Goal: Task Accomplishment & Management: Manage account settings

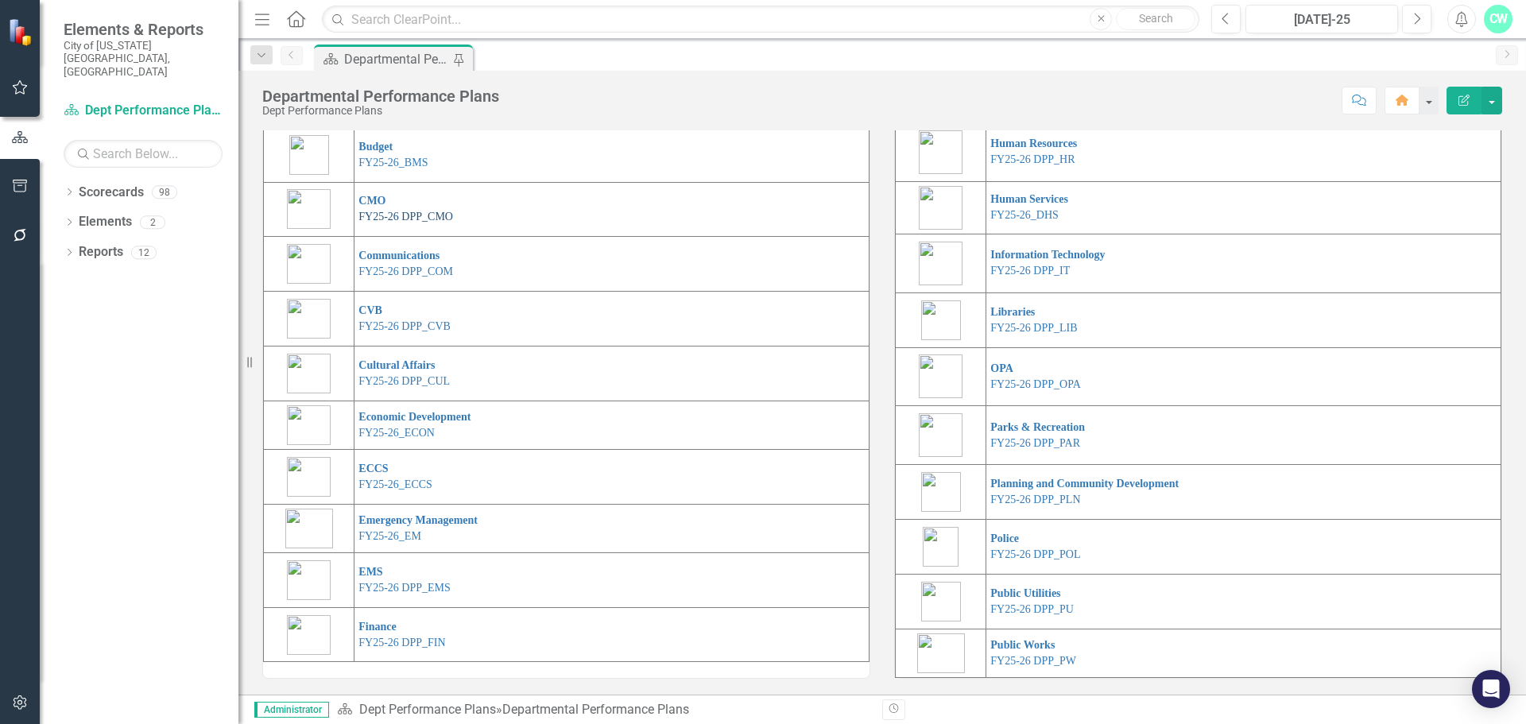
scroll to position [292, 0]
click at [406, 253] on link "Communications" at bounding box center [398, 256] width 81 height 12
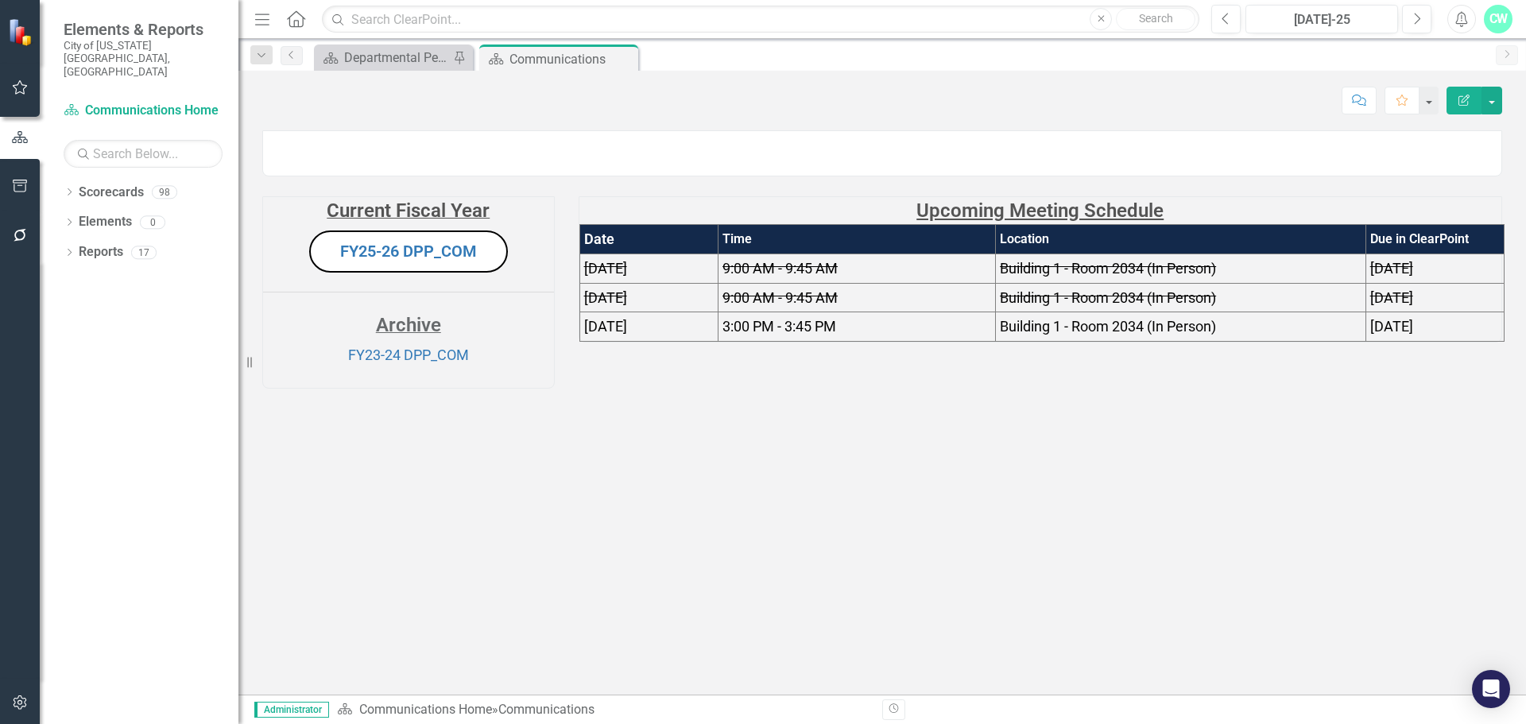
click at [263, 140] on img at bounding box center [263, 140] width 0 height 0
click at [412, 261] on link "FY25-26 DPP_COM" at bounding box center [408, 251] width 137 height 19
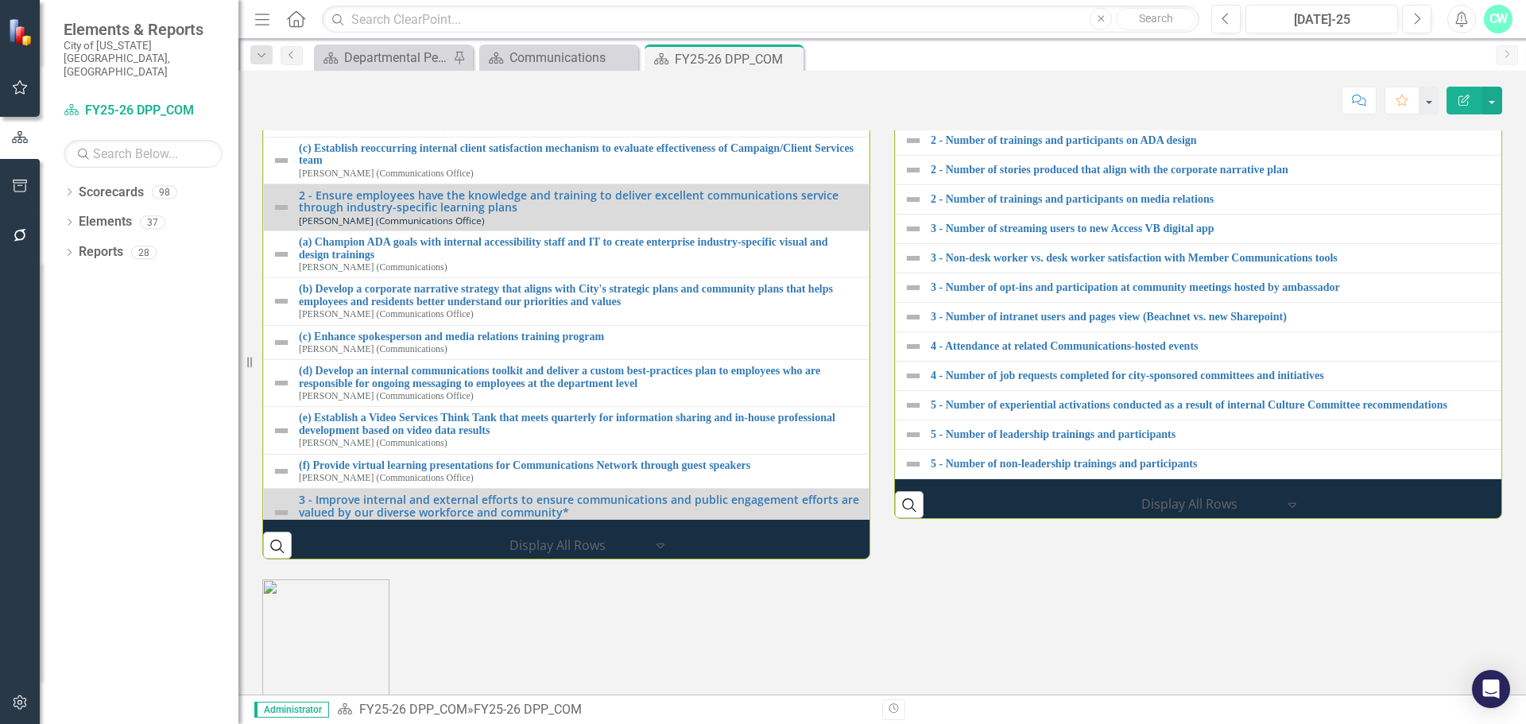
scroll to position [1816, 0]
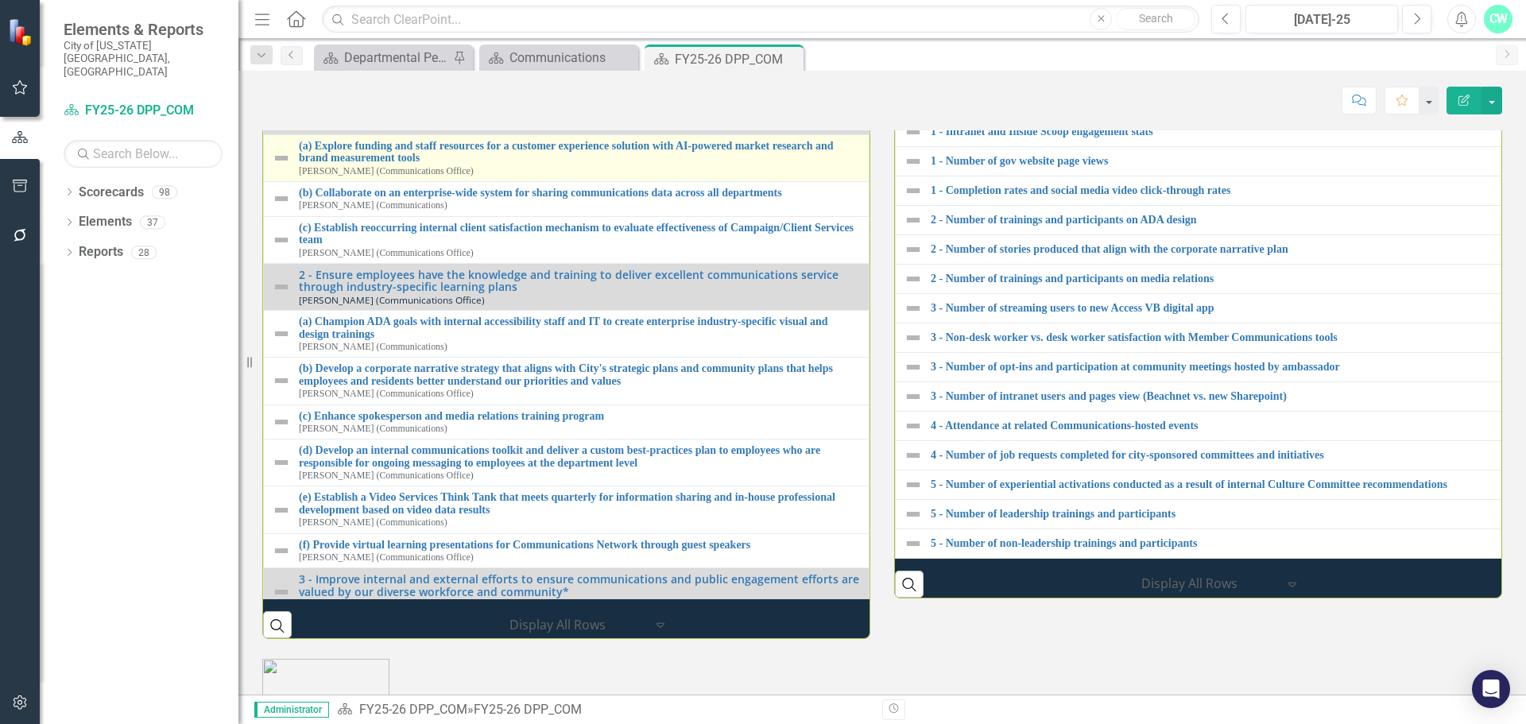
click at [284, 168] on img at bounding box center [281, 158] width 19 height 19
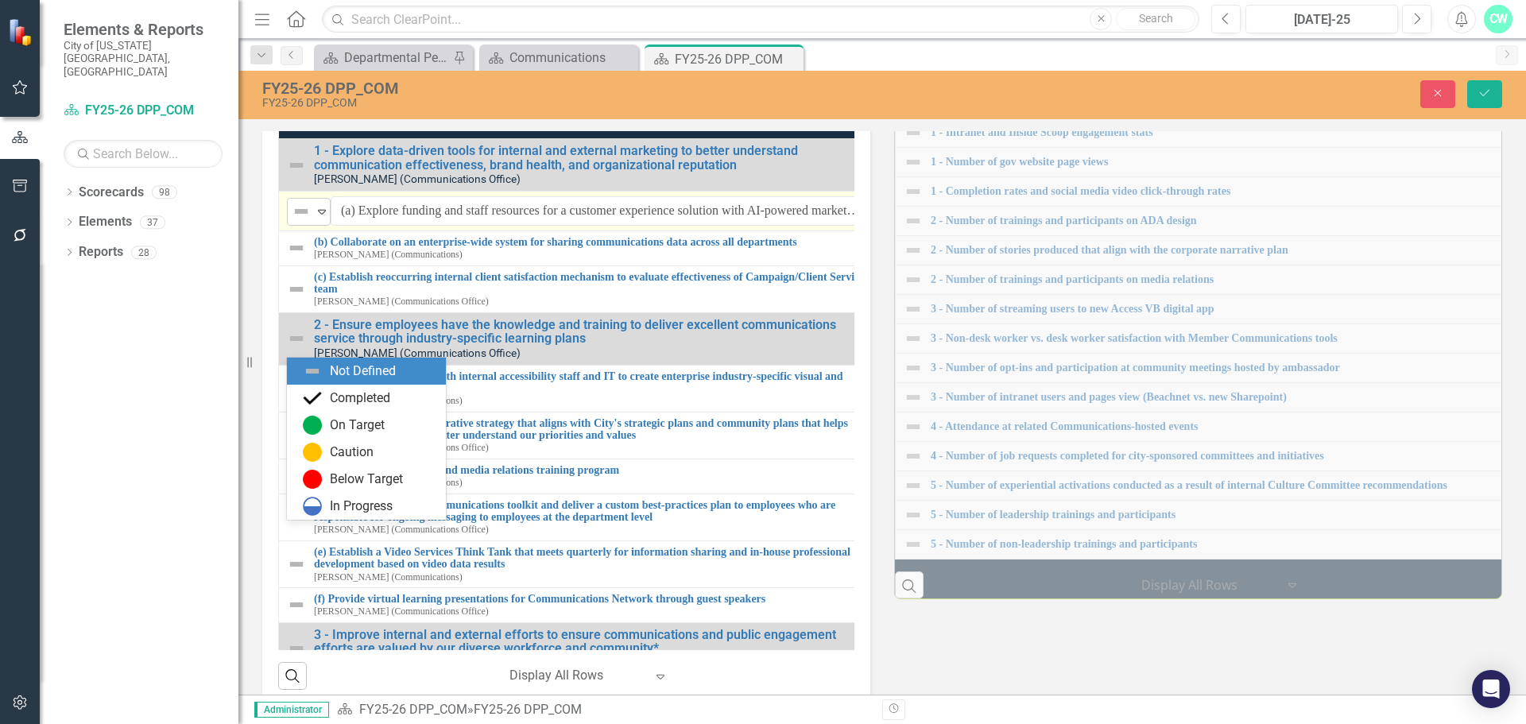
click at [296, 221] on img at bounding box center [301, 211] width 19 height 19
click at [390, 390] on div "Completed" at bounding box center [360, 398] width 60 height 18
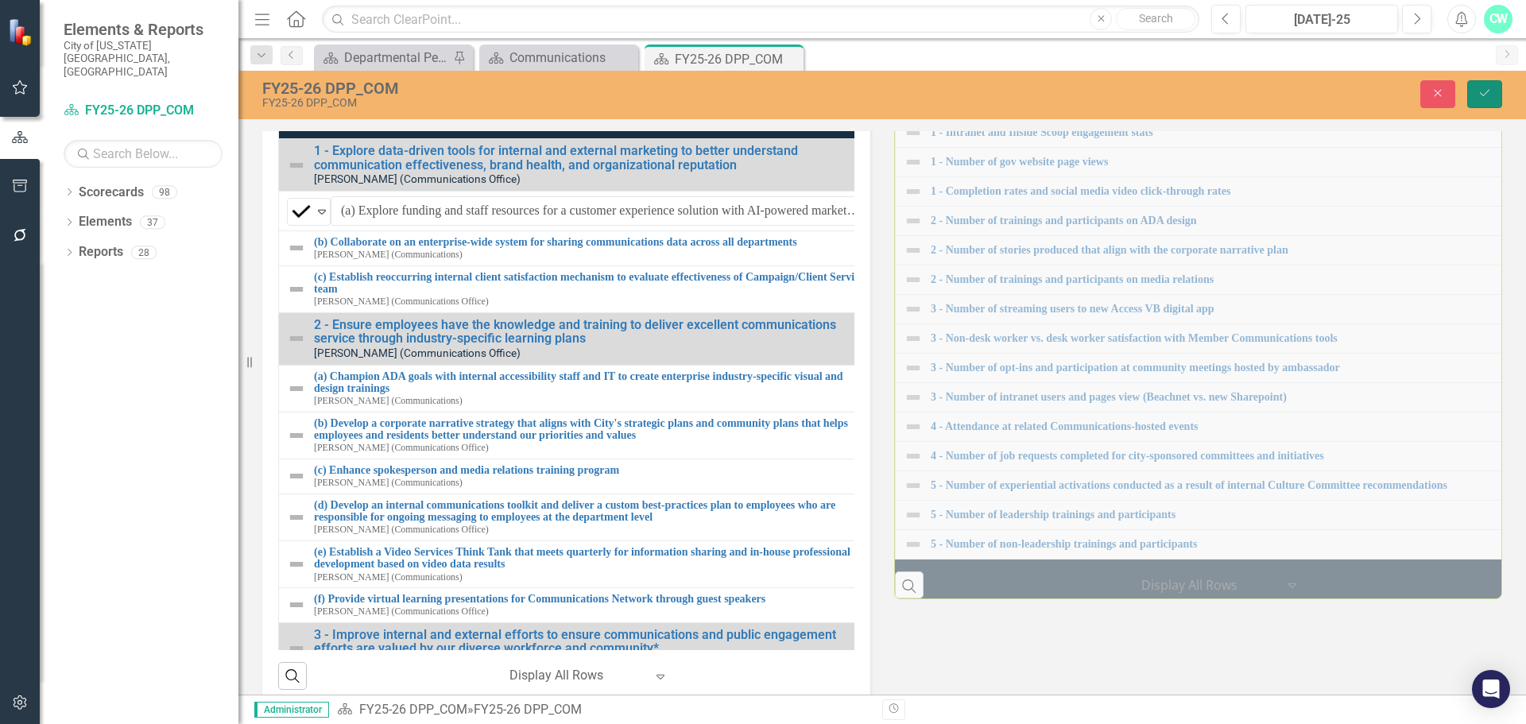
click at [1492, 87] on button "Save" at bounding box center [1484, 94] width 35 height 28
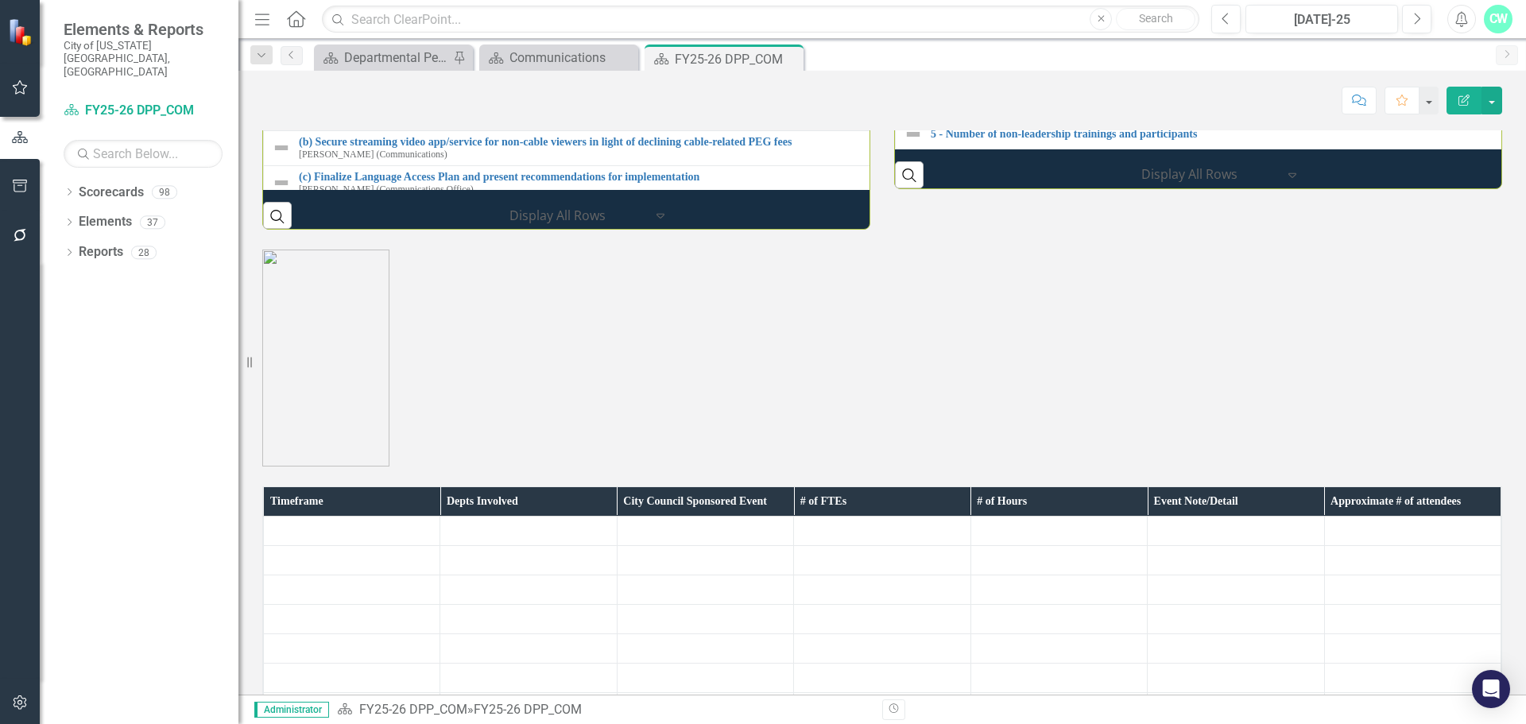
scroll to position [2146, 0]
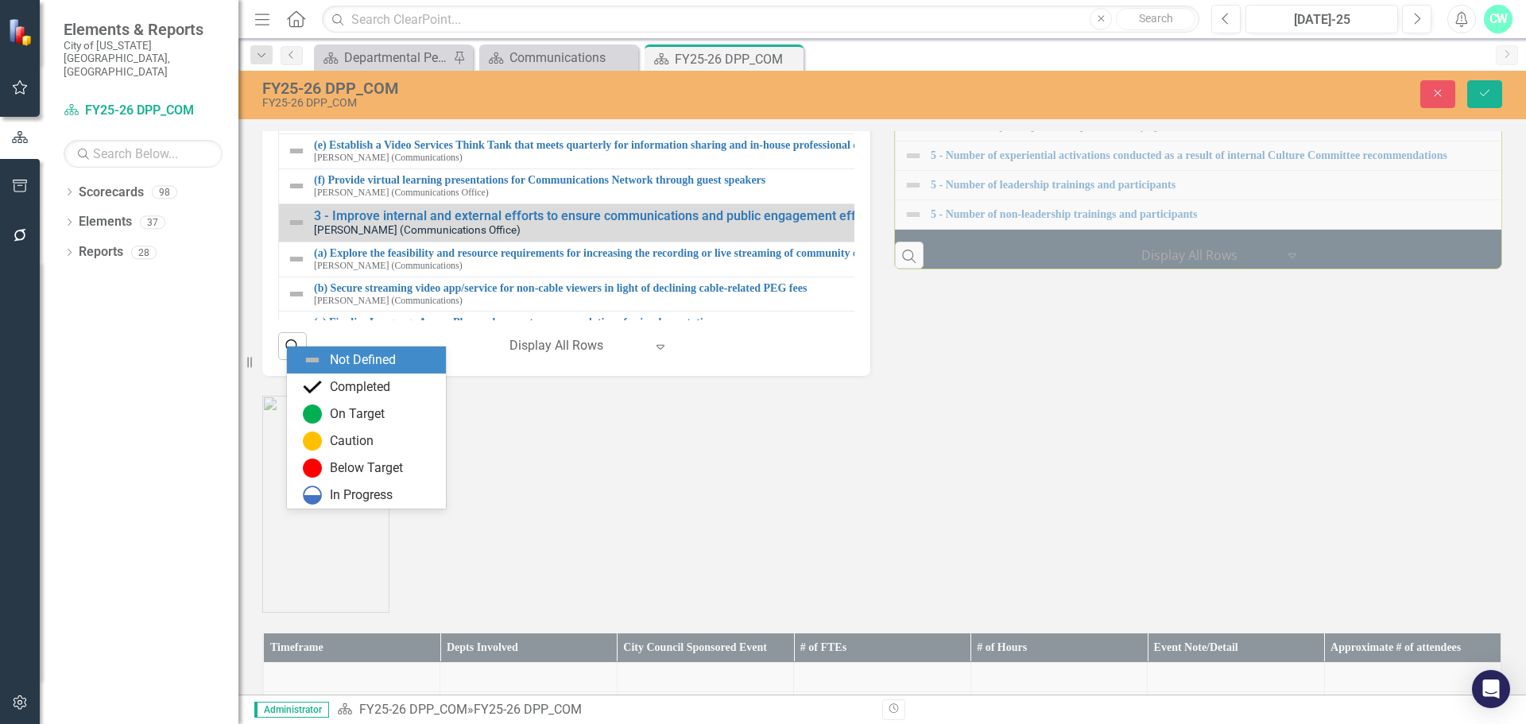
click at [305, 21] on div "Not Defined" at bounding box center [302, 10] width 24 height 22
click at [374, 391] on div "Completed" at bounding box center [360, 387] width 60 height 18
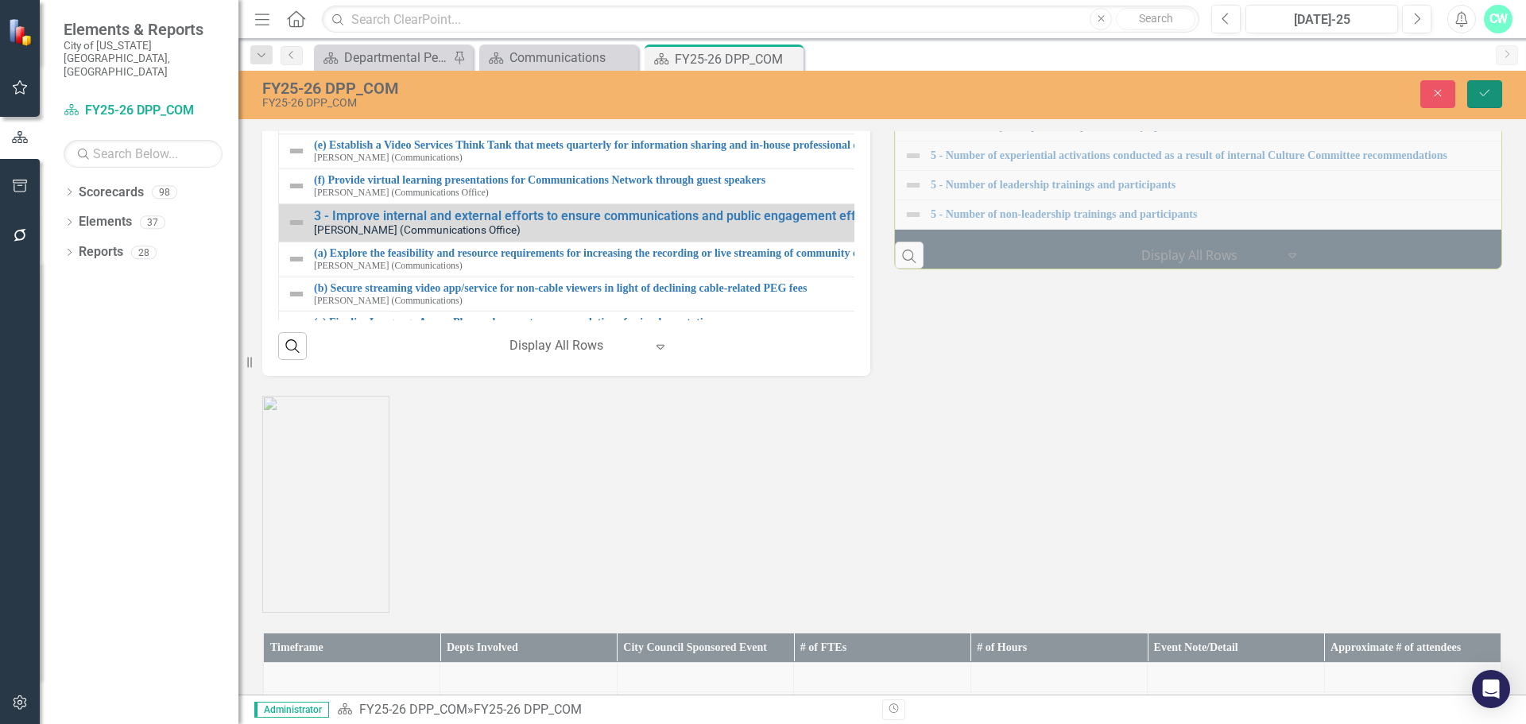
click at [1473, 101] on button "Save" at bounding box center [1484, 94] width 35 height 28
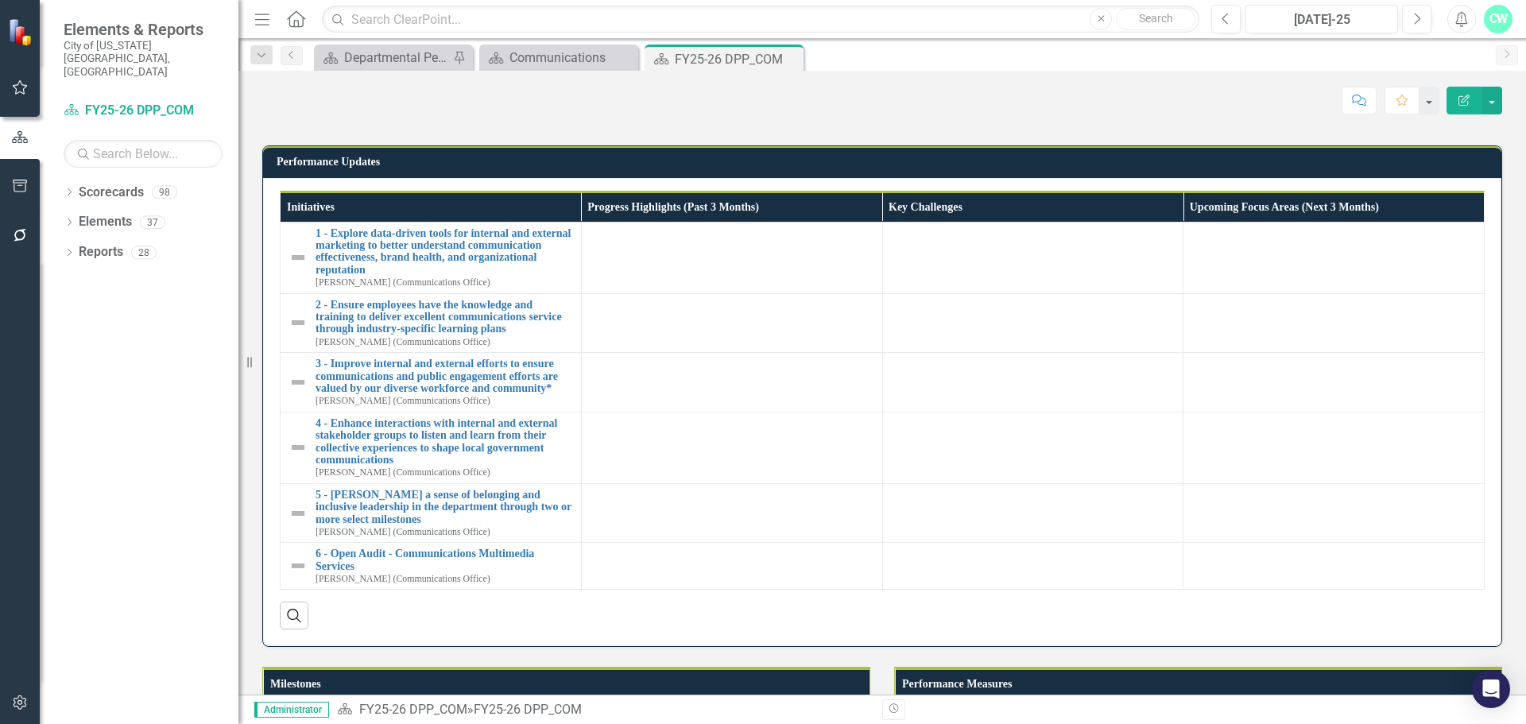
scroll to position [1510, 0]
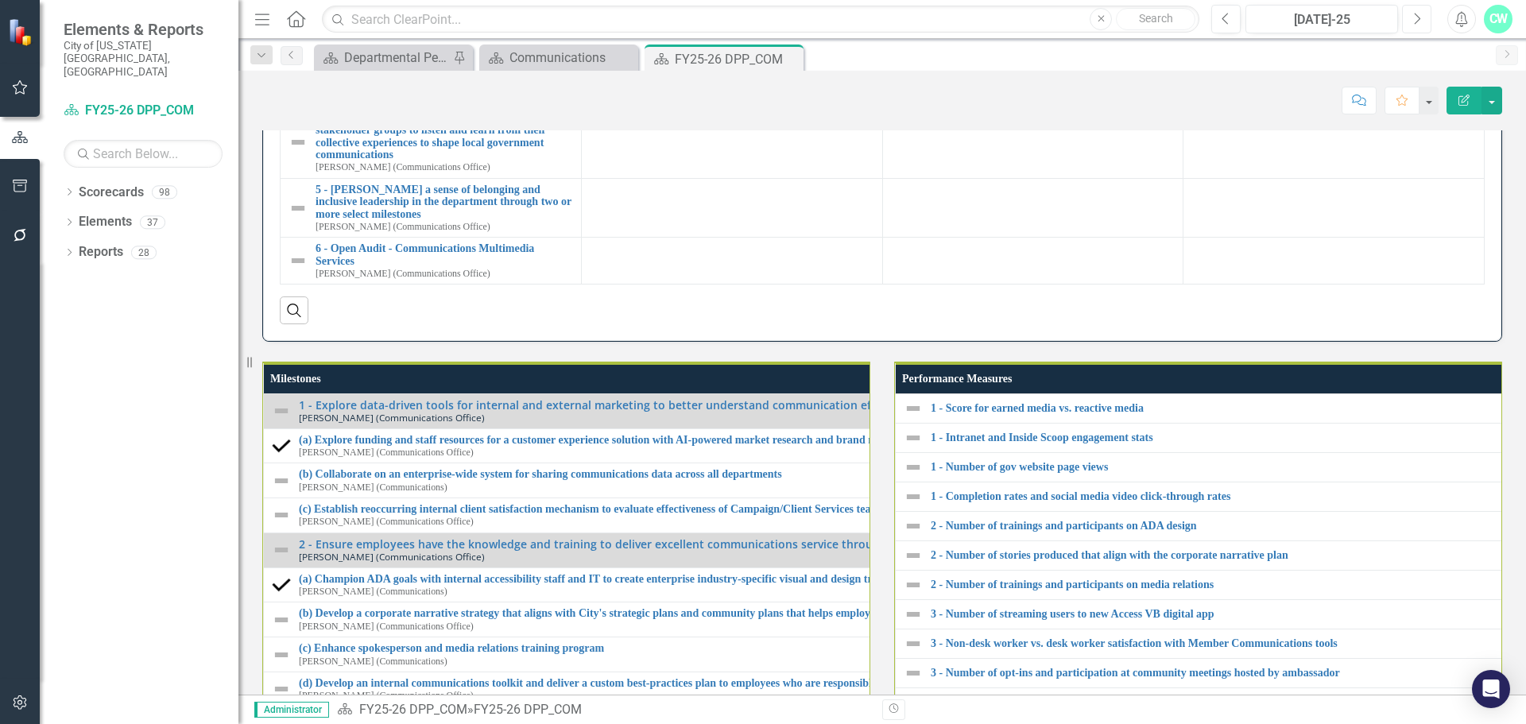
click at [1420, 21] on icon "Next" at bounding box center [1416, 19] width 9 height 14
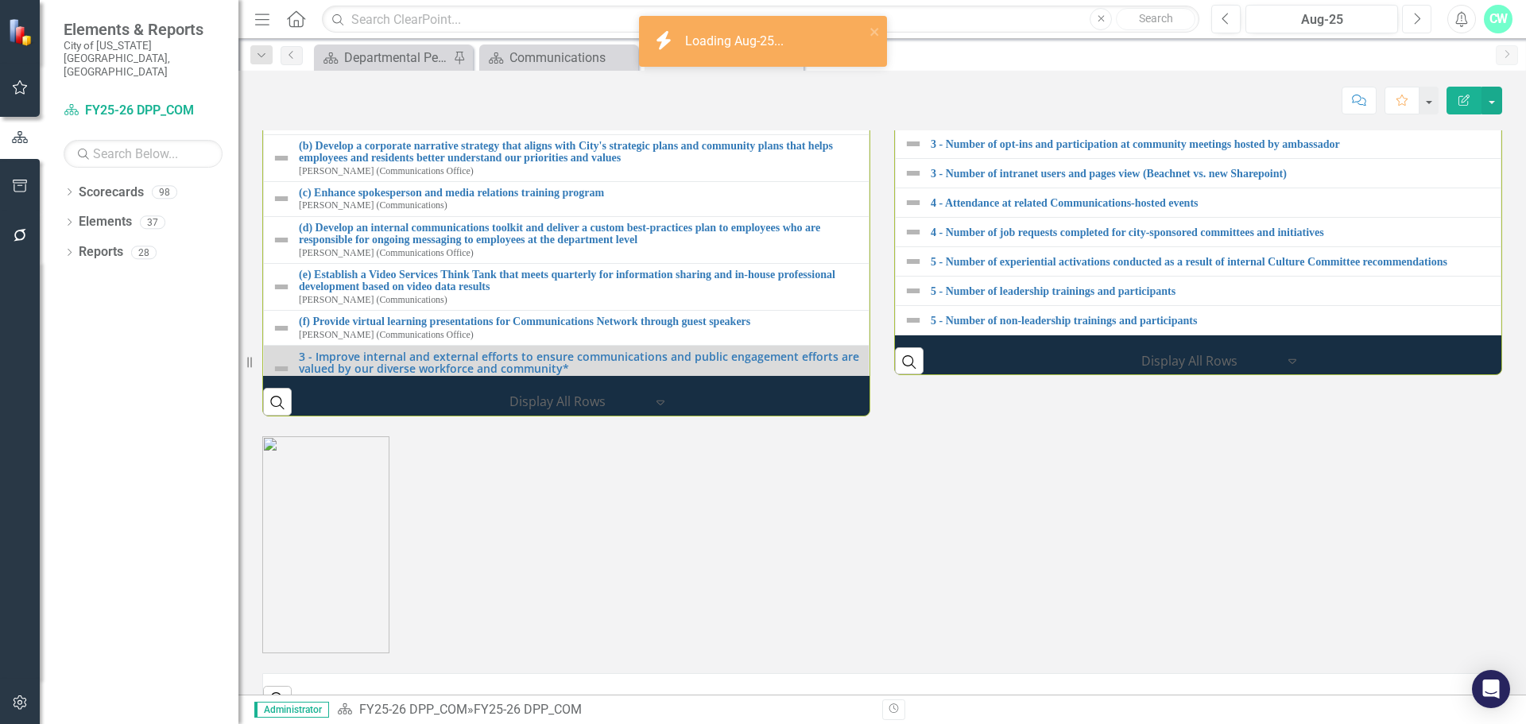
scroll to position [1574, 0]
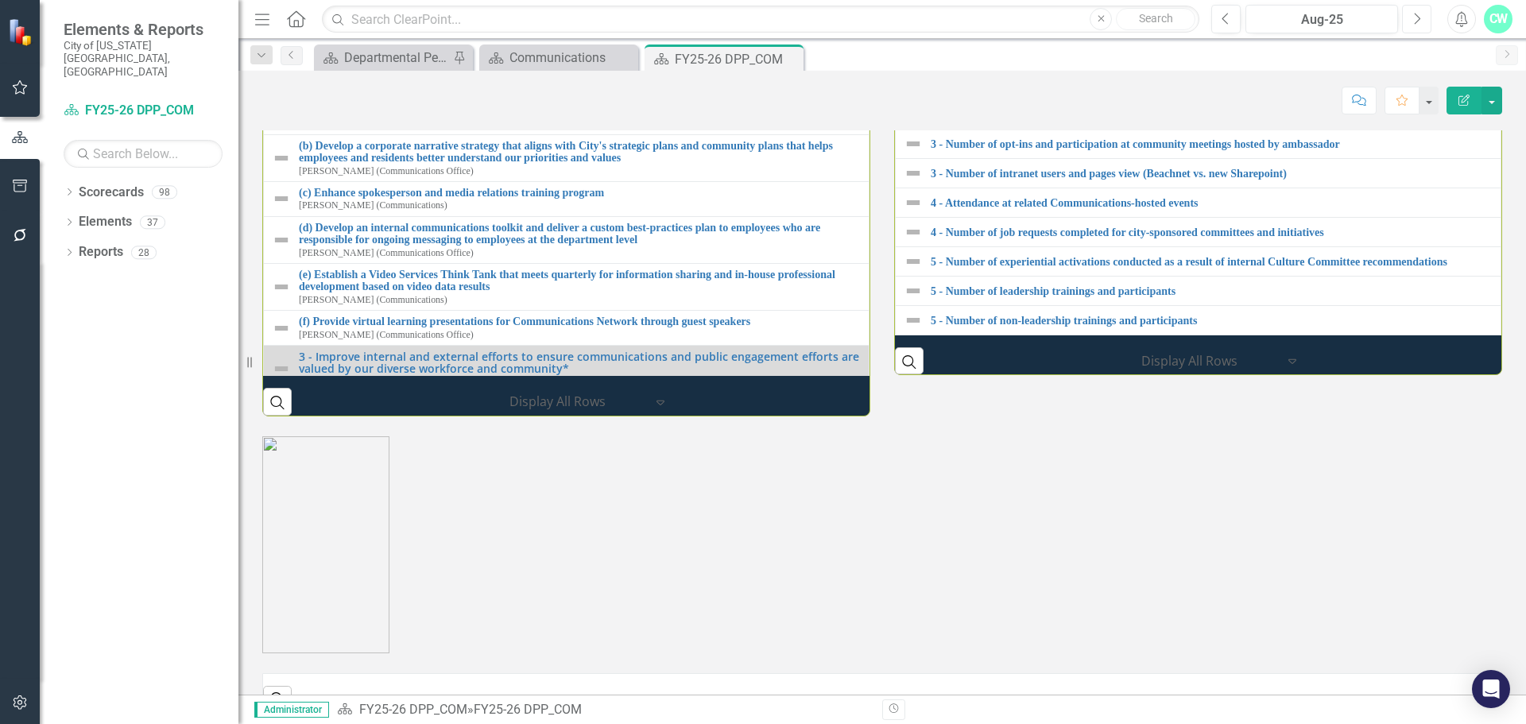
click at [1430, 30] on button "Next" at bounding box center [1416, 19] width 29 height 29
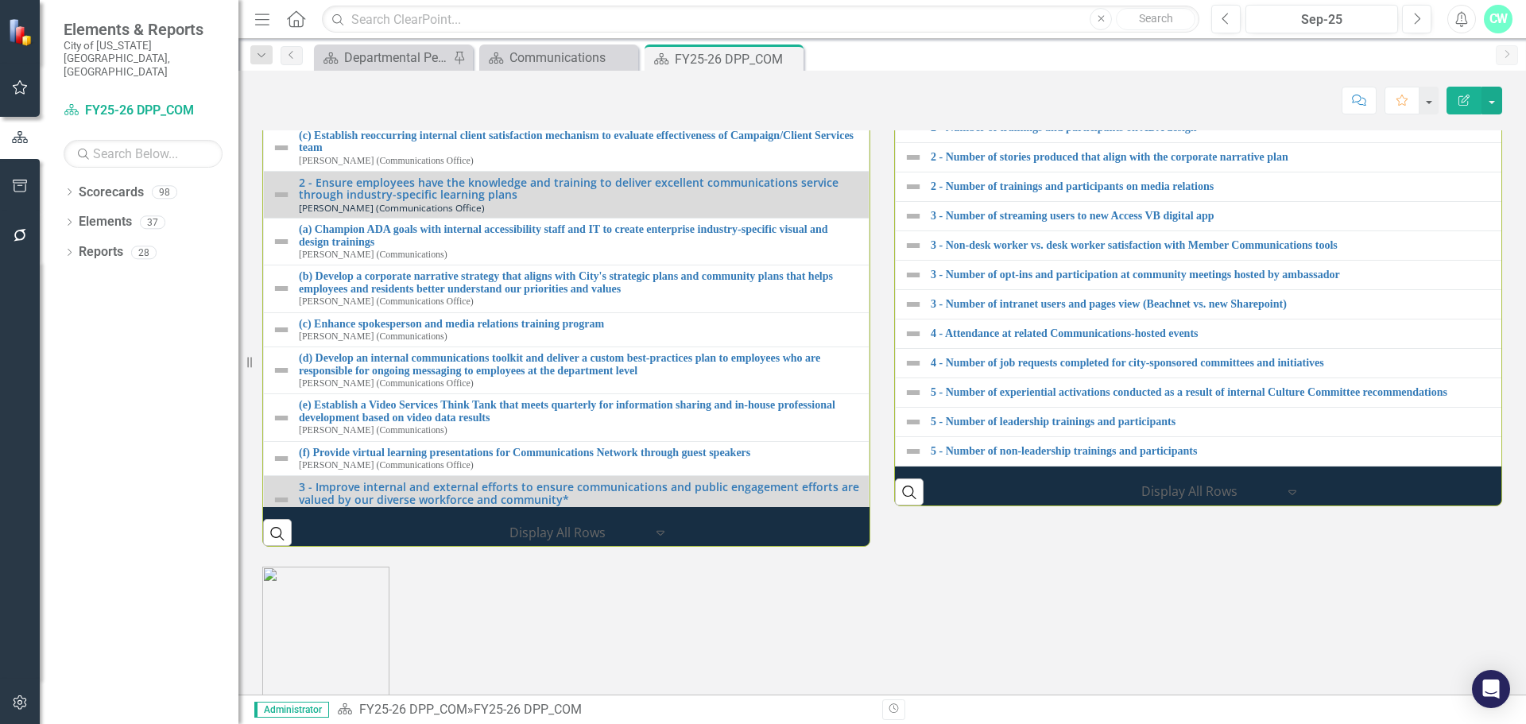
click at [284, 75] on img at bounding box center [281, 65] width 19 height 19
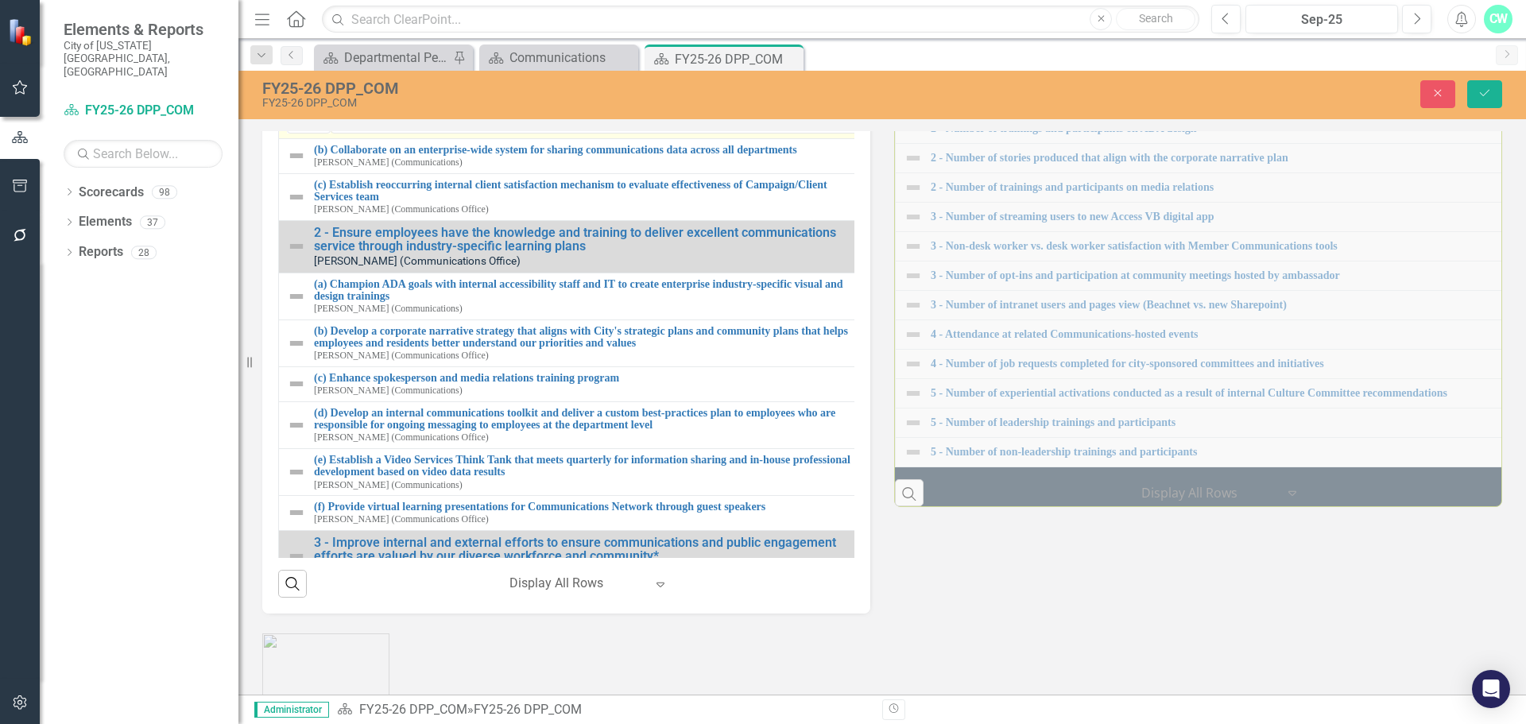
click at [298, 83] on img at bounding box center [296, 73] width 19 height 19
click at [313, 130] on div "Not Defined" at bounding box center [302, 119] width 24 height 22
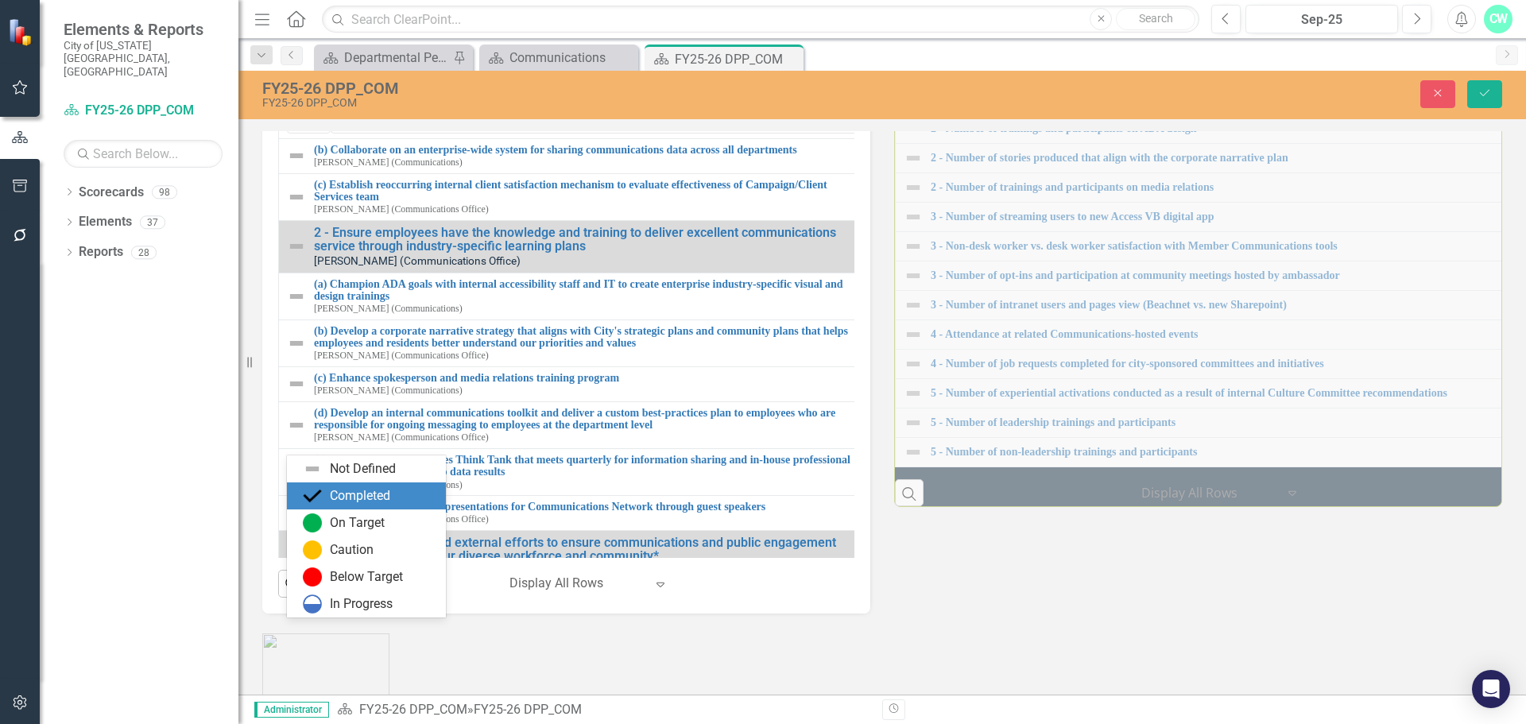
click at [338, 494] on div "Completed" at bounding box center [360, 496] width 60 height 18
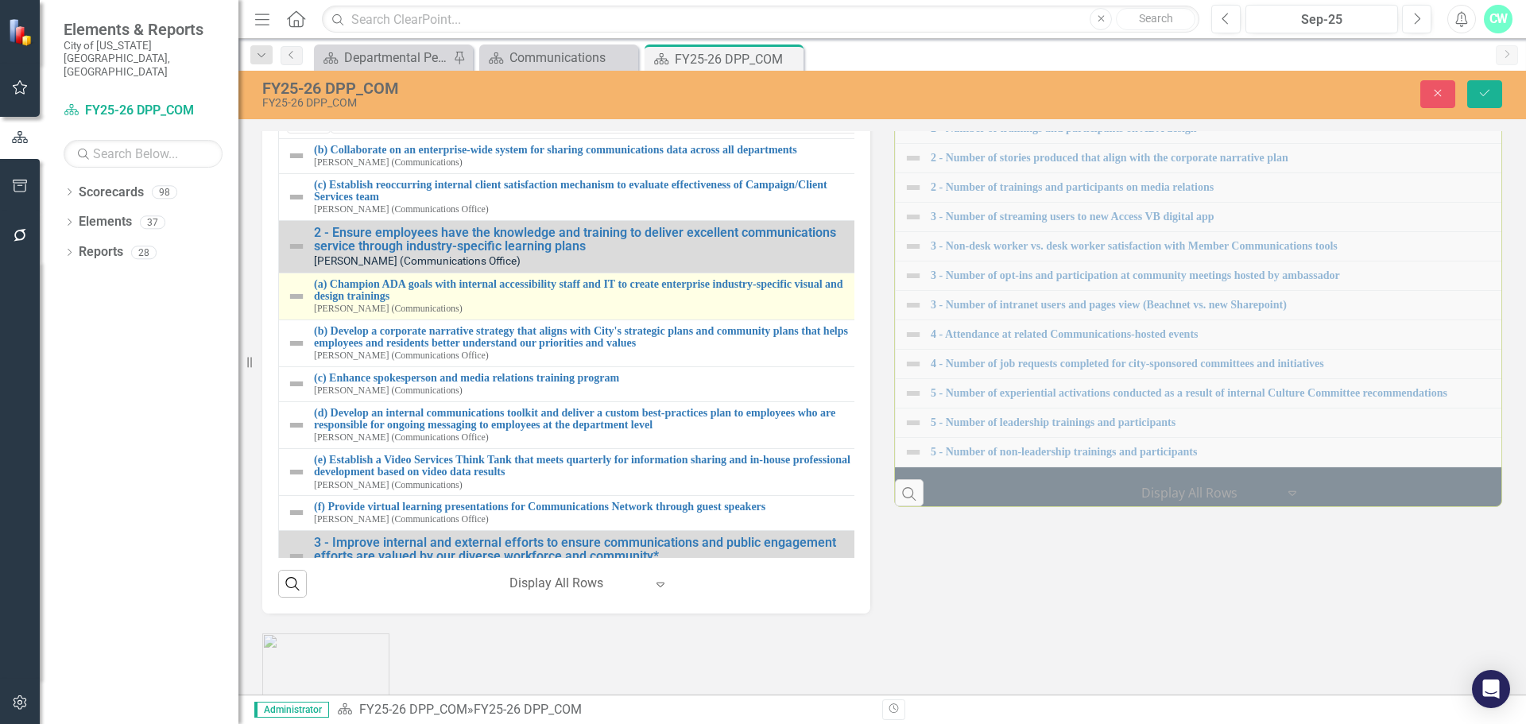
click at [300, 315] on div "(a) Champion ADA goals with internal accessibility staff and IT to create enter…" at bounding box center [575, 296] width 576 height 37
click at [300, 306] on img at bounding box center [296, 296] width 19 height 19
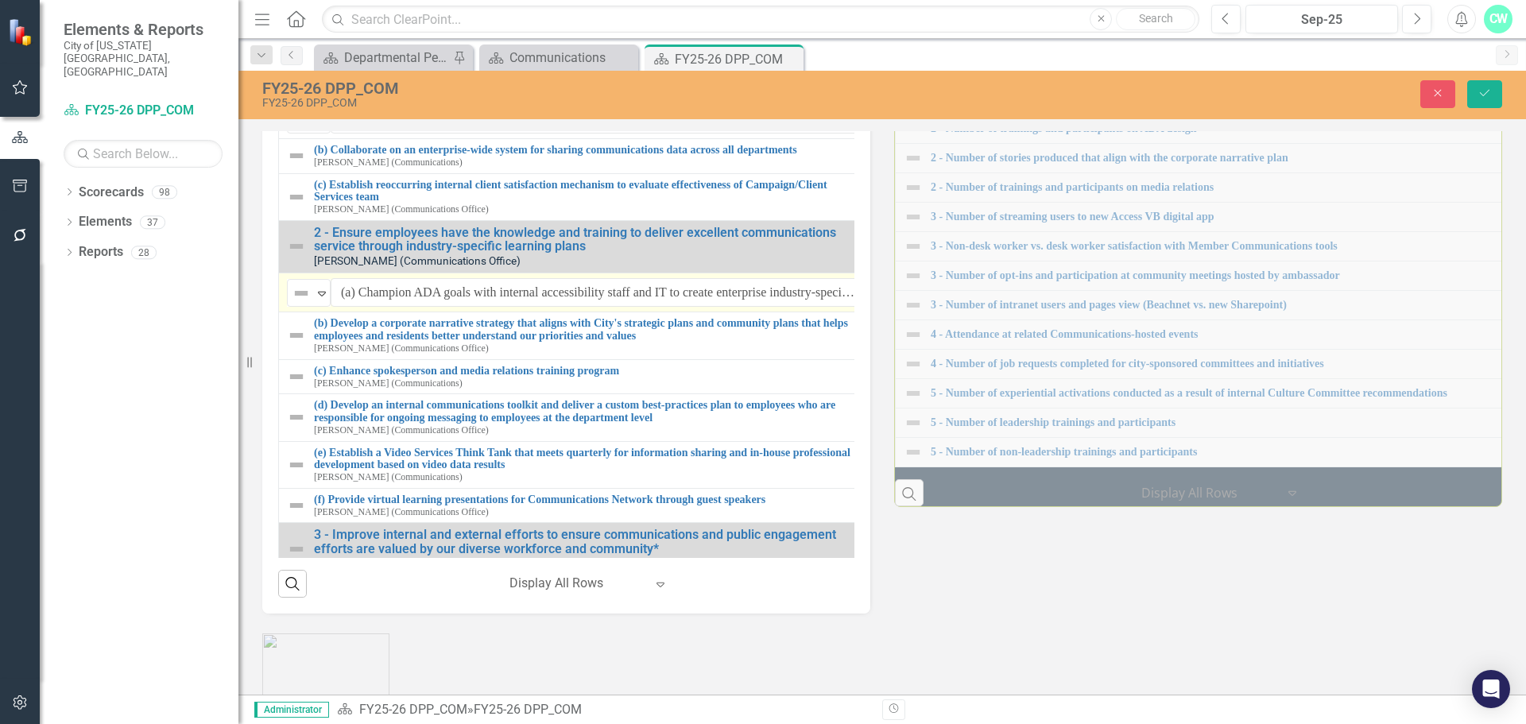
click at [300, 304] on div "Not Defined" at bounding box center [302, 293] width 24 height 22
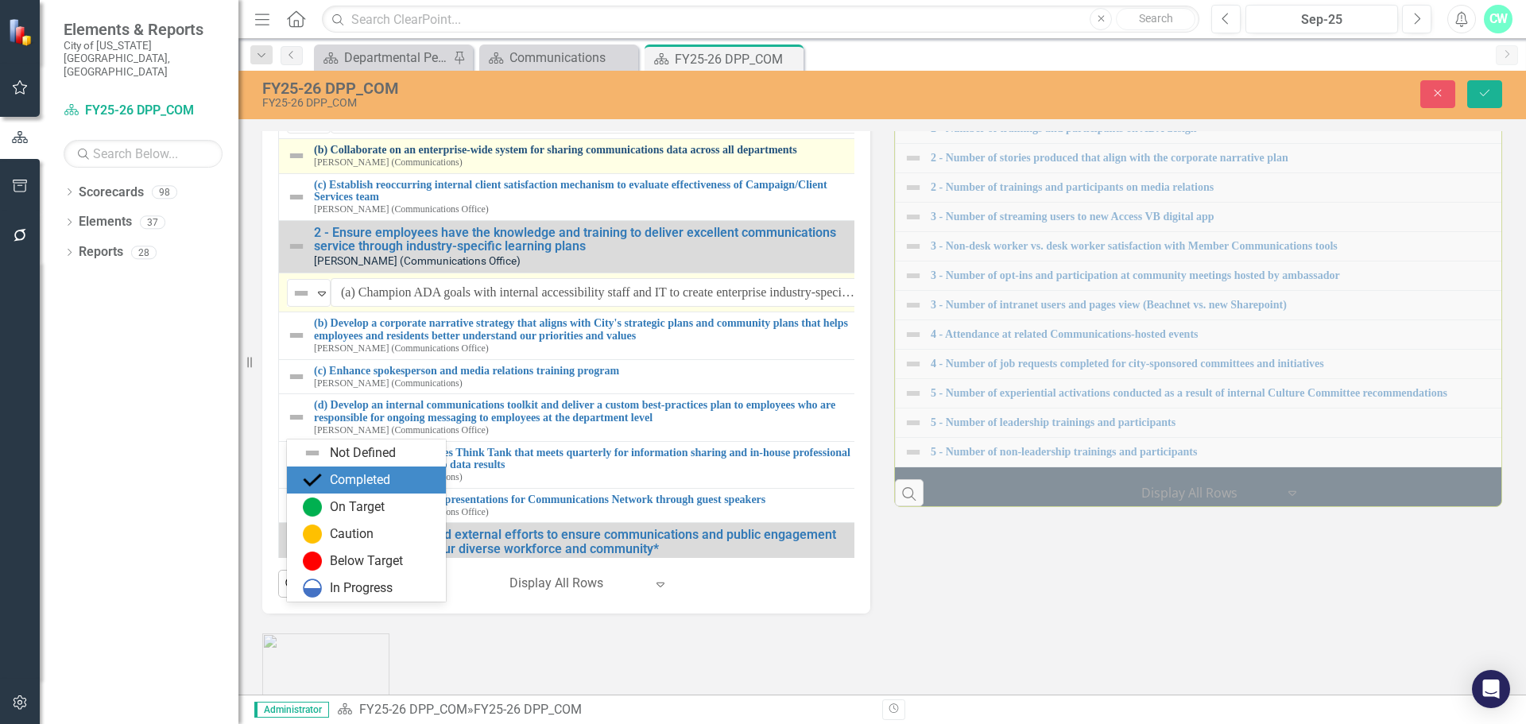
click at [362, 474] on div "Completed" at bounding box center [360, 480] width 60 height 18
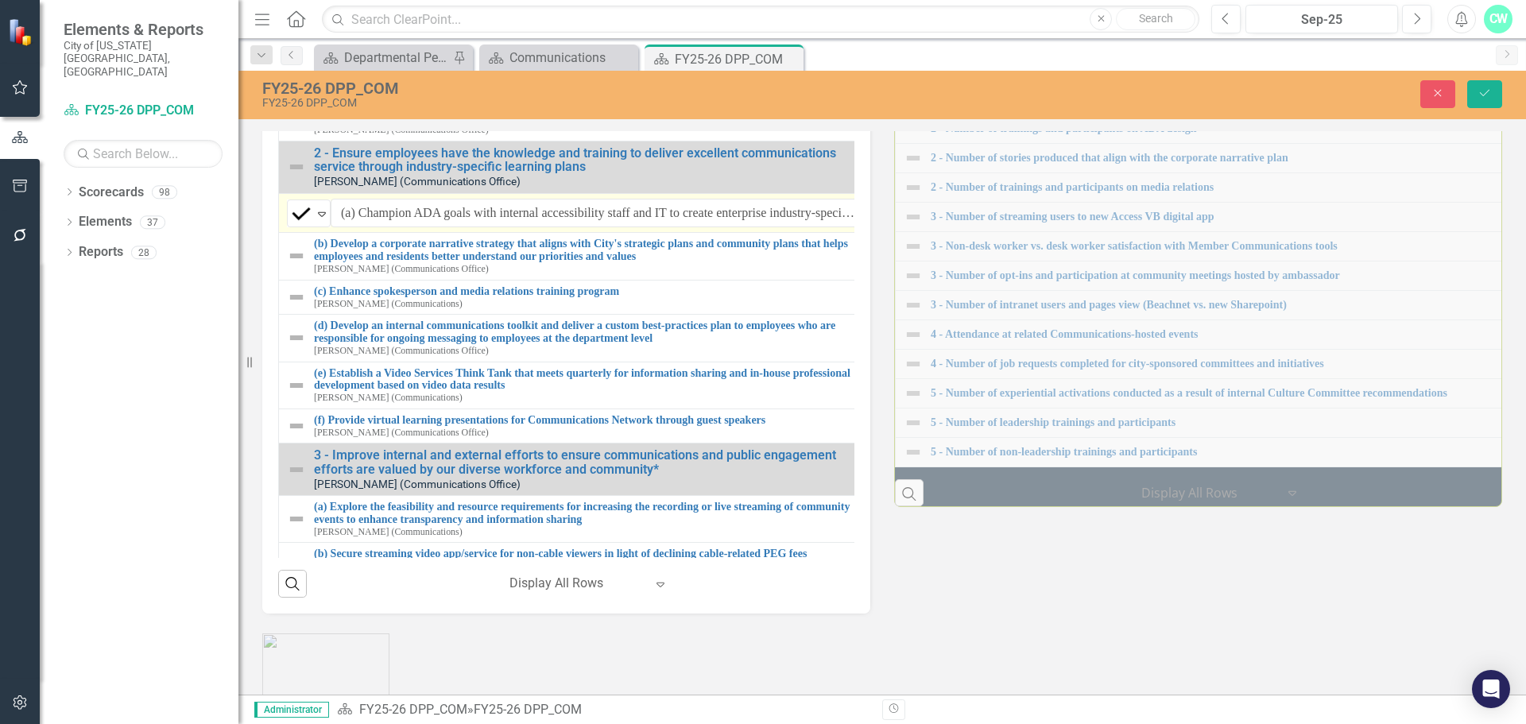
scroll to position [238, 0]
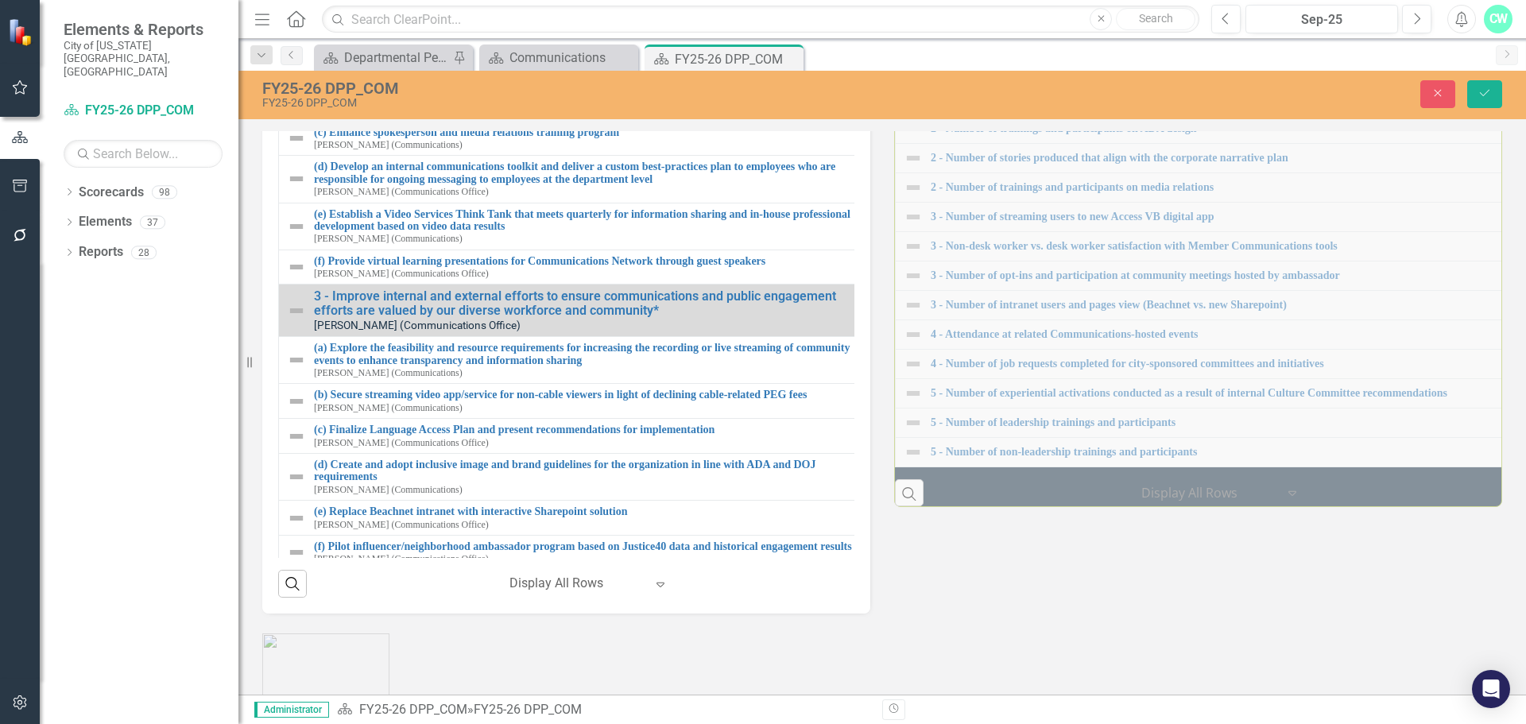
click at [296, 106] on img at bounding box center [296, 96] width 19 height 19
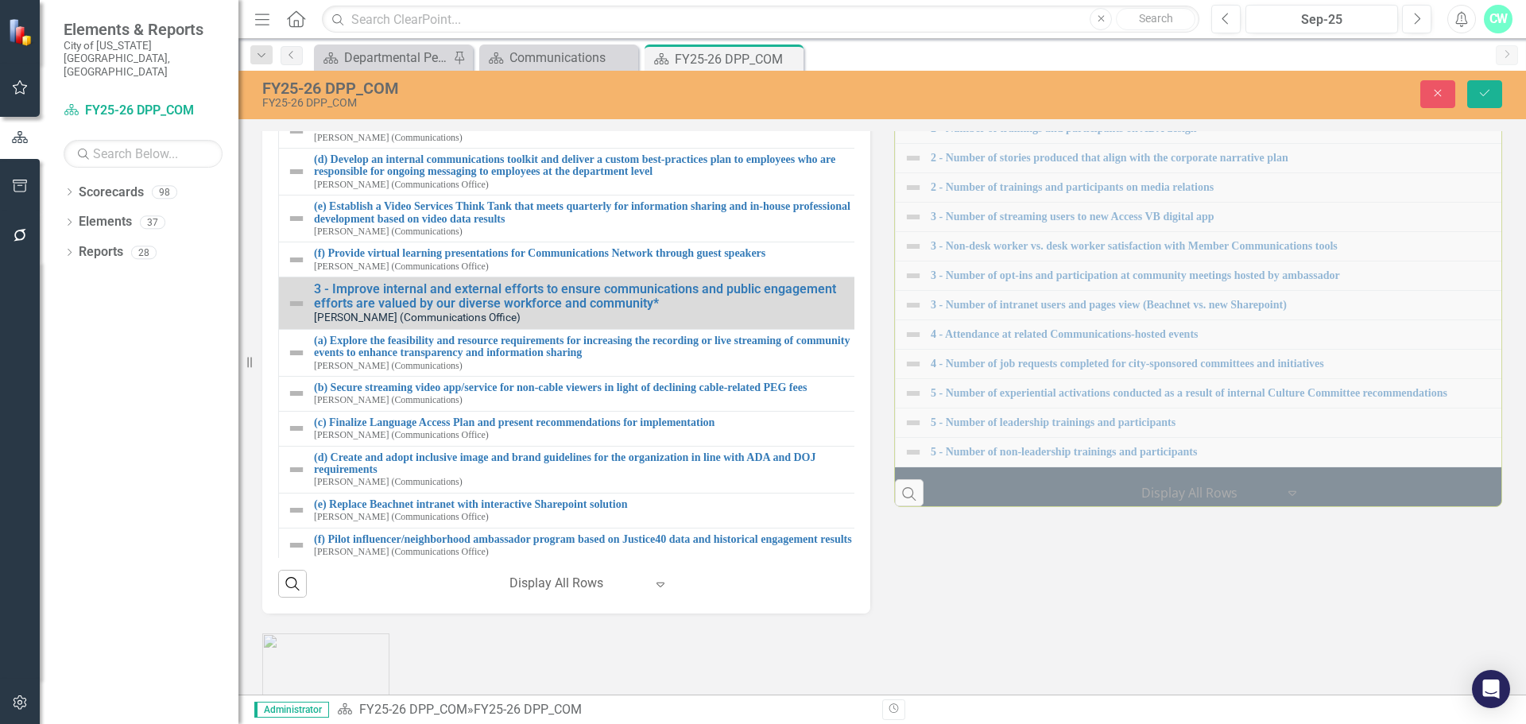
click at [307, 114] on td "Not Defined Expand (b) Develop a corporate narrative strategy that aligns with …" at bounding box center [578, 94] width 598 height 40
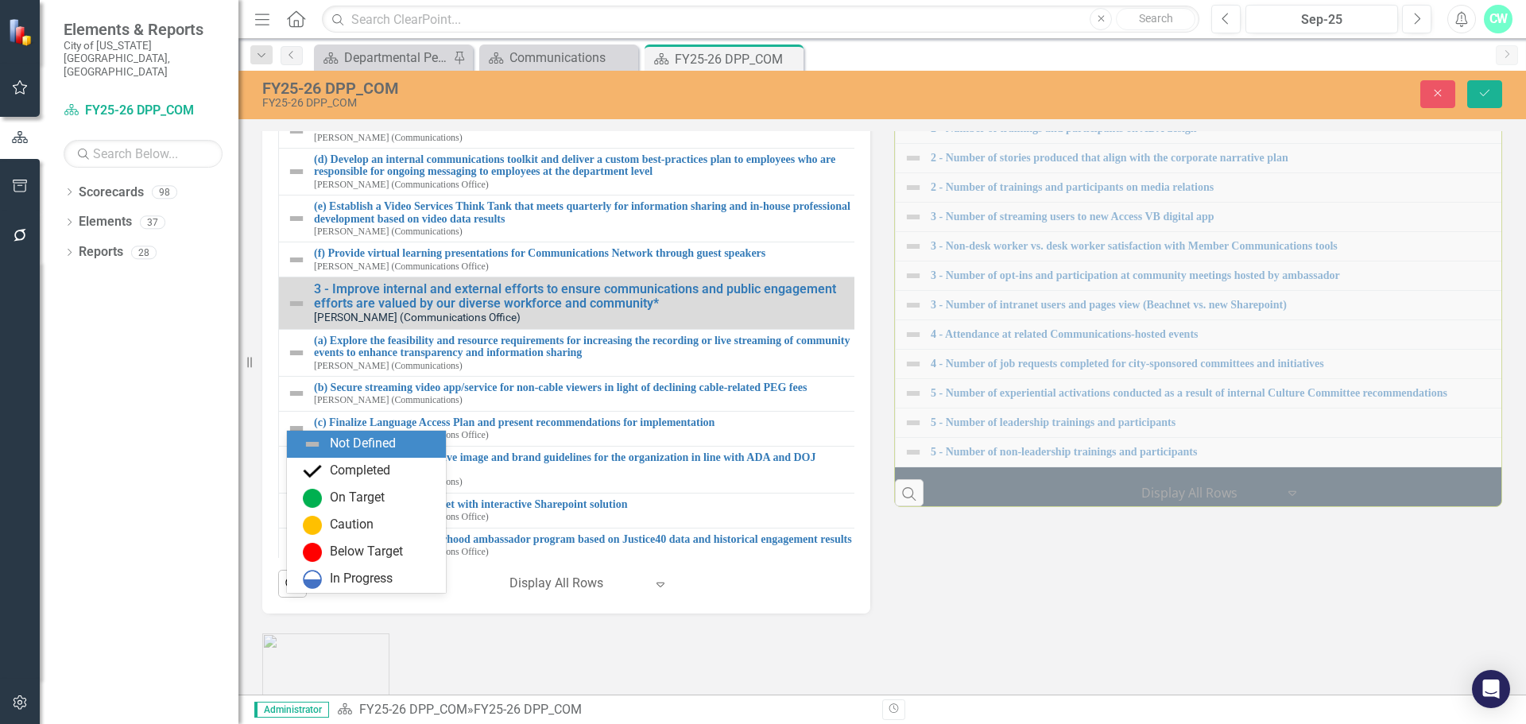
click at [307, 104] on img at bounding box center [301, 94] width 19 height 19
drag, startPoint x: 330, startPoint y: 456, endPoint x: 327, endPoint y: 471, distance: 15.4
click at [328, 474] on div "Not Defined Completed On Target Caution Below Target In Progress" at bounding box center [366, 512] width 159 height 162
click at [326, 471] on div "Completed" at bounding box center [370, 471] width 134 height 19
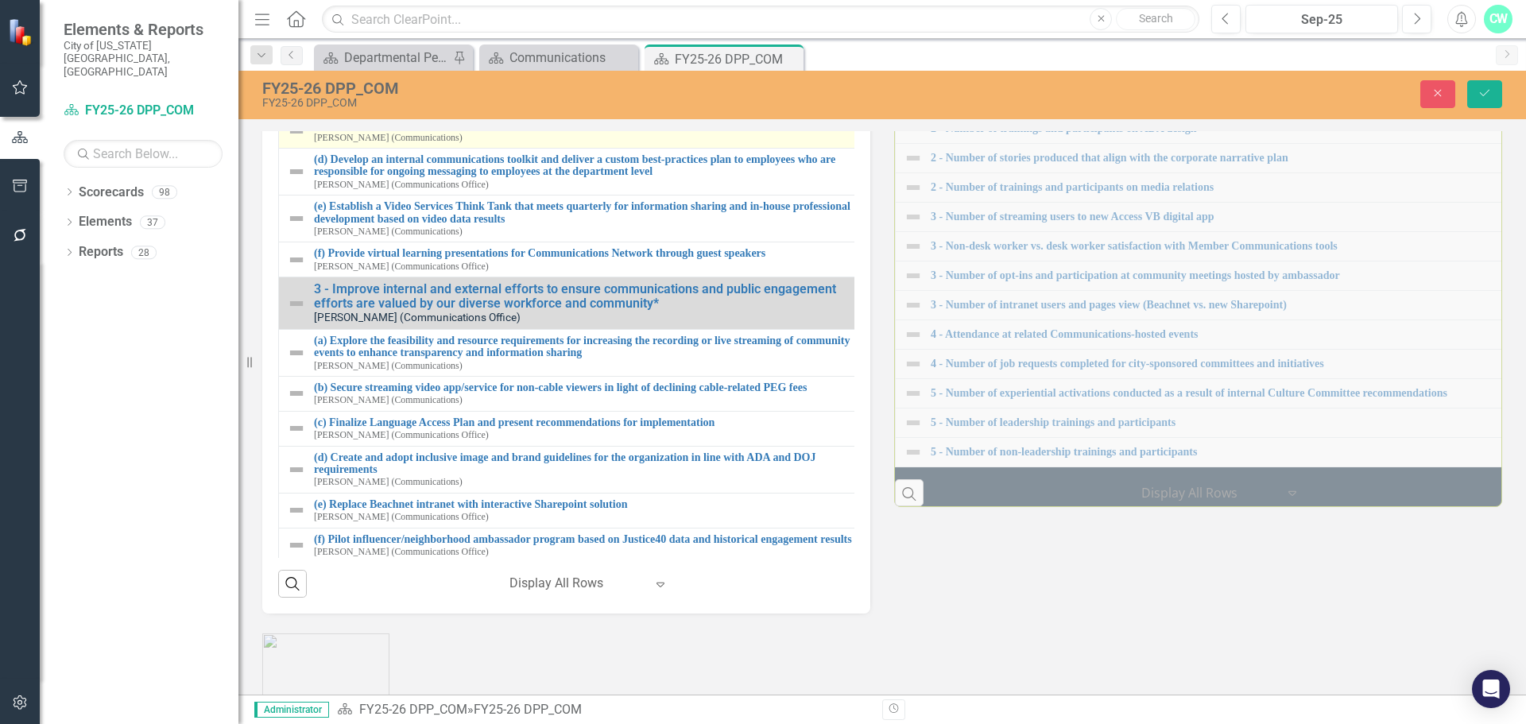
click at [286, 149] on td "(c) Enhance spokesperson and media relations training program [PERSON_NAME] (Co…" at bounding box center [578, 131] width 599 height 35
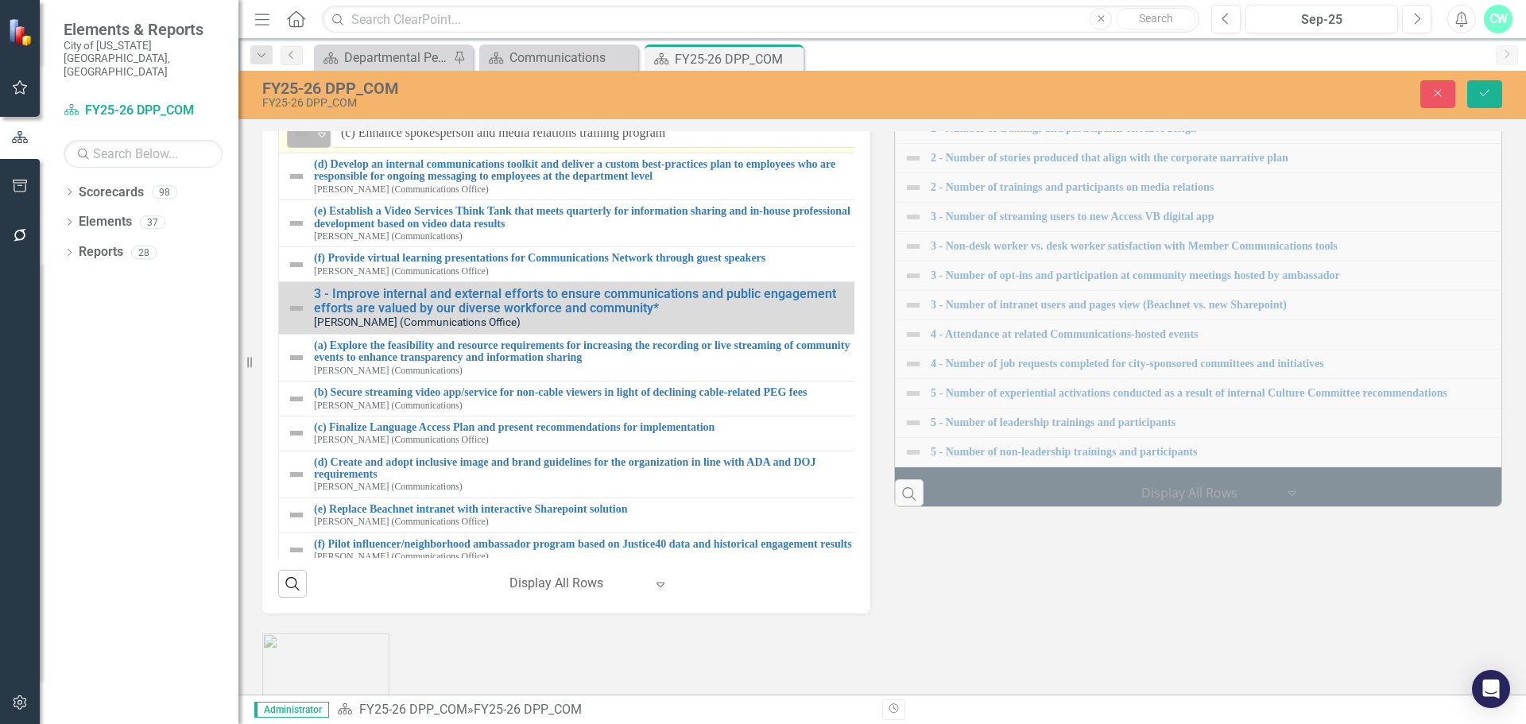
click at [300, 148] on div "Not Defined Expand" at bounding box center [309, 134] width 44 height 28
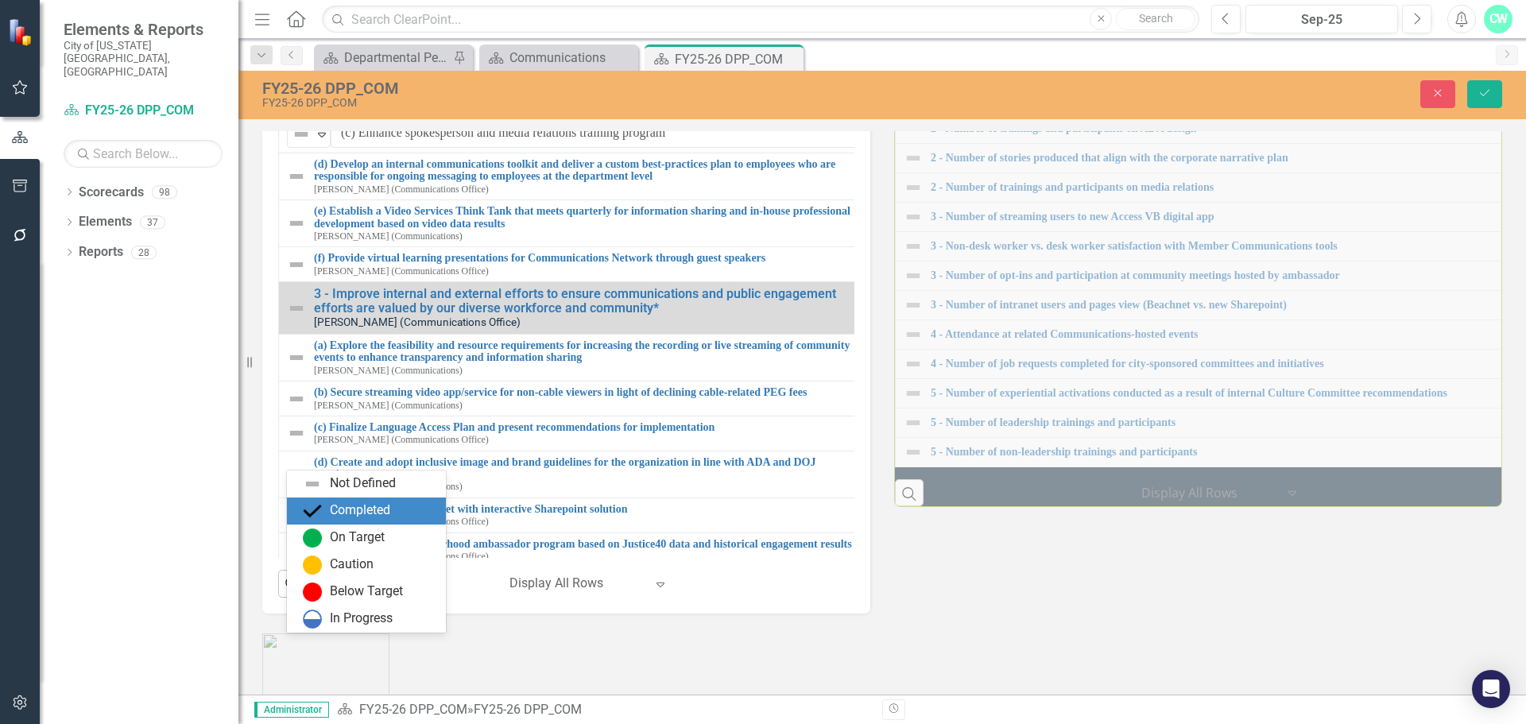
click at [335, 511] on div "Completed" at bounding box center [360, 510] width 60 height 18
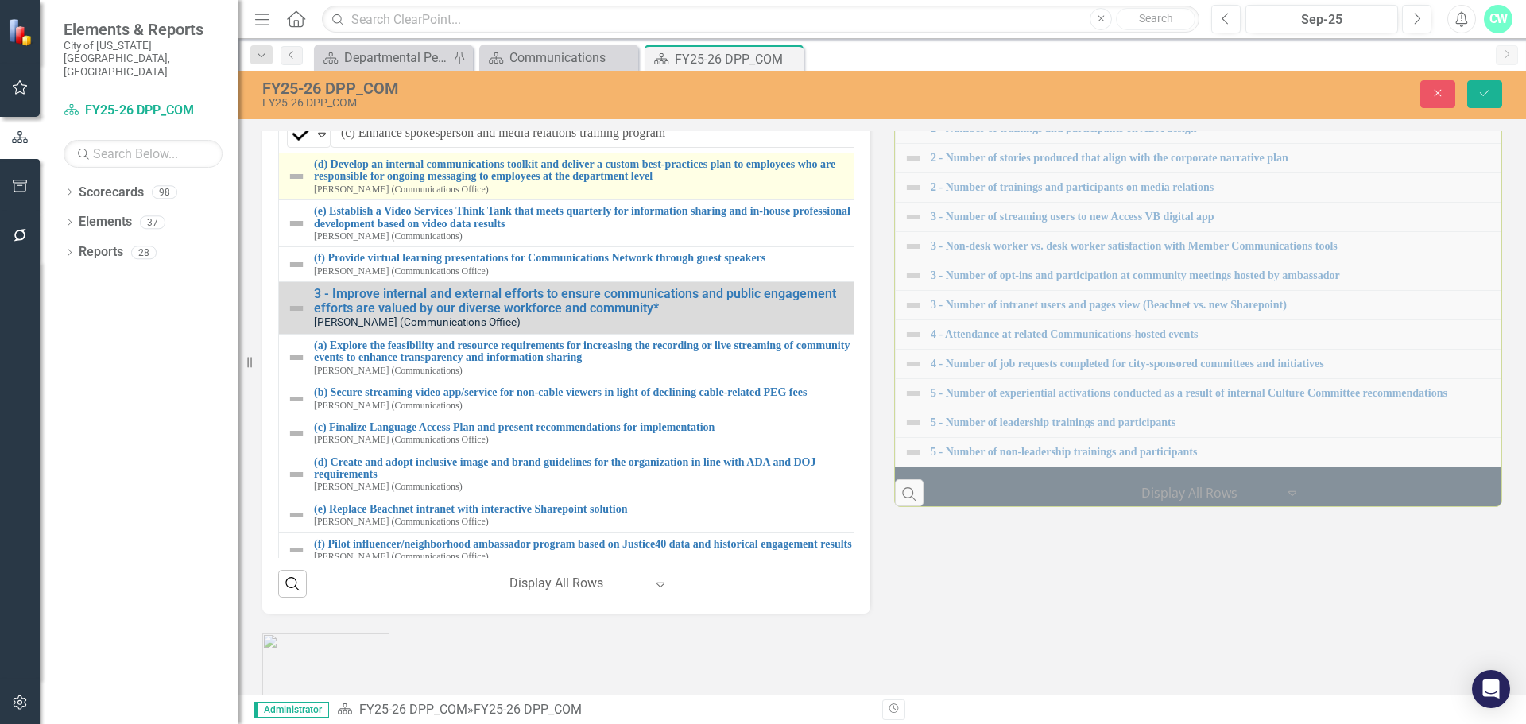
click at [294, 186] on img at bounding box center [296, 176] width 19 height 19
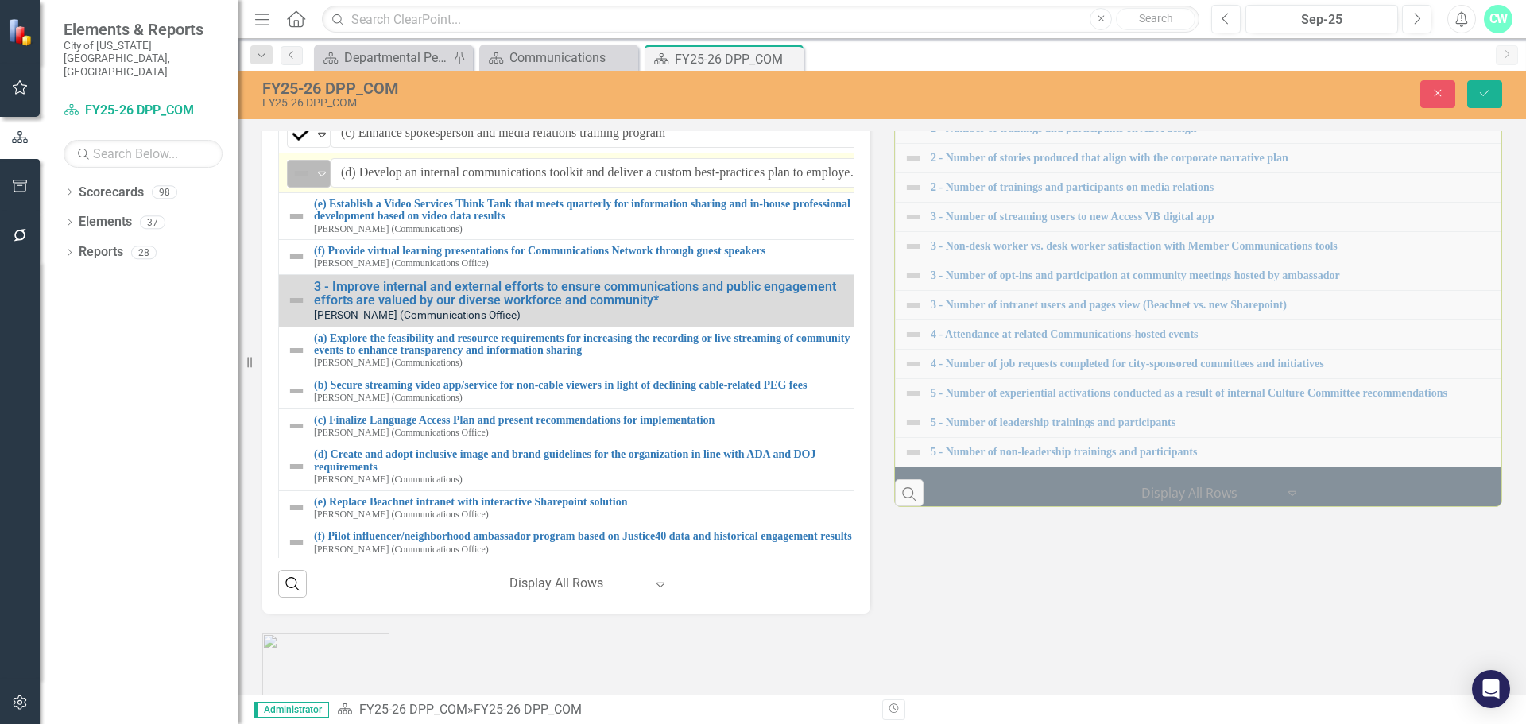
click at [294, 183] on img at bounding box center [301, 173] width 19 height 19
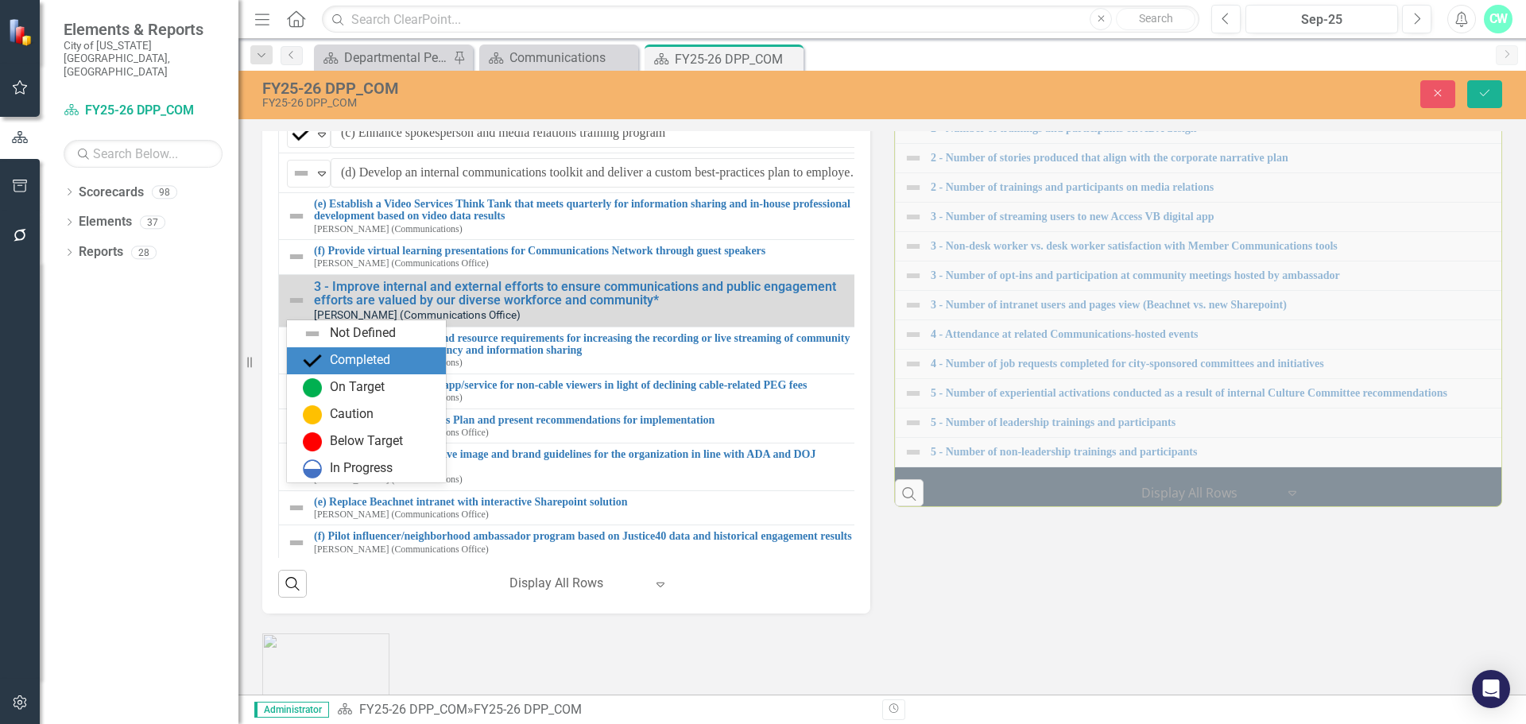
click at [359, 363] on div "Completed" at bounding box center [360, 360] width 60 height 18
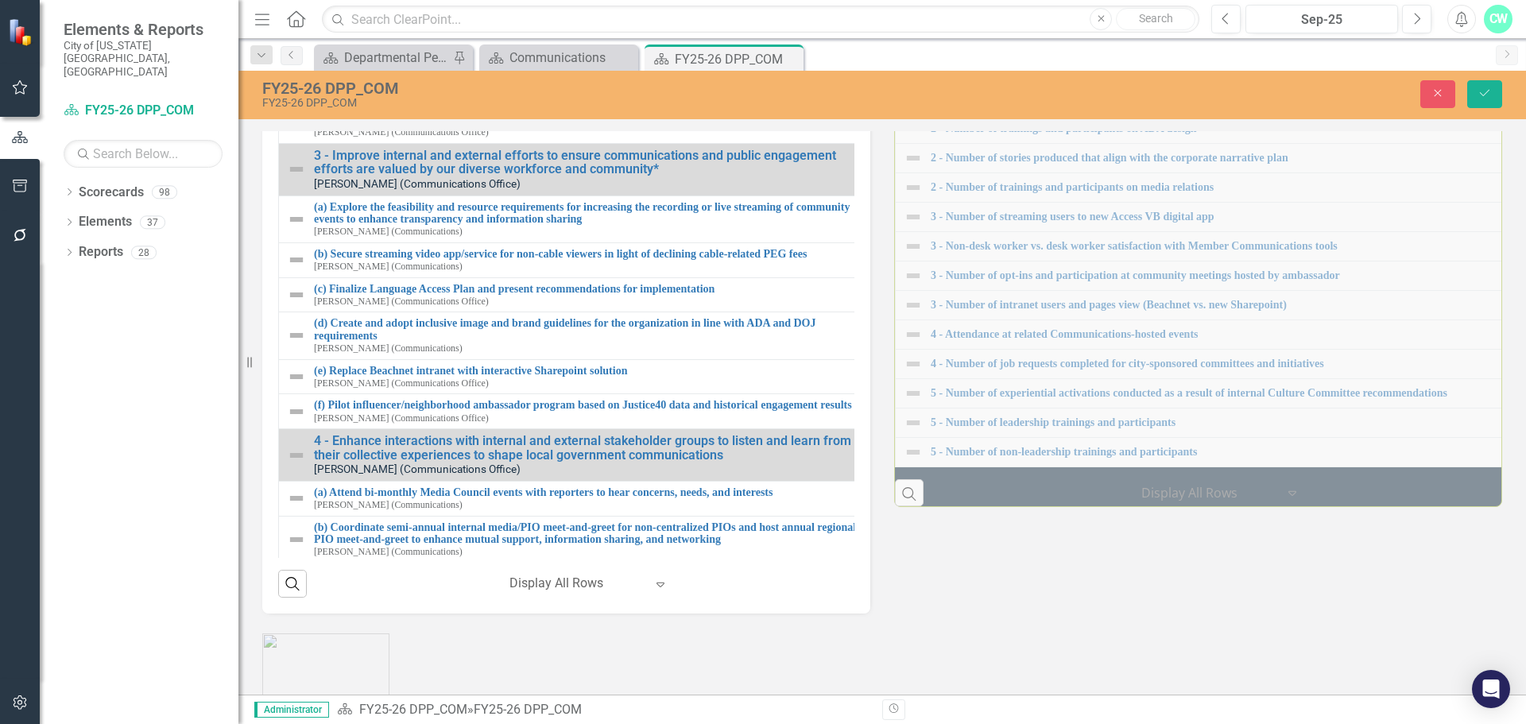
scroll to position [397, 0]
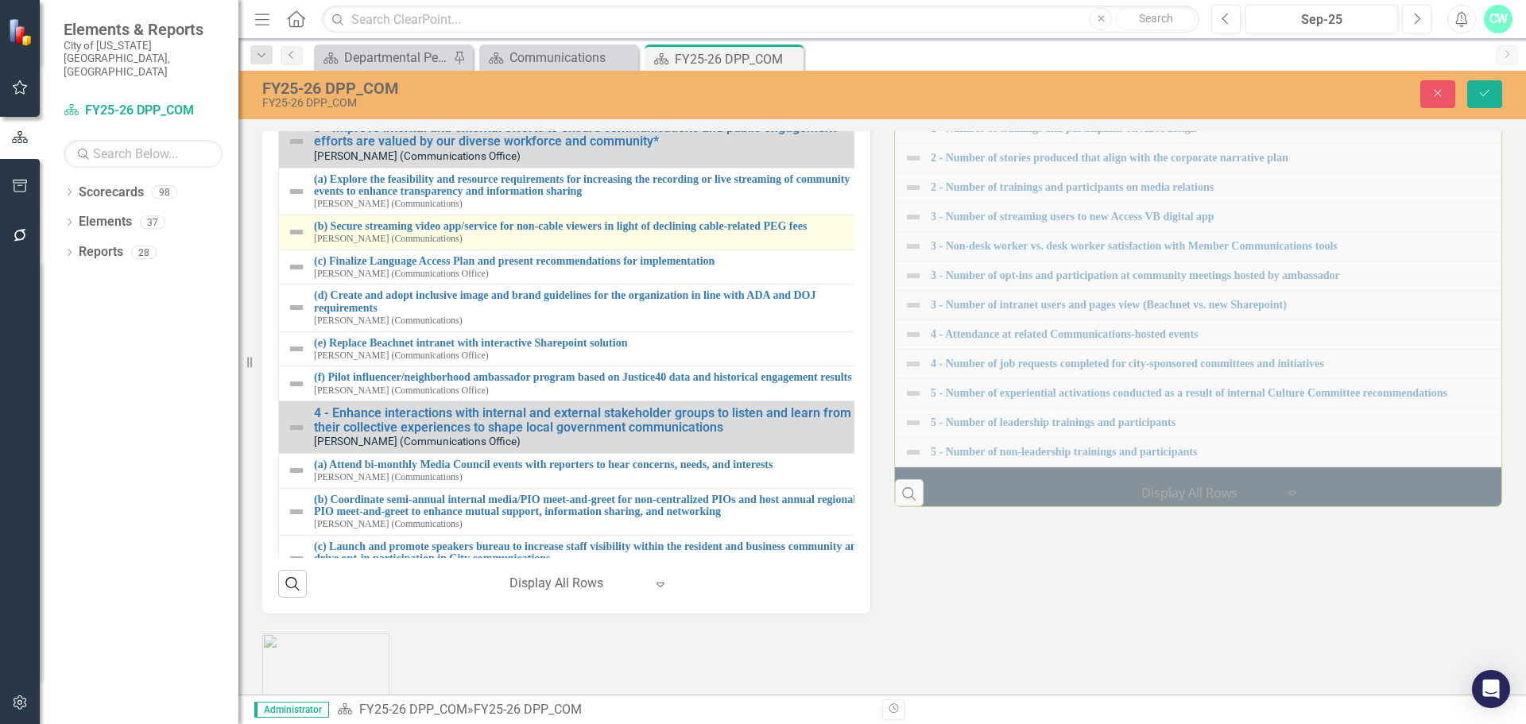
click at [294, 242] on img at bounding box center [296, 232] width 19 height 19
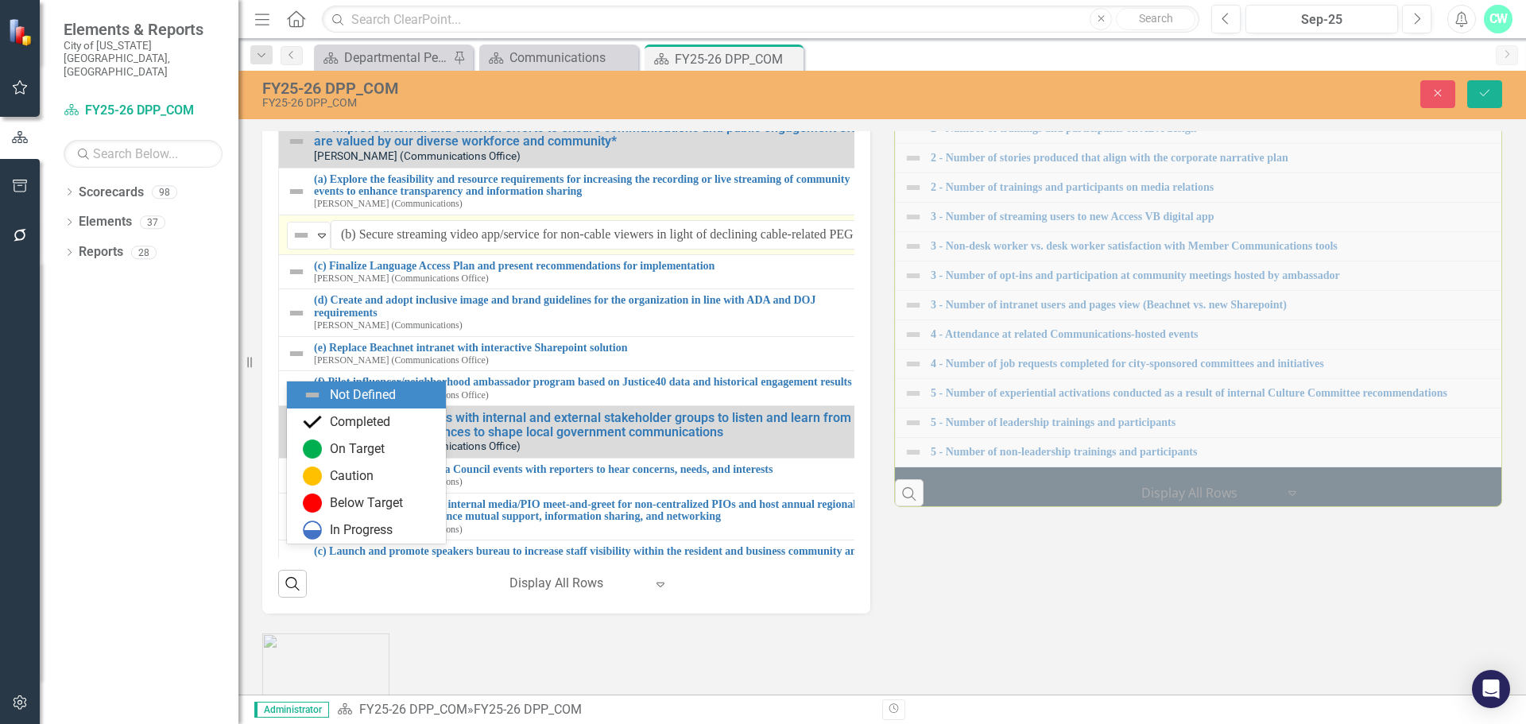
click at [301, 245] on img at bounding box center [301, 235] width 19 height 19
click at [362, 420] on div "Completed" at bounding box center [360, 422] width 60 height 18
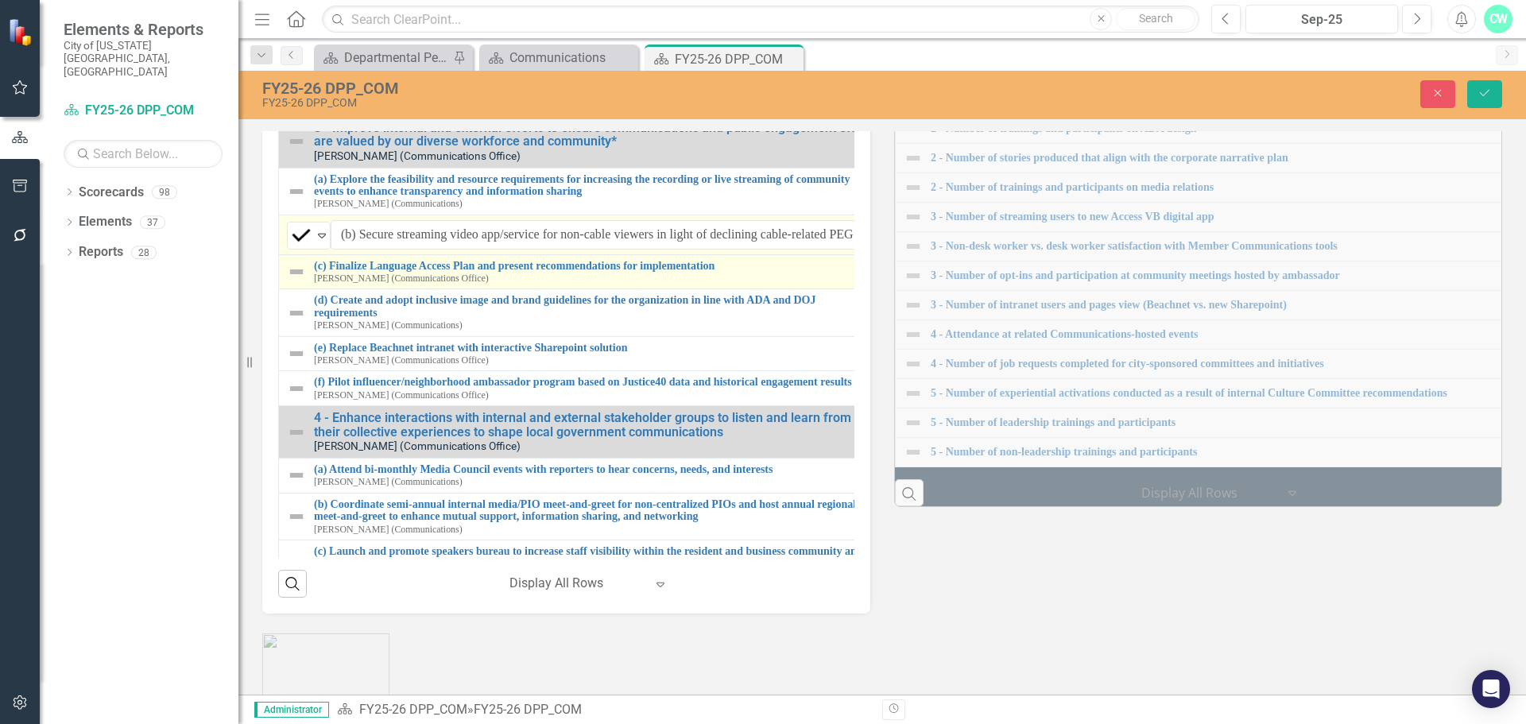
click at [291, 281] on img at bounding box center [296, 271] width 19 height 19
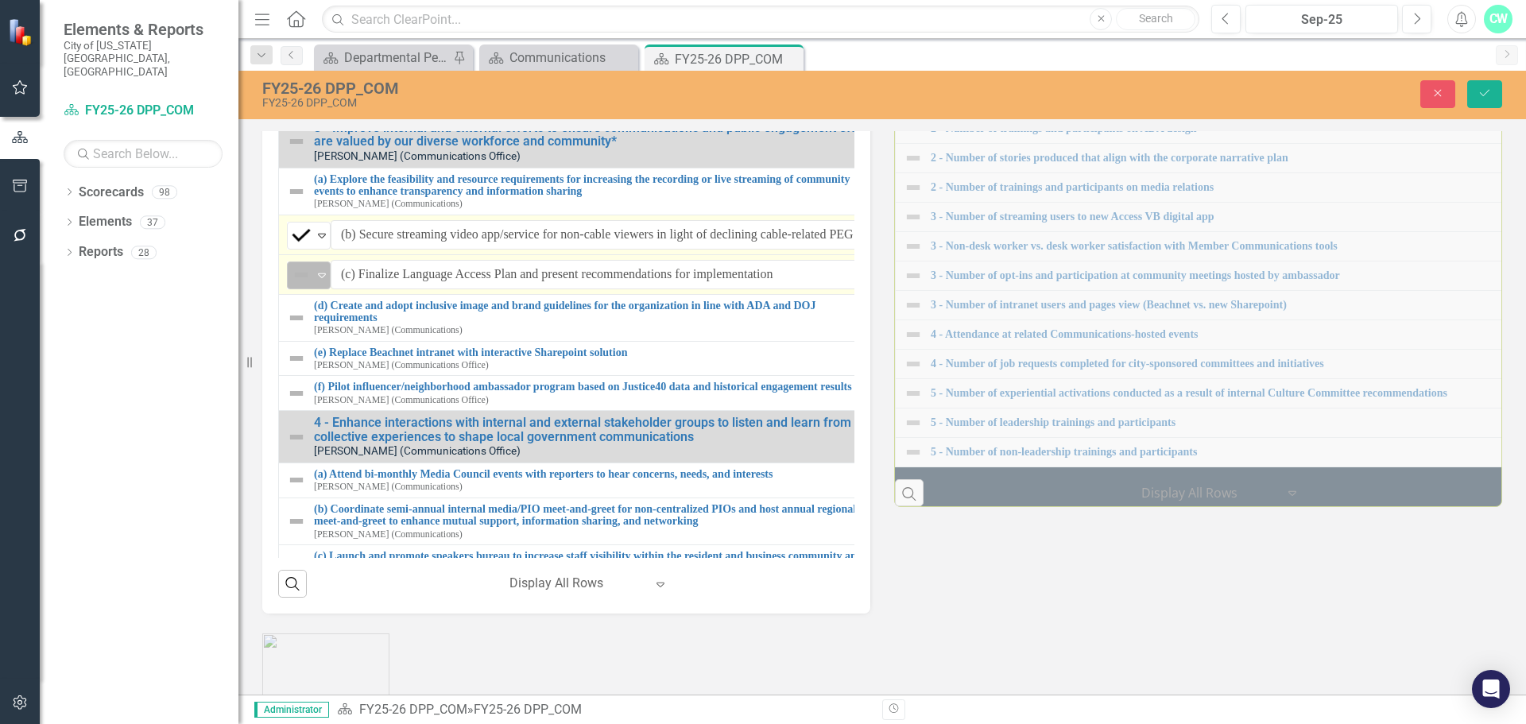
click at [304, 284] on img at bounding box center [301, 274] width 19 height 19
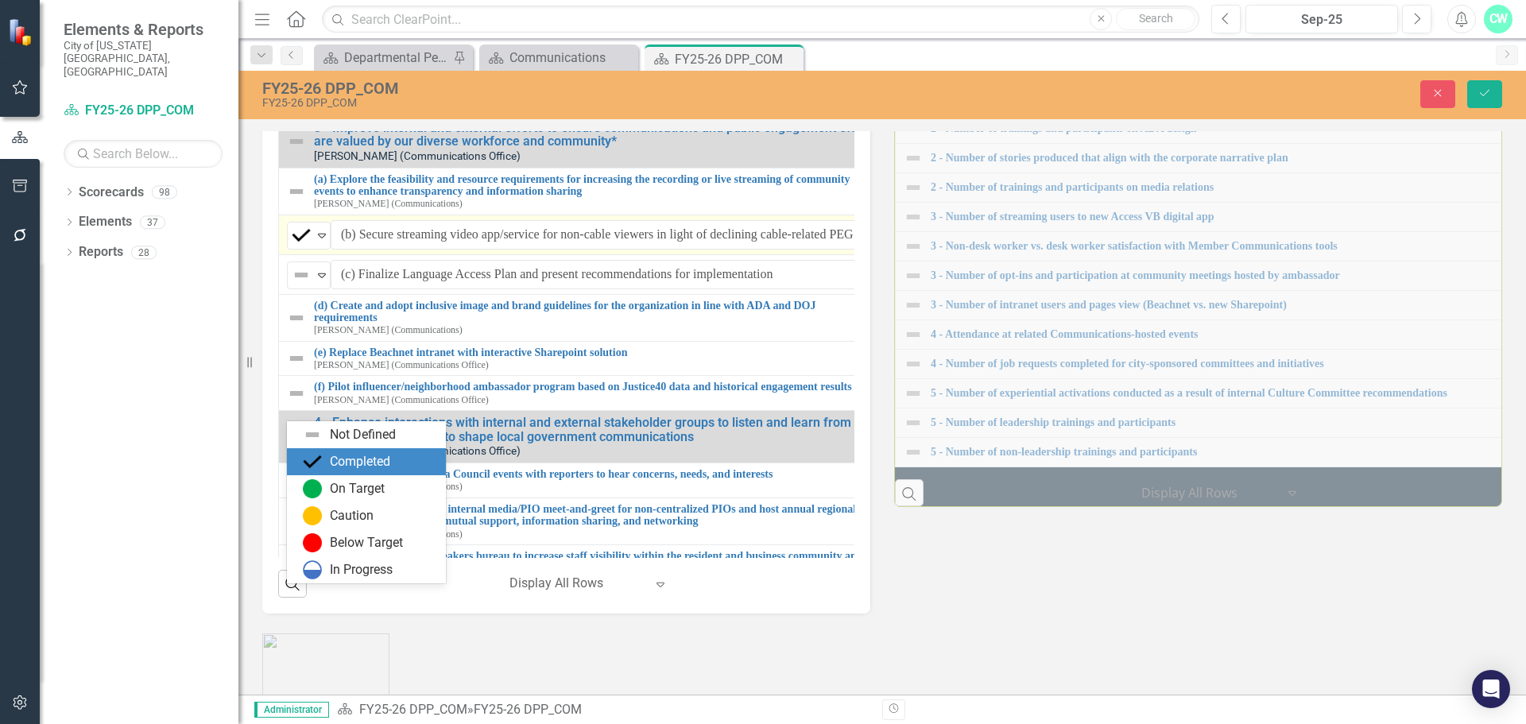
click at [328, 465] on div "Completed" at bounding box center [370, 461] width 134 height 19
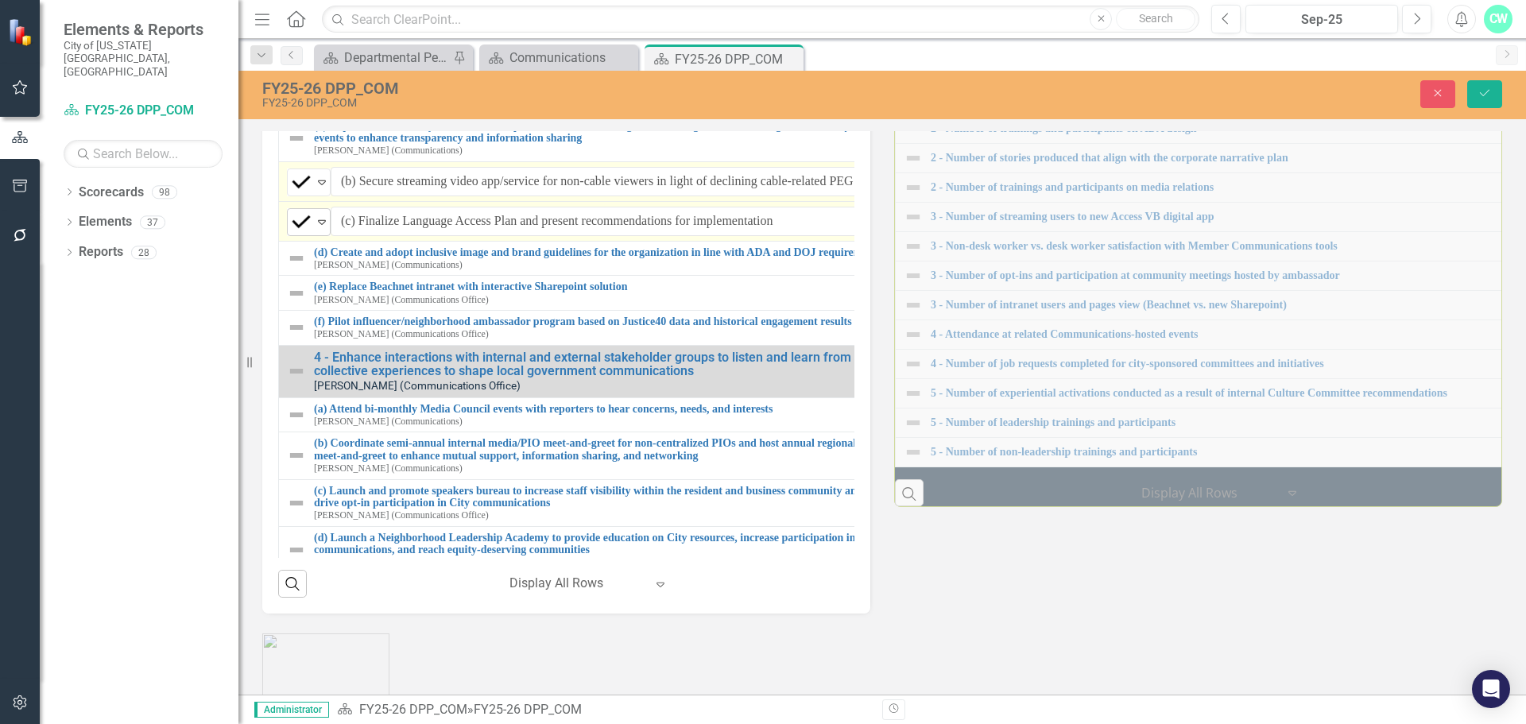
scroll to position [477, 0]
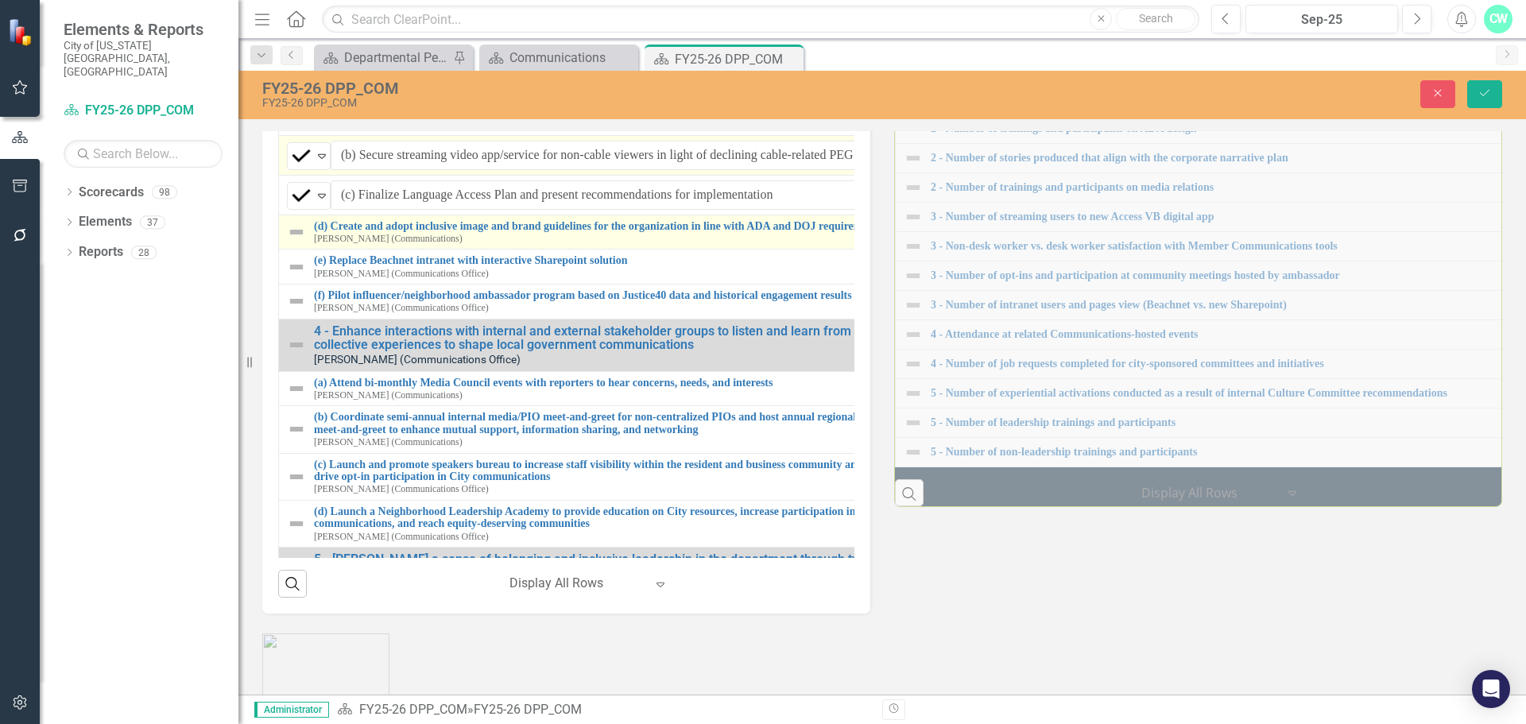
click at [286, 250] on td "(d) Create and adopt inclusive image and brand guidelines for the organization …" at bounding box center [585, 232] width 612 height 35
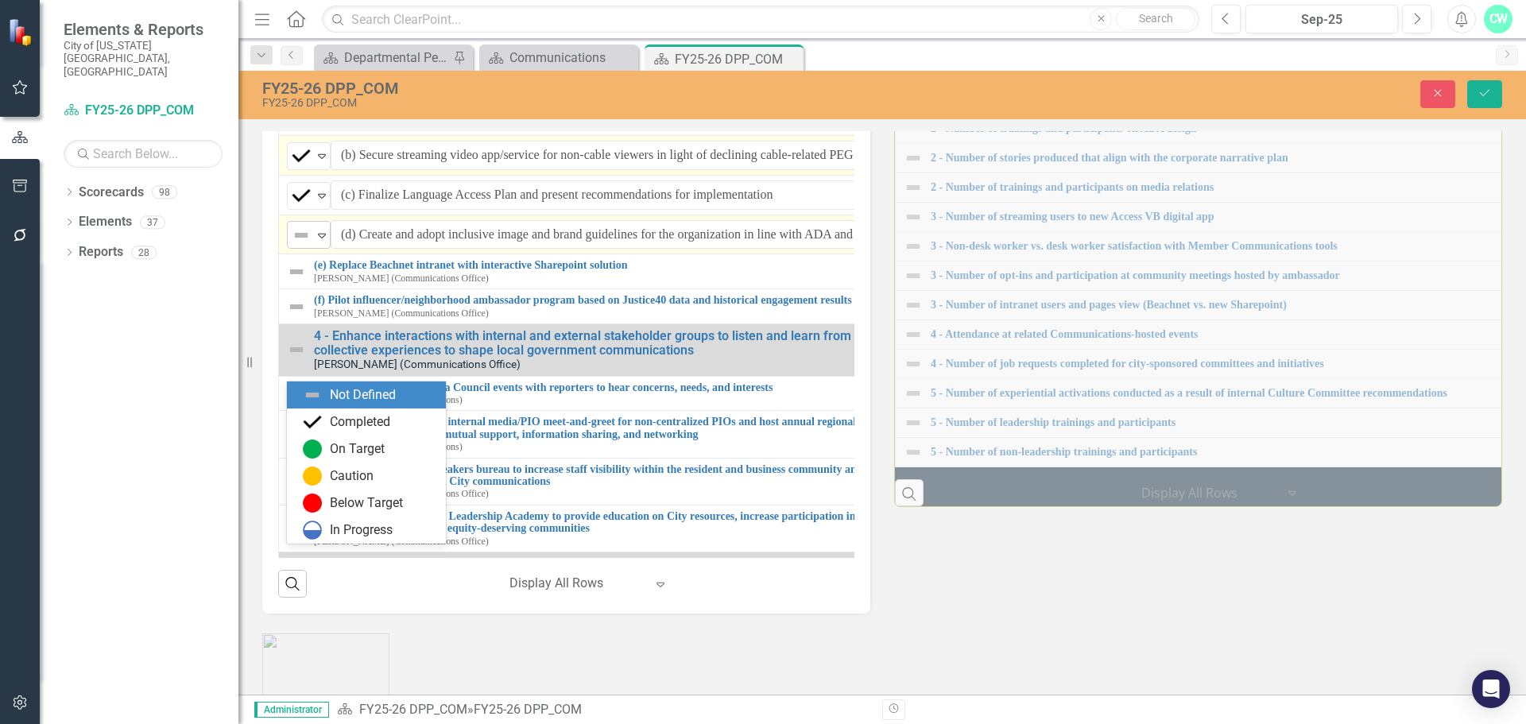
click at [295, 245] on img at bounding box center [301, 235] width 19 height 19
click at [350, 417] on div "Completed" at bounding box center [360, 422] width 60 height 18
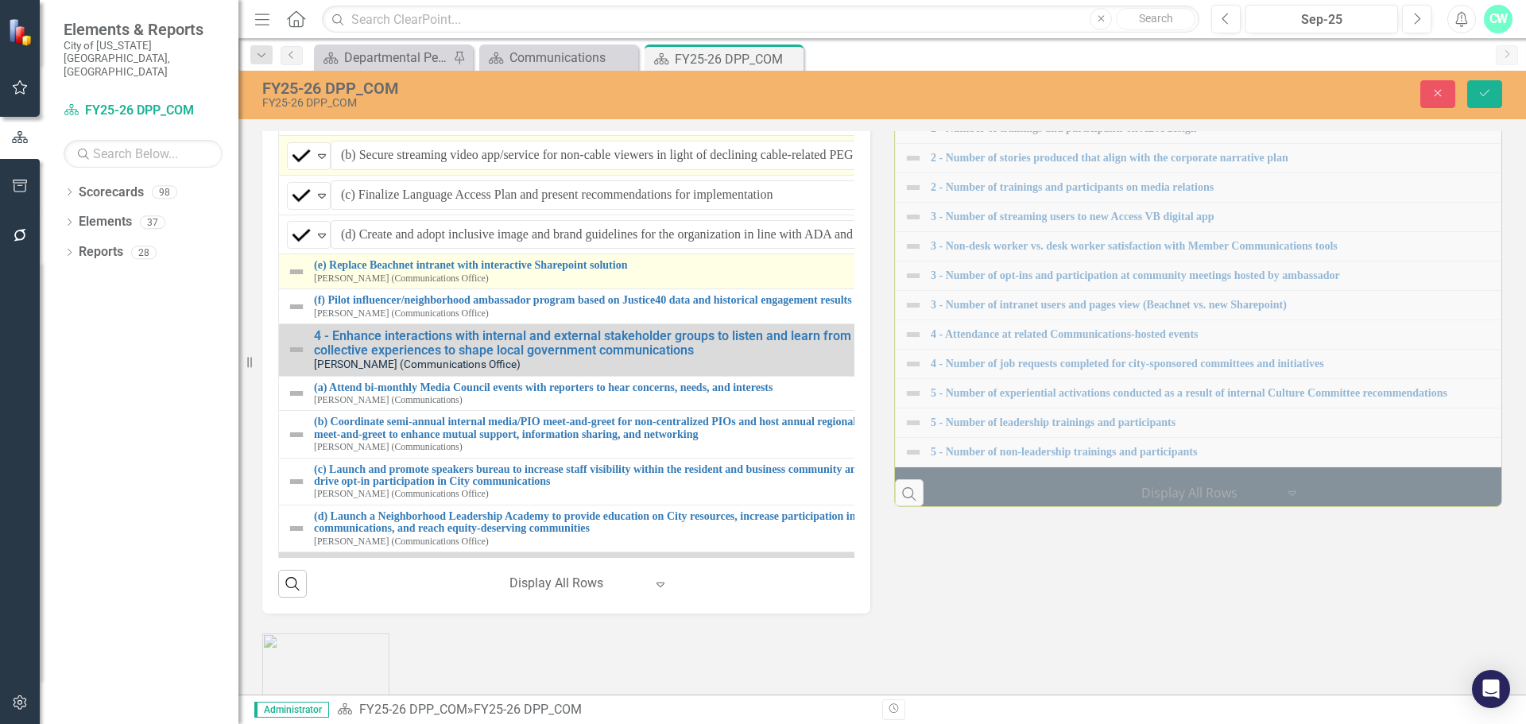
click at [294, 281] on img at bounding box center [296, 271] width 19 height 19
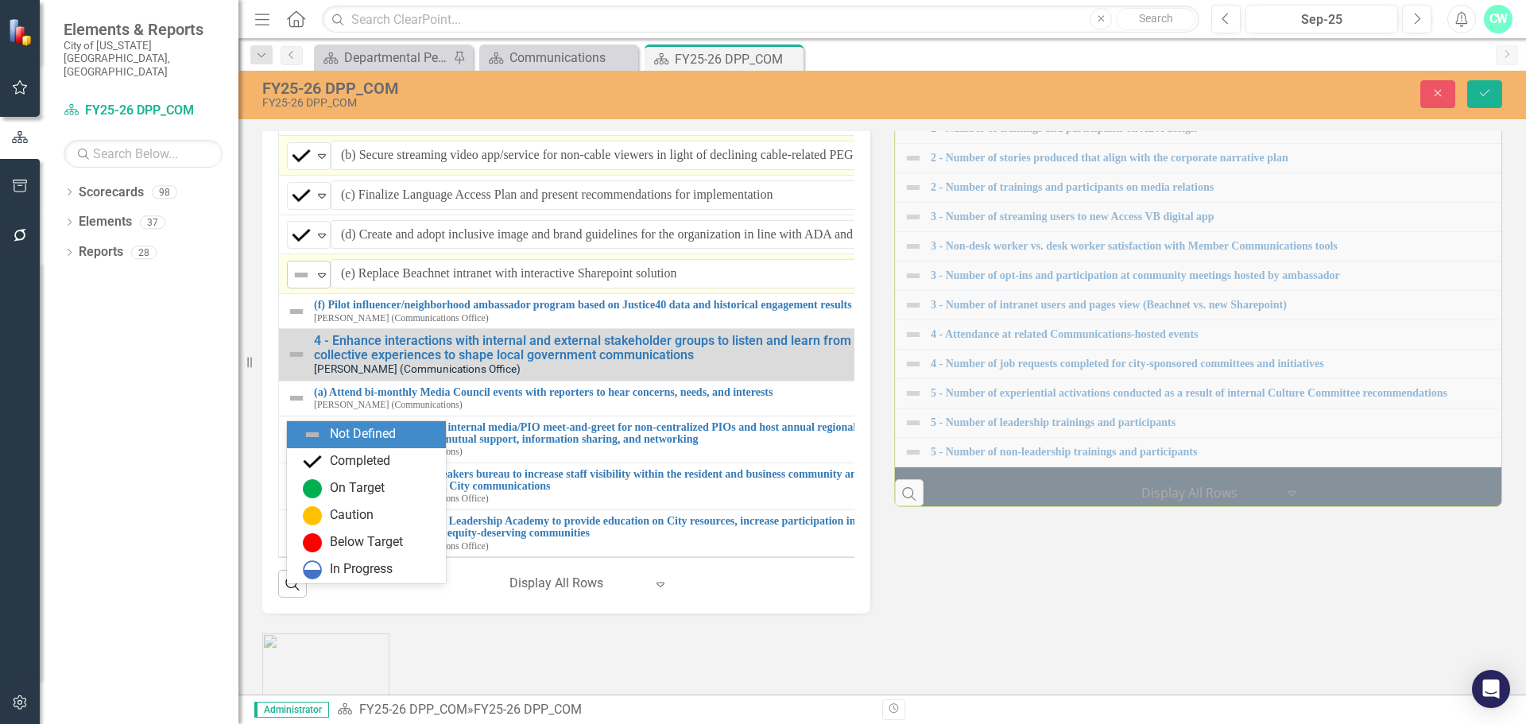
click at [289, 288] on div "Not Defined Expand" at bounding box center [309, 275] width 44 height 28
click at [357, 466] on div "Completed" at bounding box center [360, 461] width 60 height 18
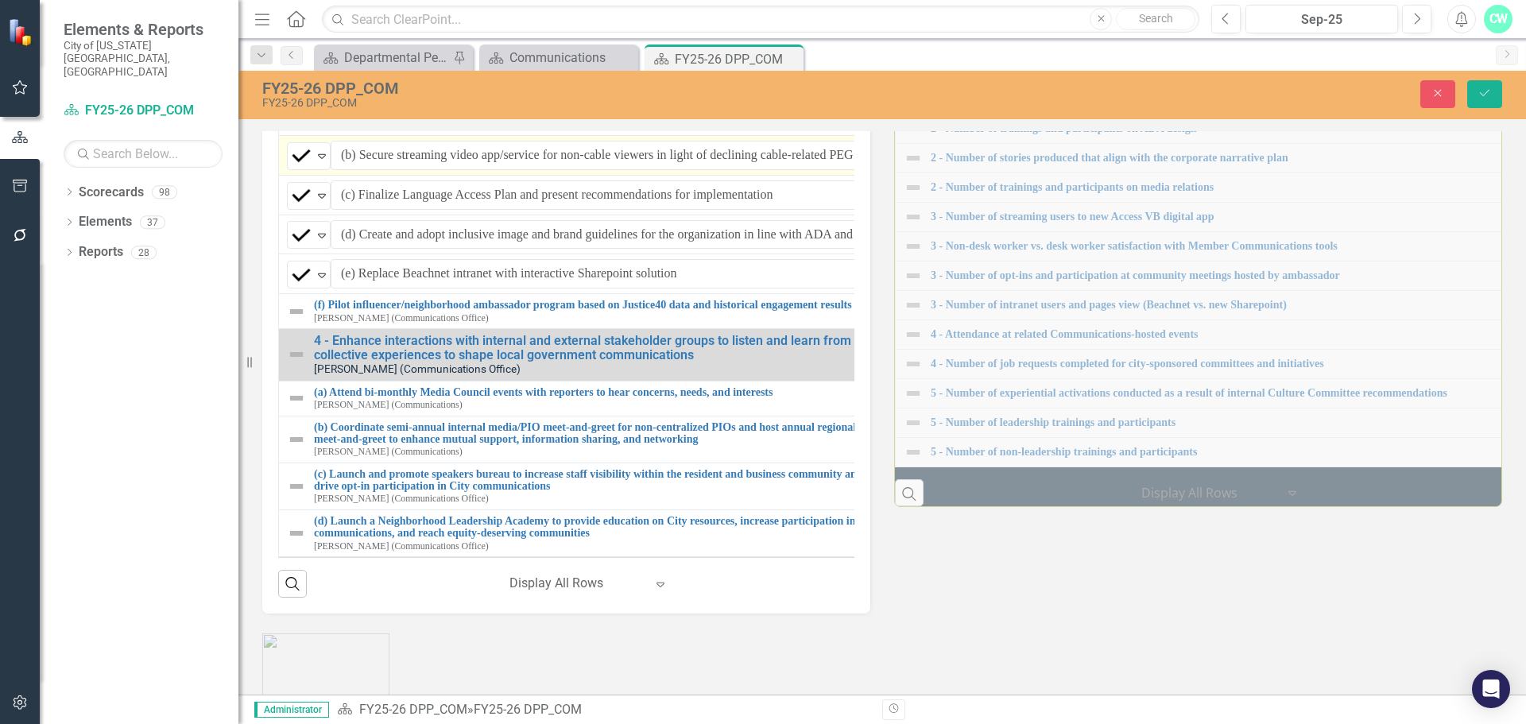
scroll to position [556, 0]
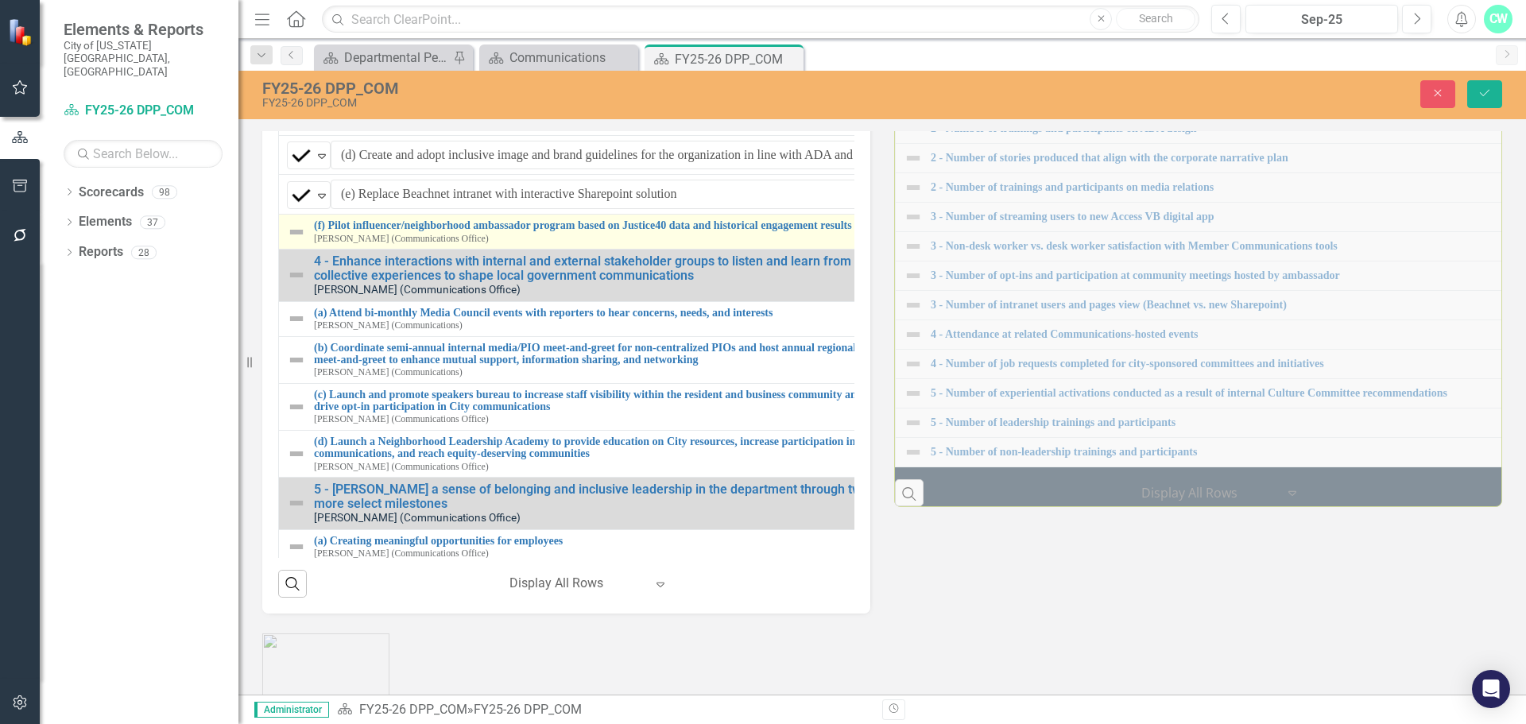
click at [292, 242] on img at bounding box center [296, 232] width 19 height 19
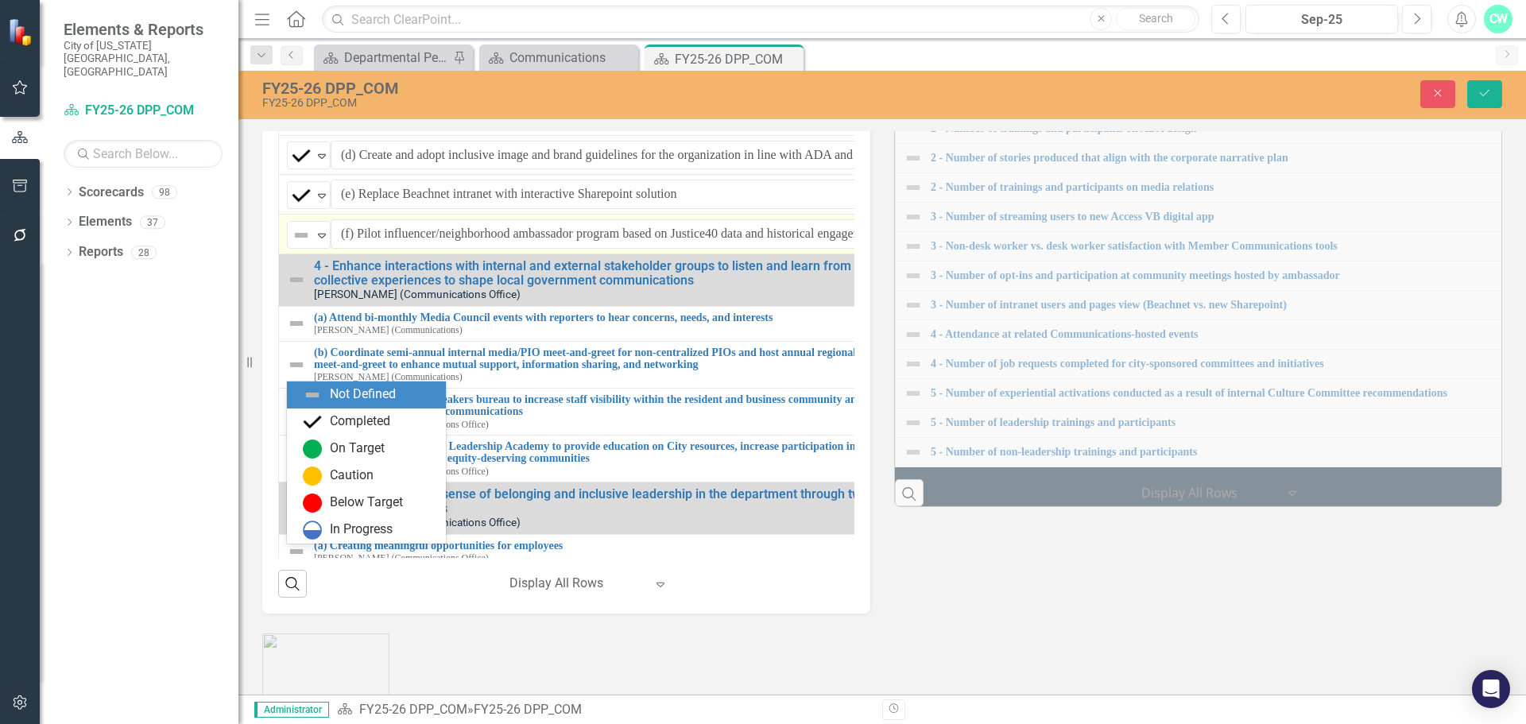
click at [292, 245] on img at bounding box center [301, 235] width 19 height 19
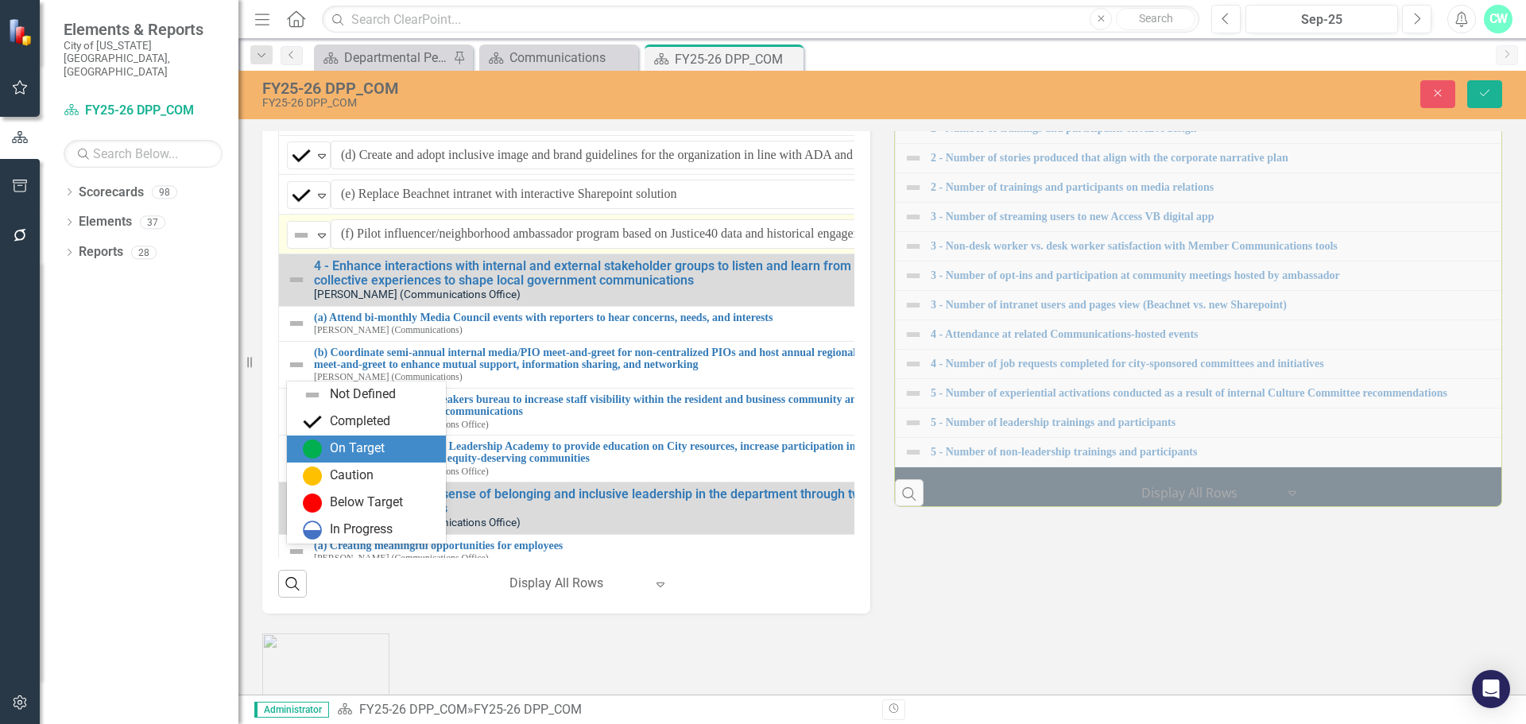
click at [367, 421] on div "Completed" at bounding box center [360, 421] width 60 height 18
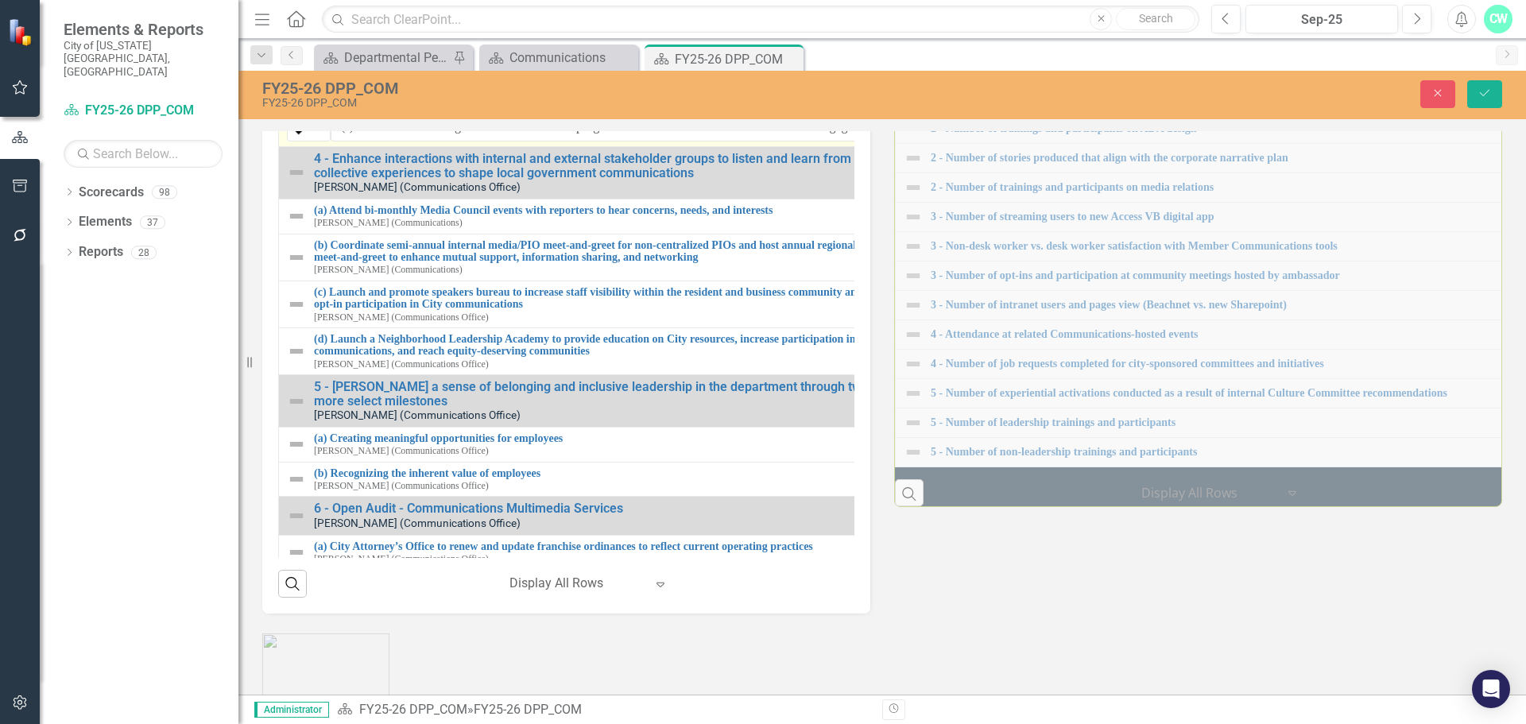
scroll to position [636, 0]
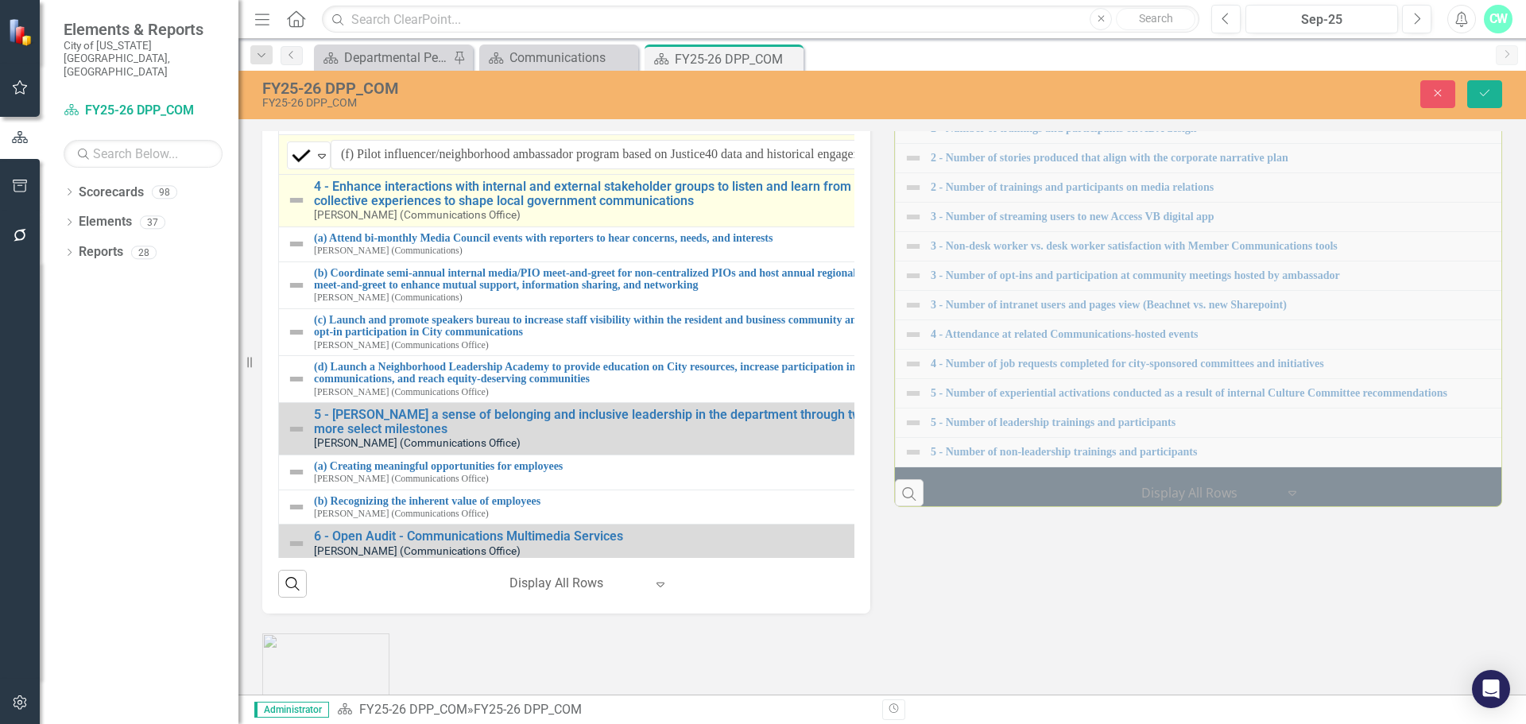
click at [287, 210] on img at bounding box center [296, 200] width 19 height 19
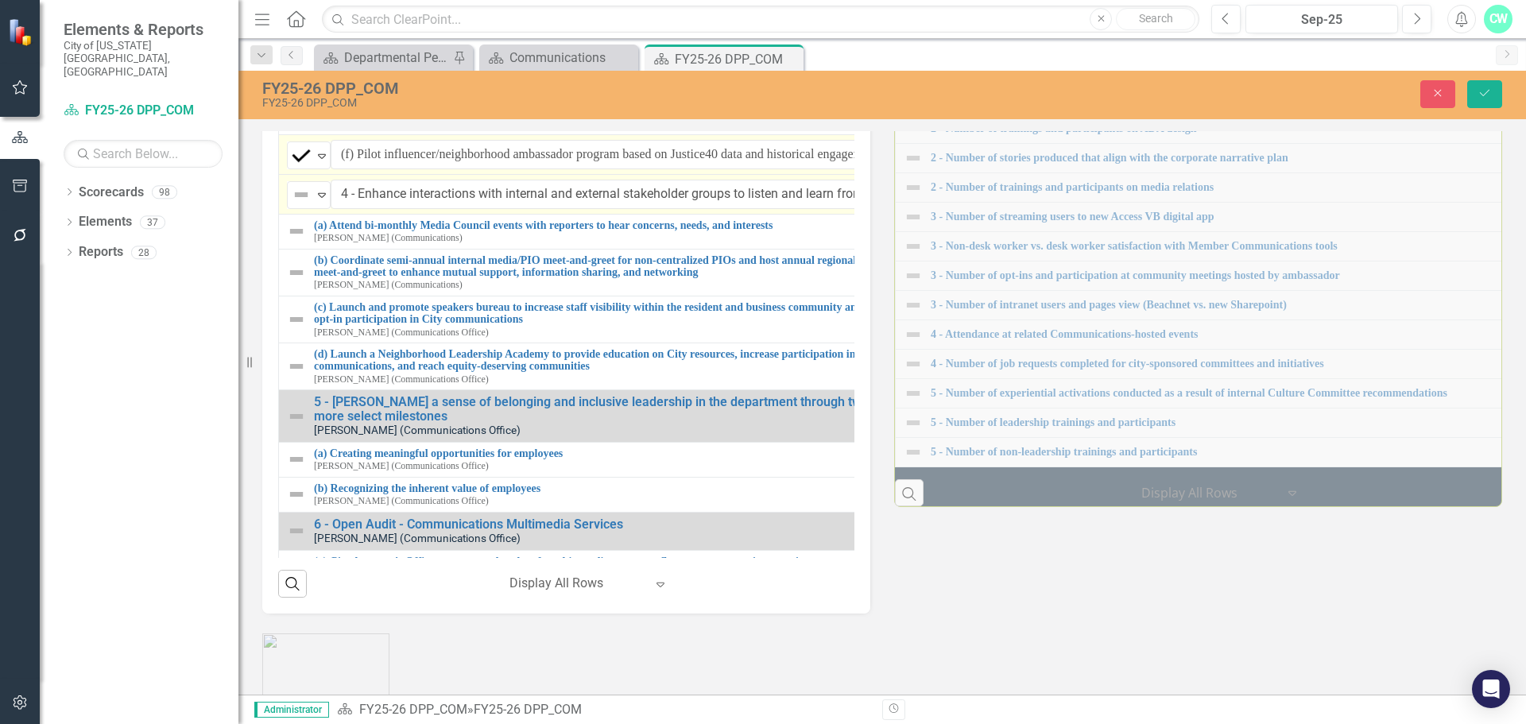
click at [300, 204] on img at bounding box center [301, 194] width 19 height 19
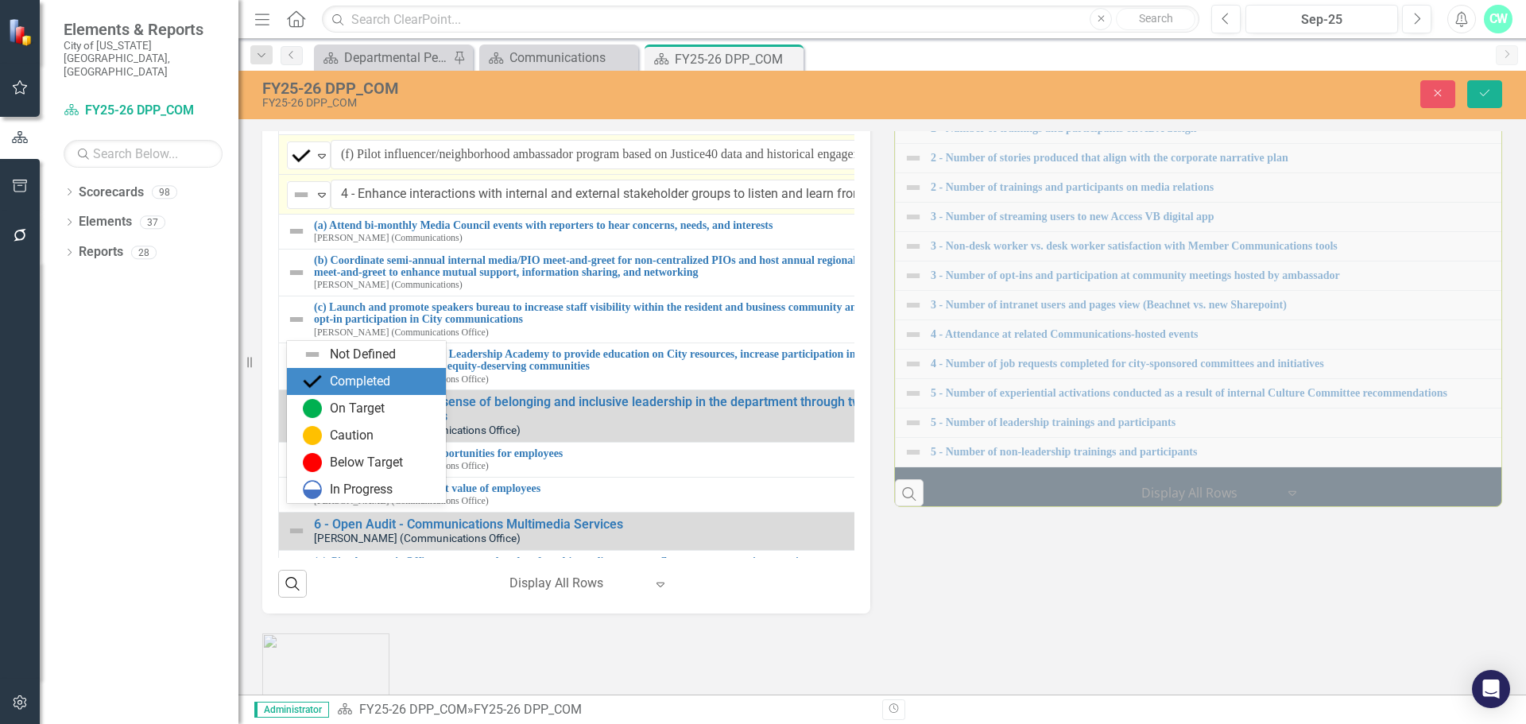
click at [370, 385] on div "Completed" at bounding box center [360, 382] width 60 height 18
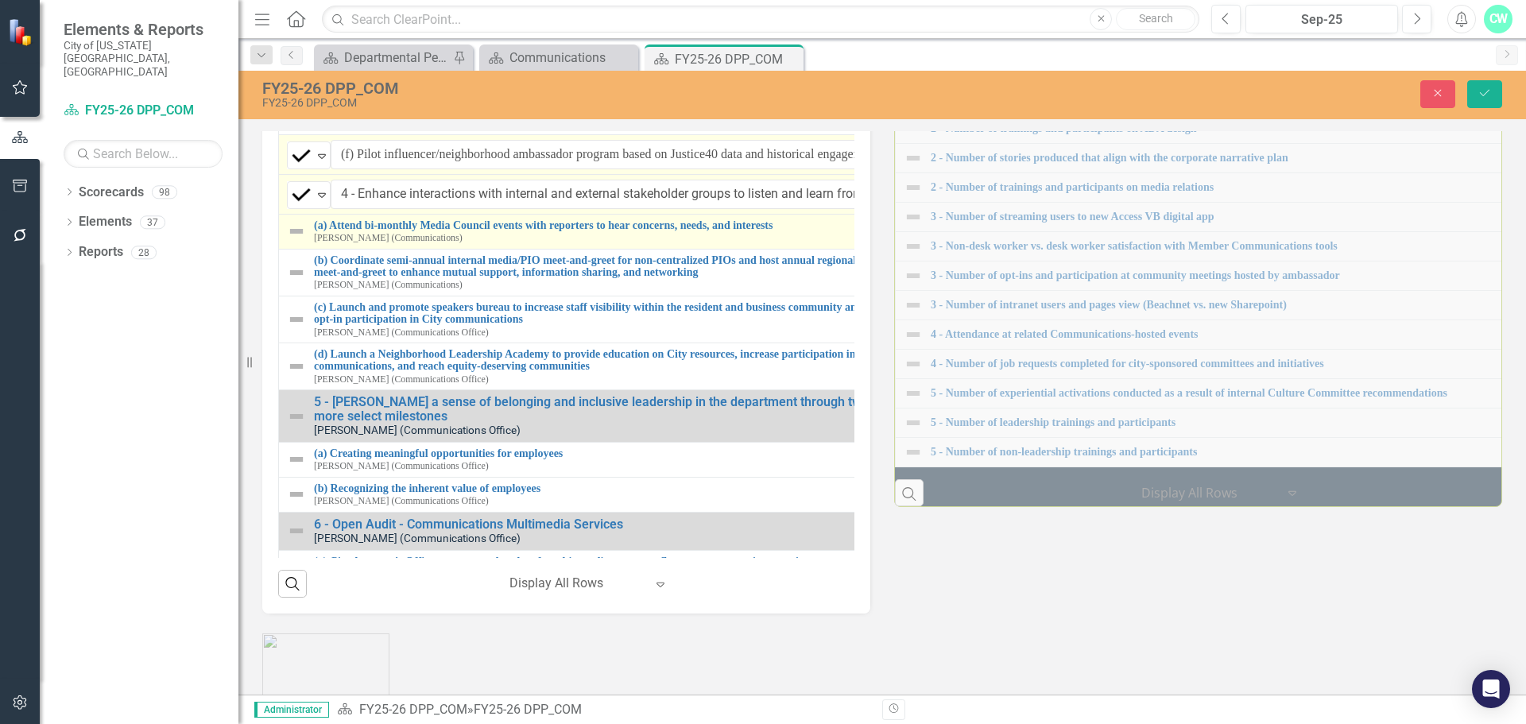
click at [294, 241] on img at bounding box center [296, 231] width 19 height 19
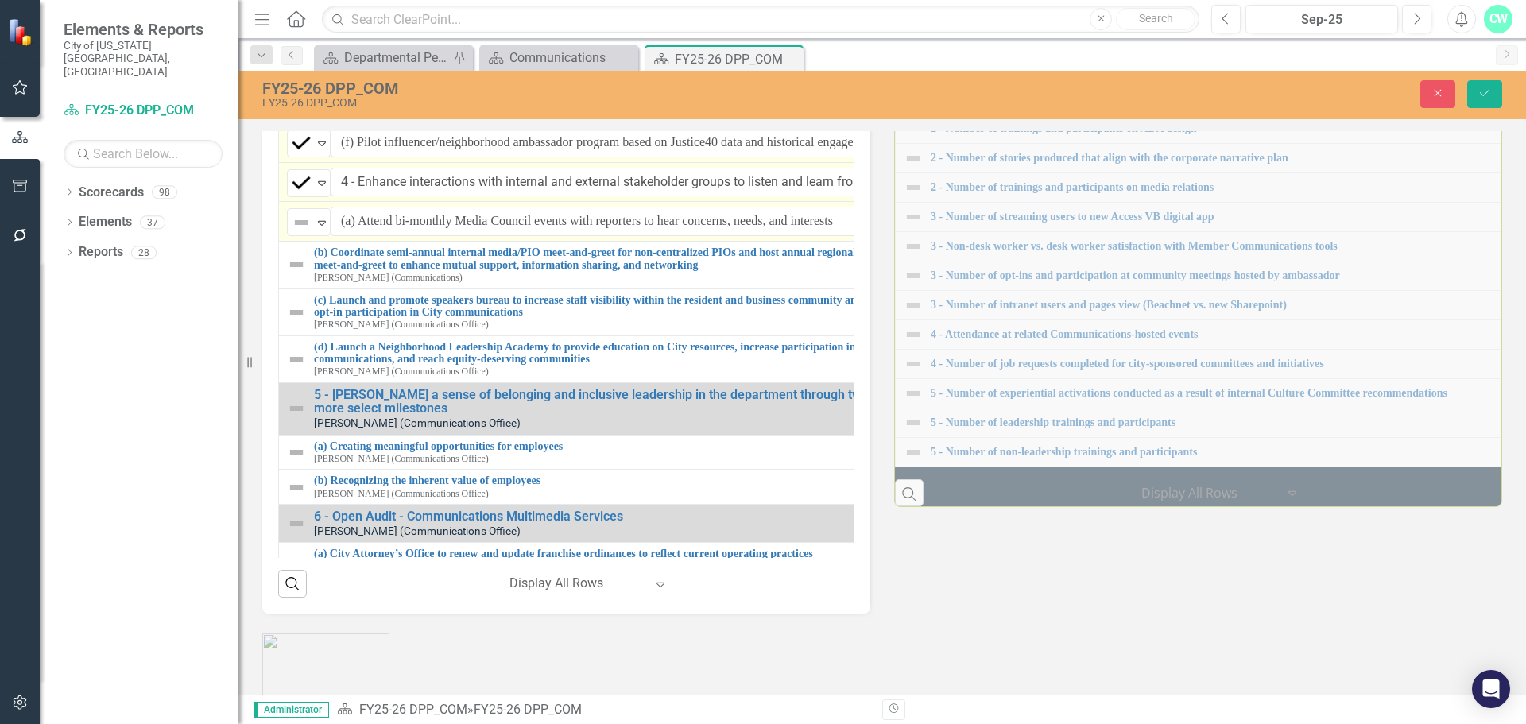
click at [294, 236] on div "Not Defined Expand" at bounding box center [309, 222] width 44 height 28
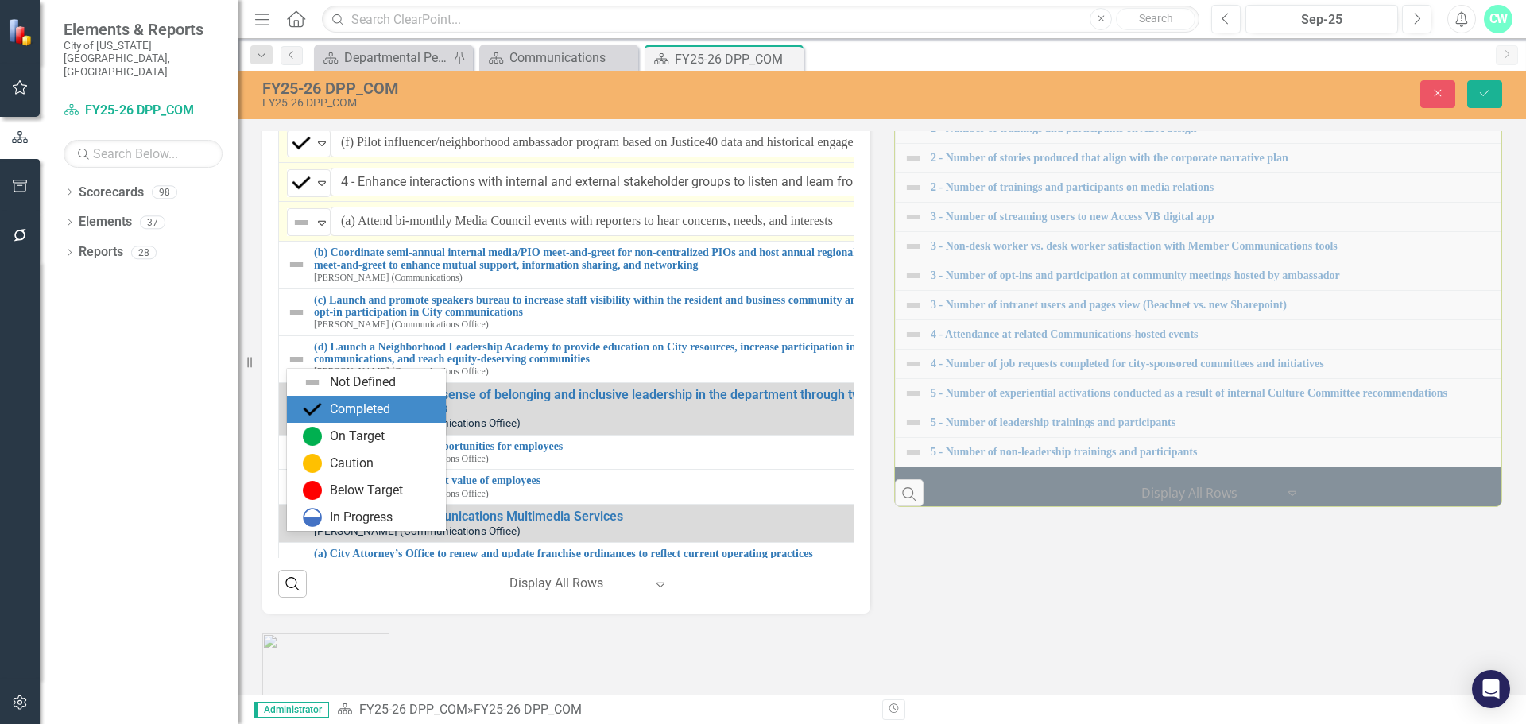
click at [340, 412] on div "Completed" at bounding box center [360, 410] width 60 height 18
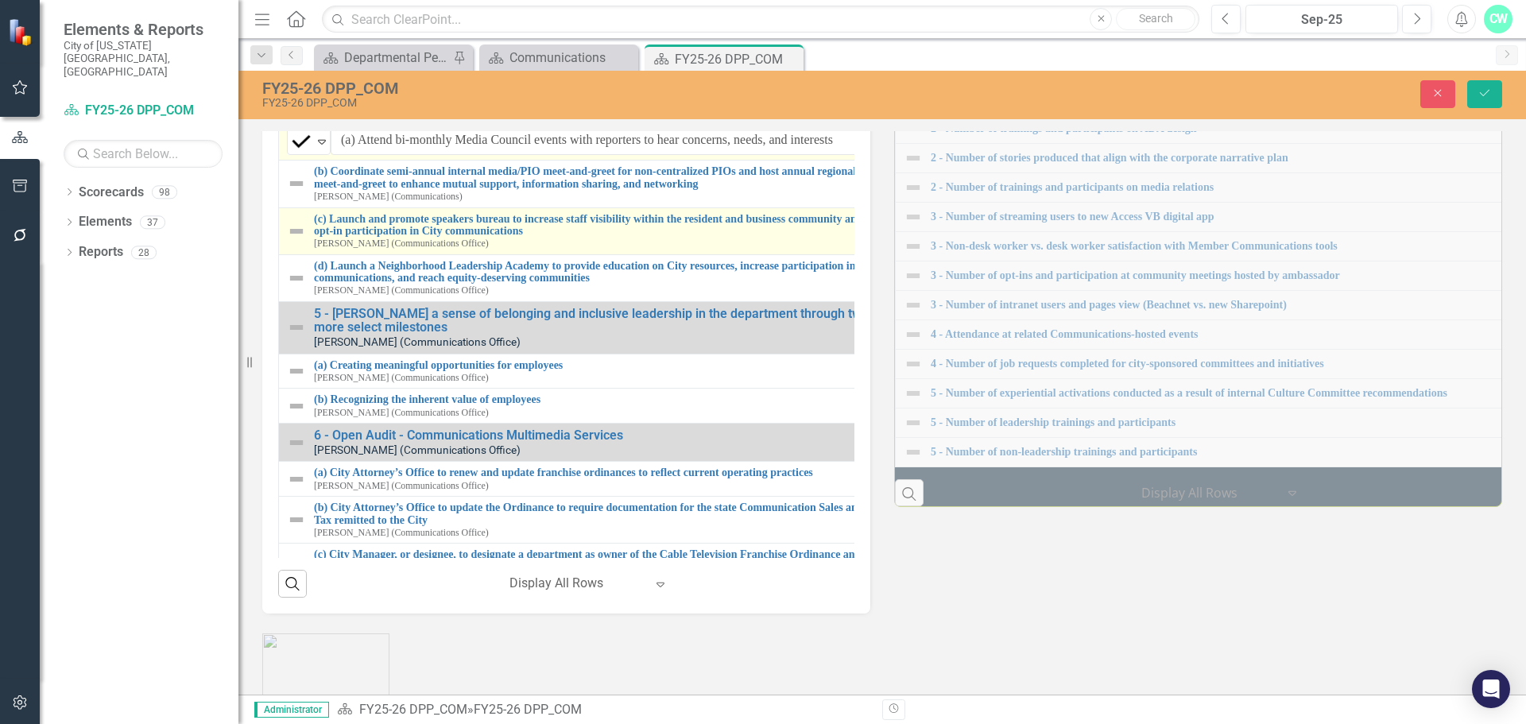
scroll to position [795, 0]
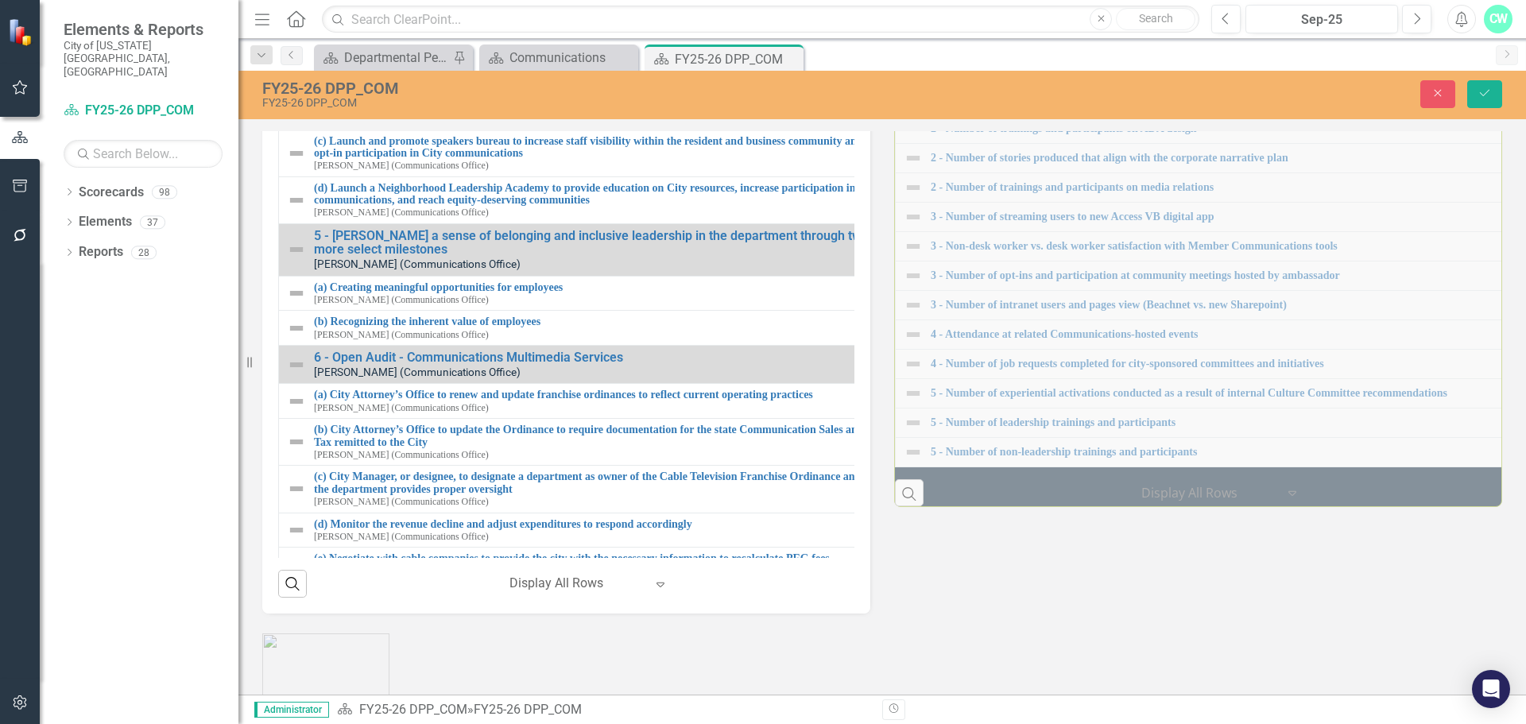
click at [290, 115] on img at bounding box center [296, 105] width 19 height 19
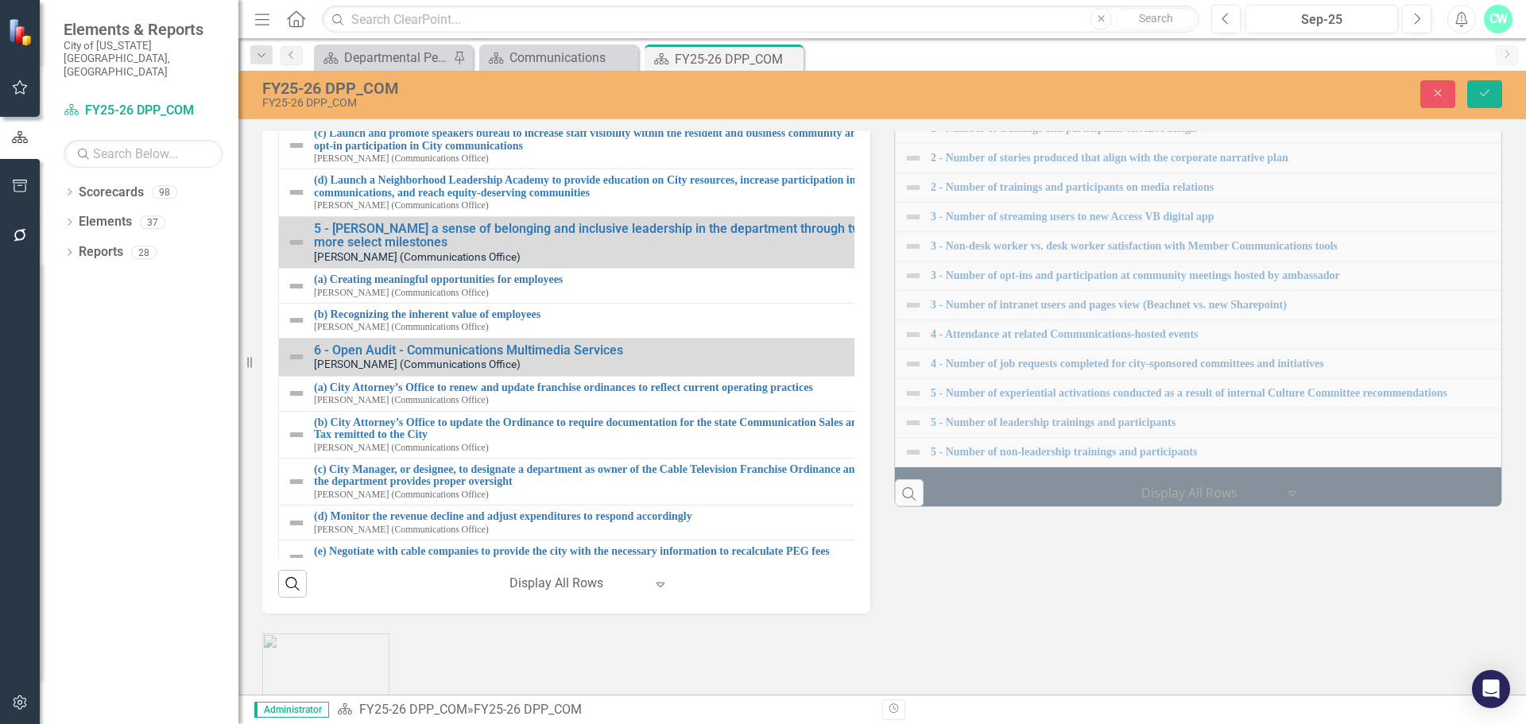
click at [292, 113] on img at bounding box center [301, 103] width 19 height 19
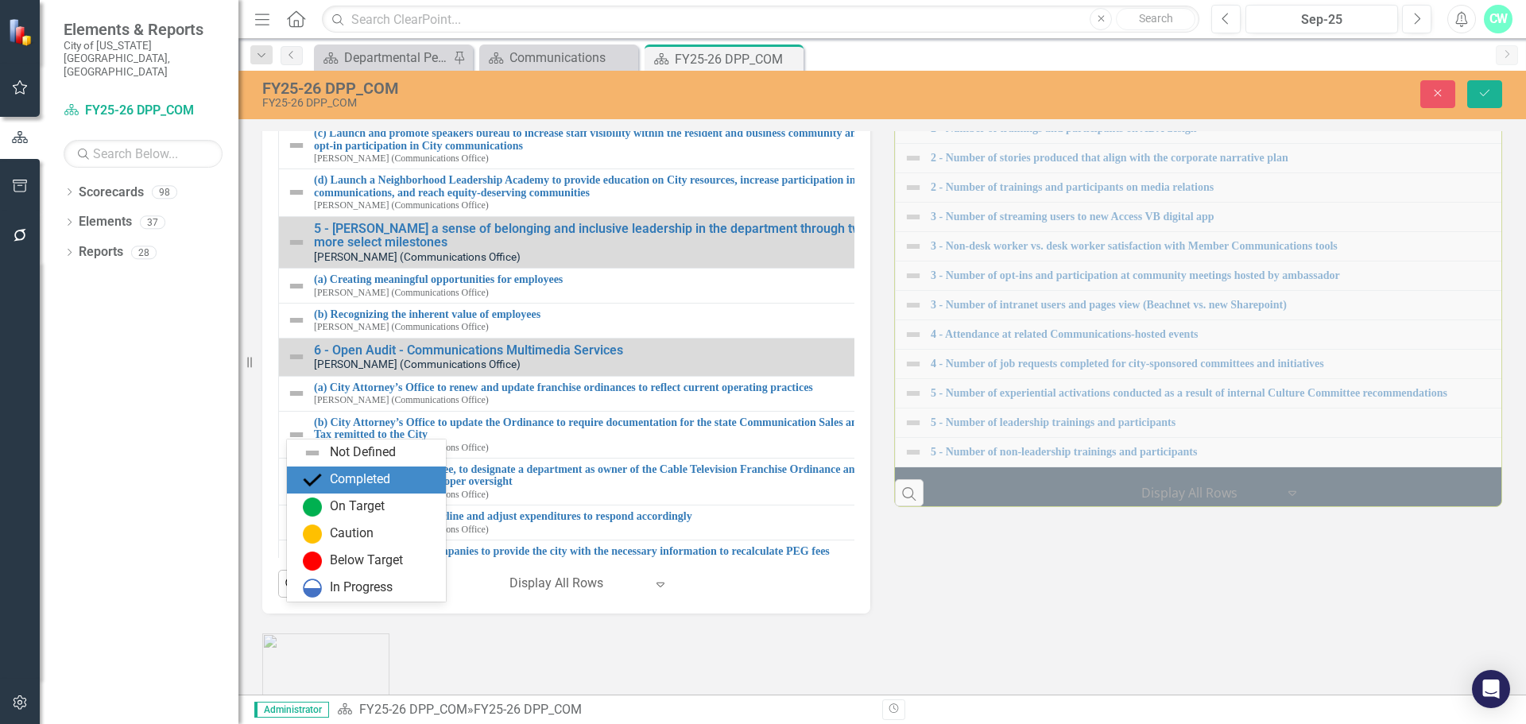
click at [337, 471] on div "Completed" at bounding box center [360, 479] width 60 height 18
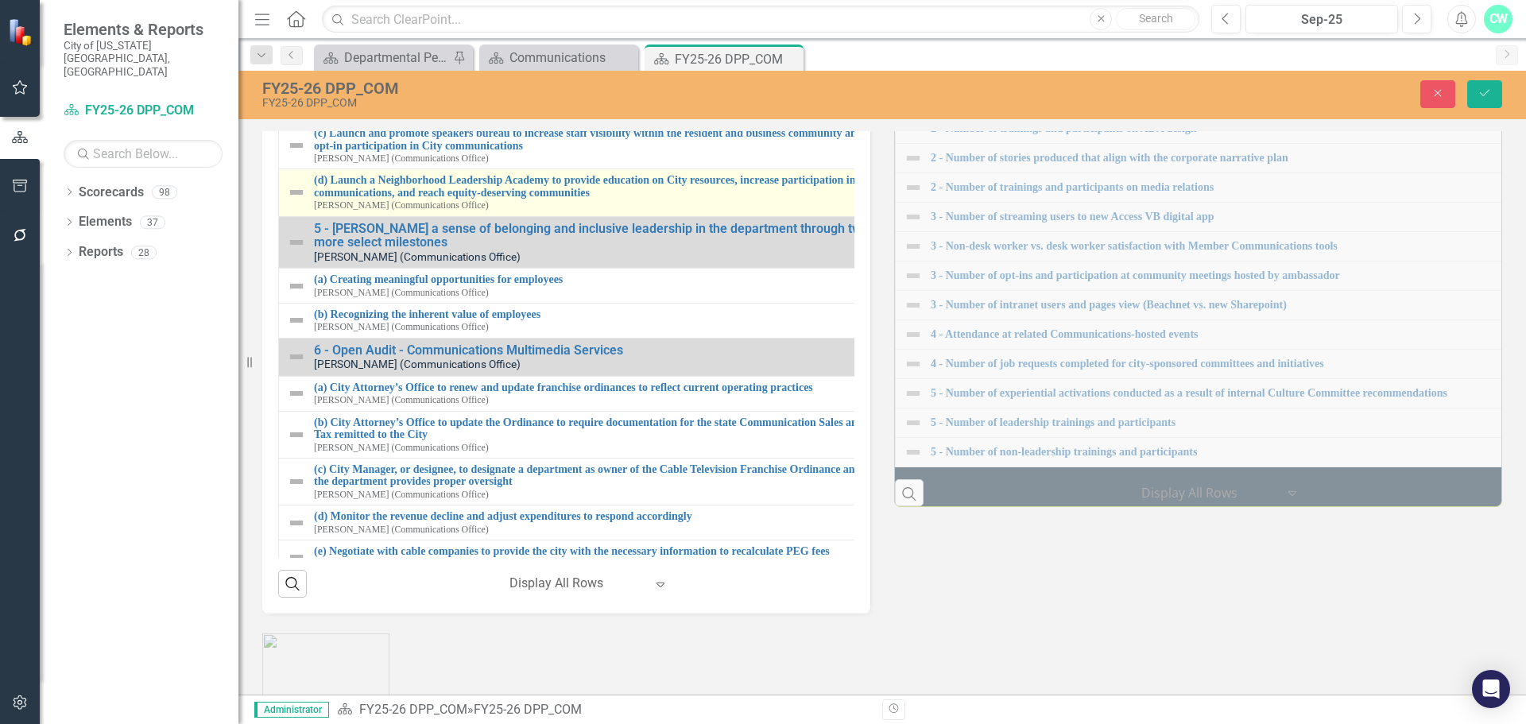
click at [296, 202] on img at bounding box center [296, 192] width 19 height 19
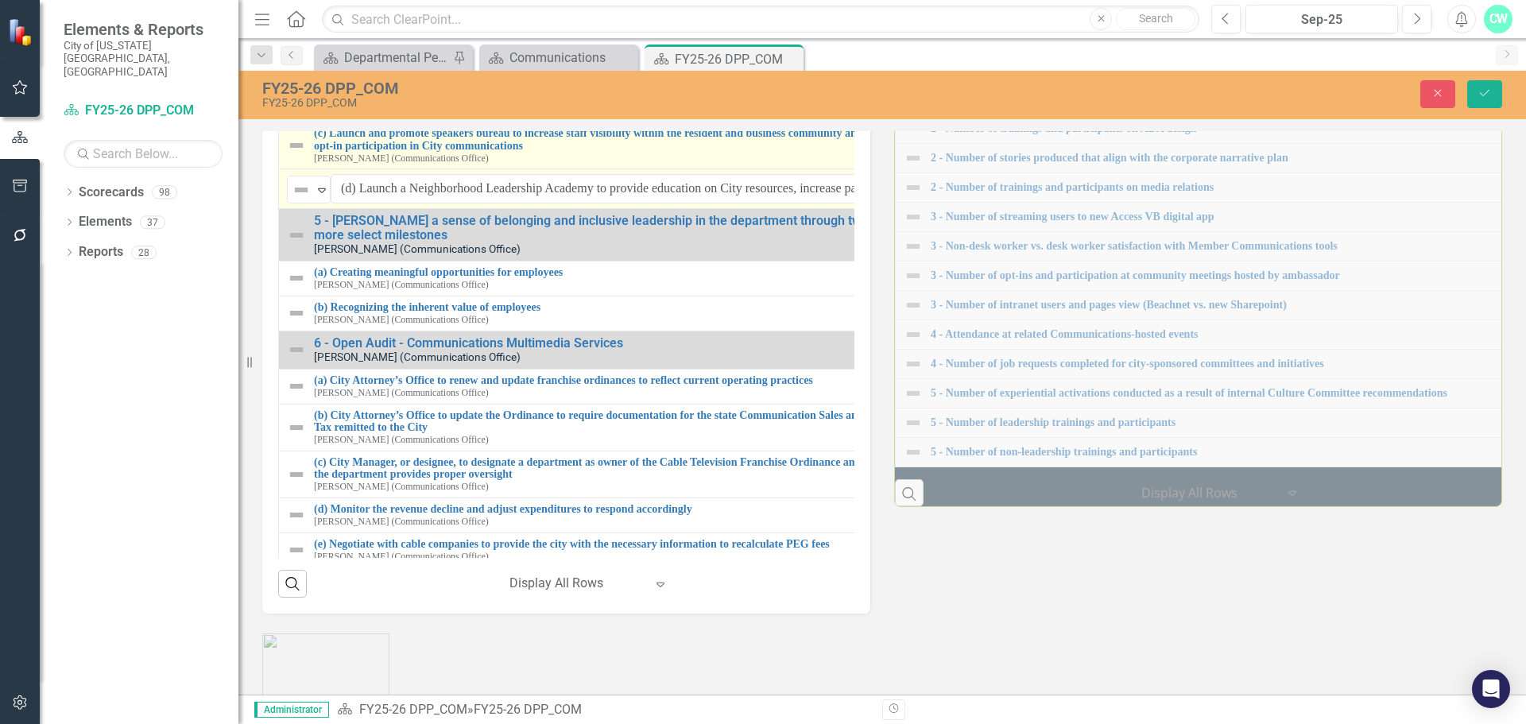
click at [308, 164] on div "(c) Launch and promote speakers bureau to increase staff visibility within the …" at bounding box center [595, 145] width 617 height 37
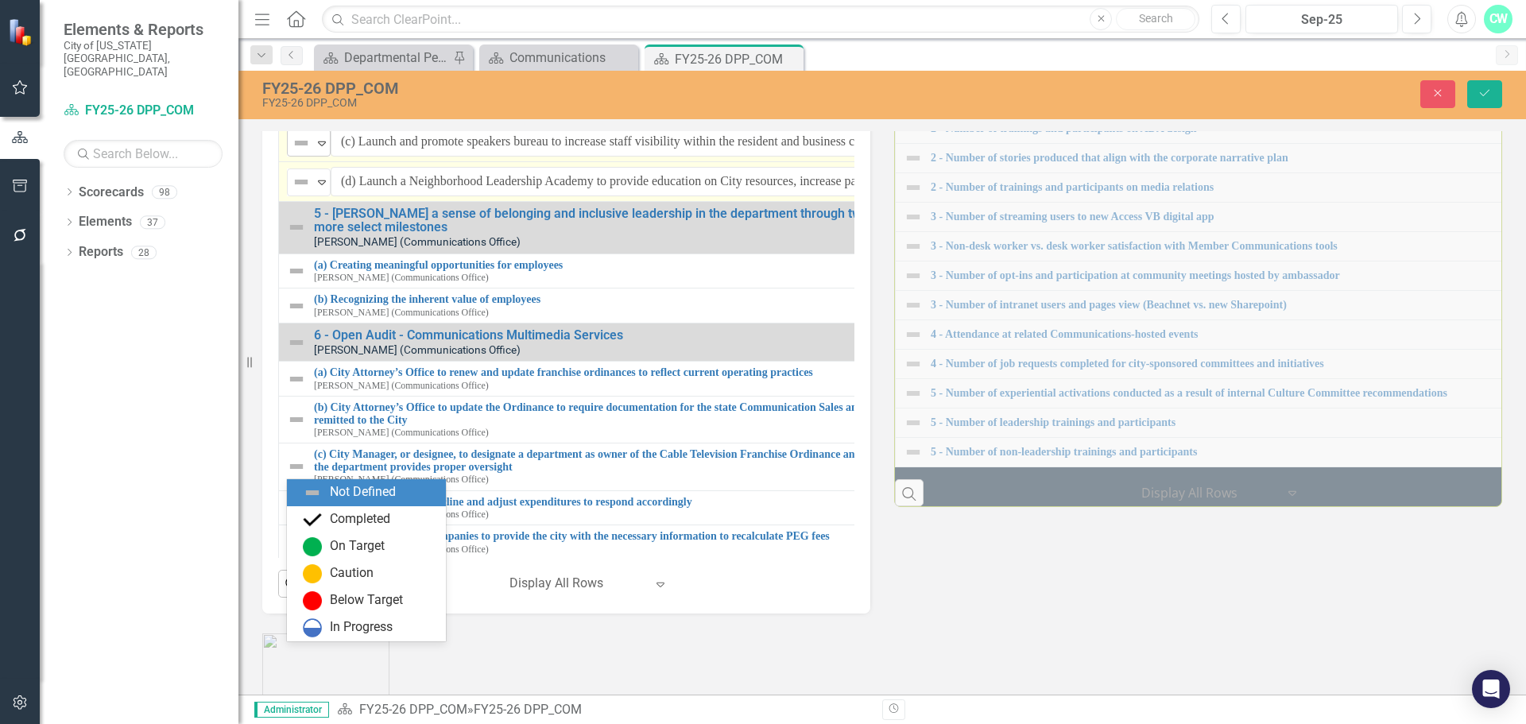
click at [305, 153] on img at bounding box center [301, 143] width 19 height 19
click at [348, 521] on div "Completed" at bounding box center [360, 519] width 60 height 18
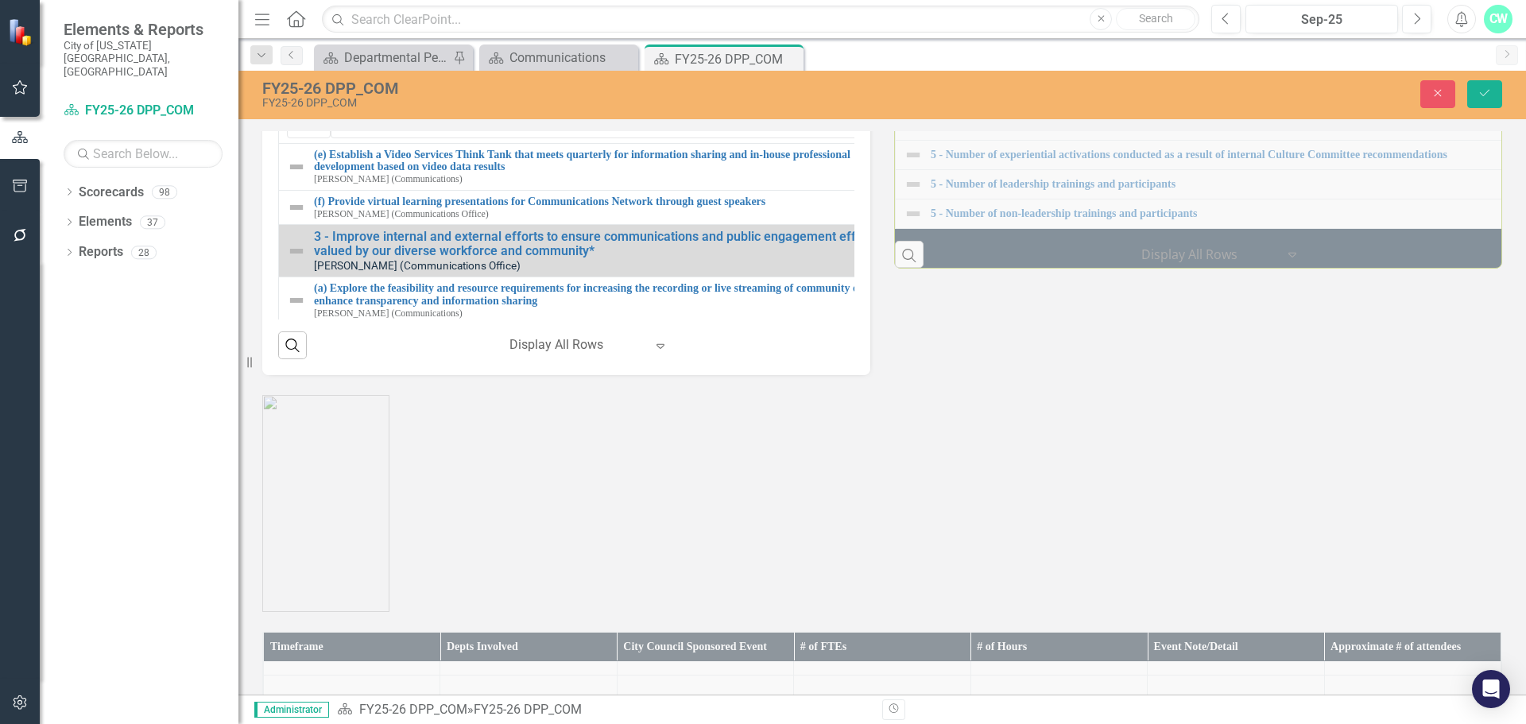
scroll to position [0, 0]
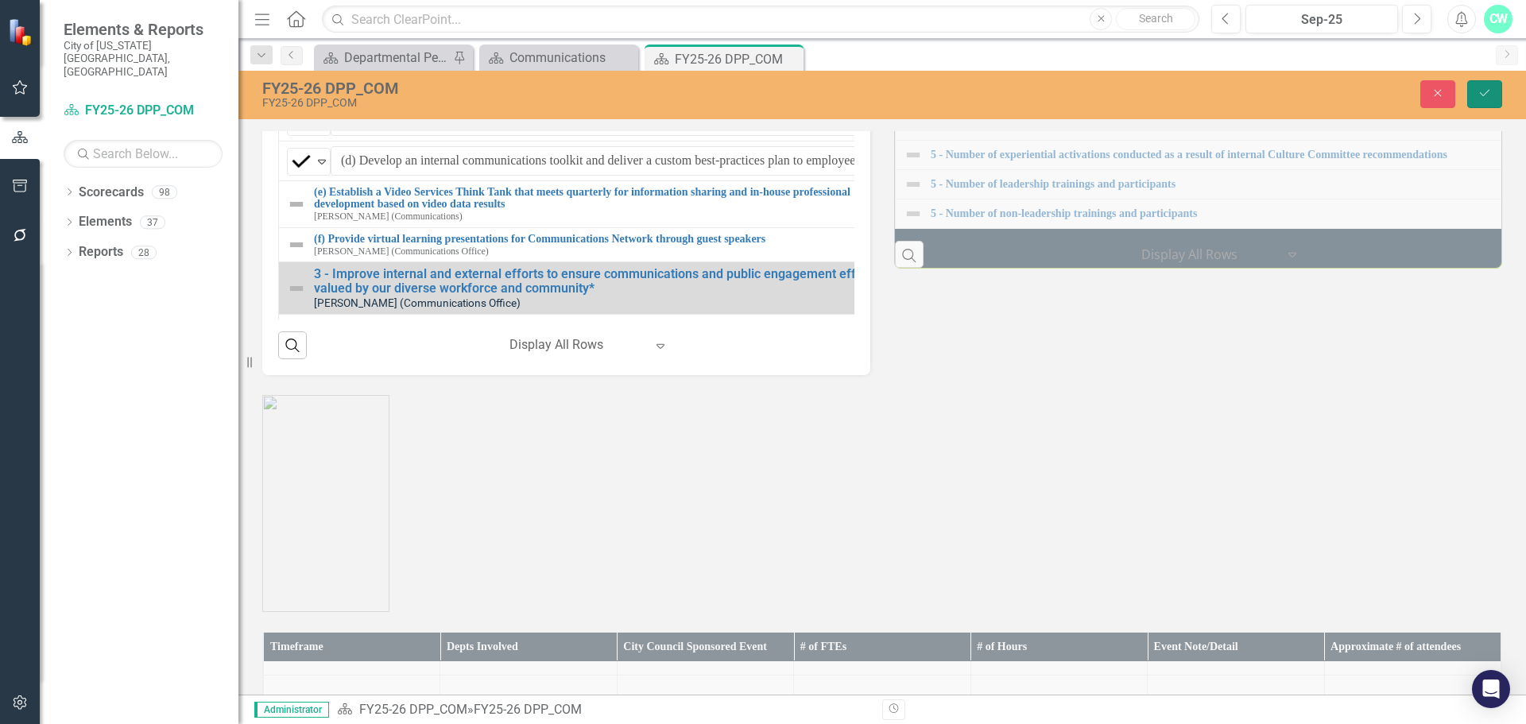
click at [1491, 91] on icon "Save" at bounding box center [1484, 92] width 14 height 11
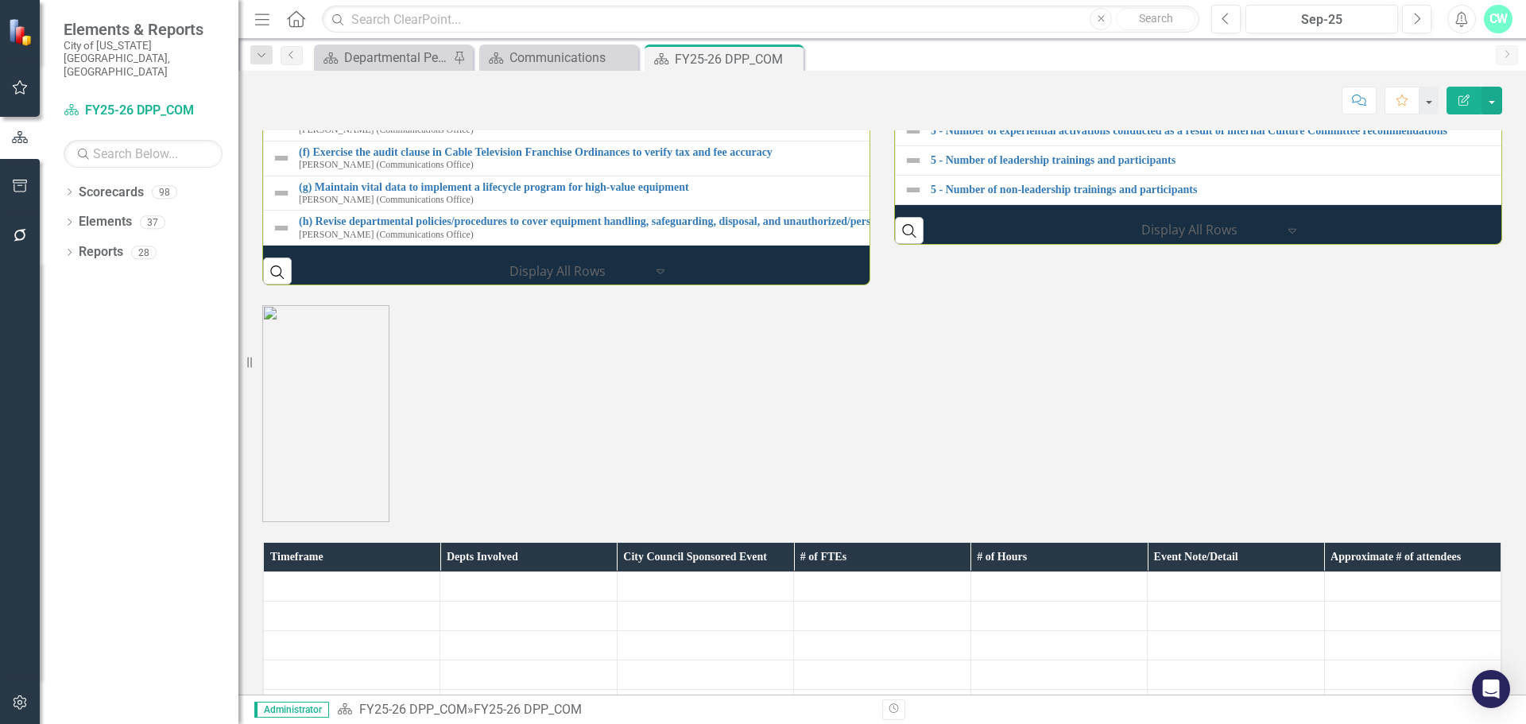
scroll to position [2144, 0]
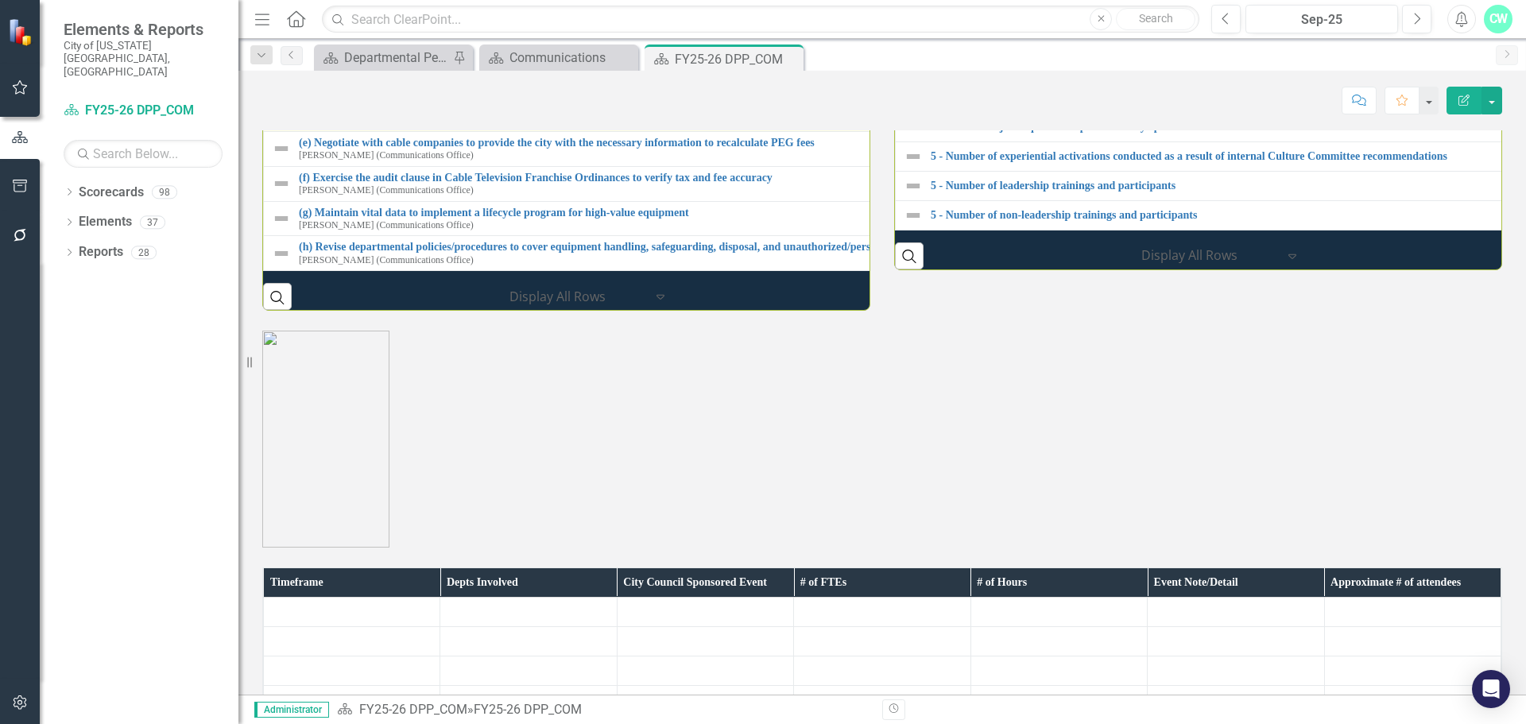
click at [274, 124] on img at bounding box center [281, 114] width 19 height 19
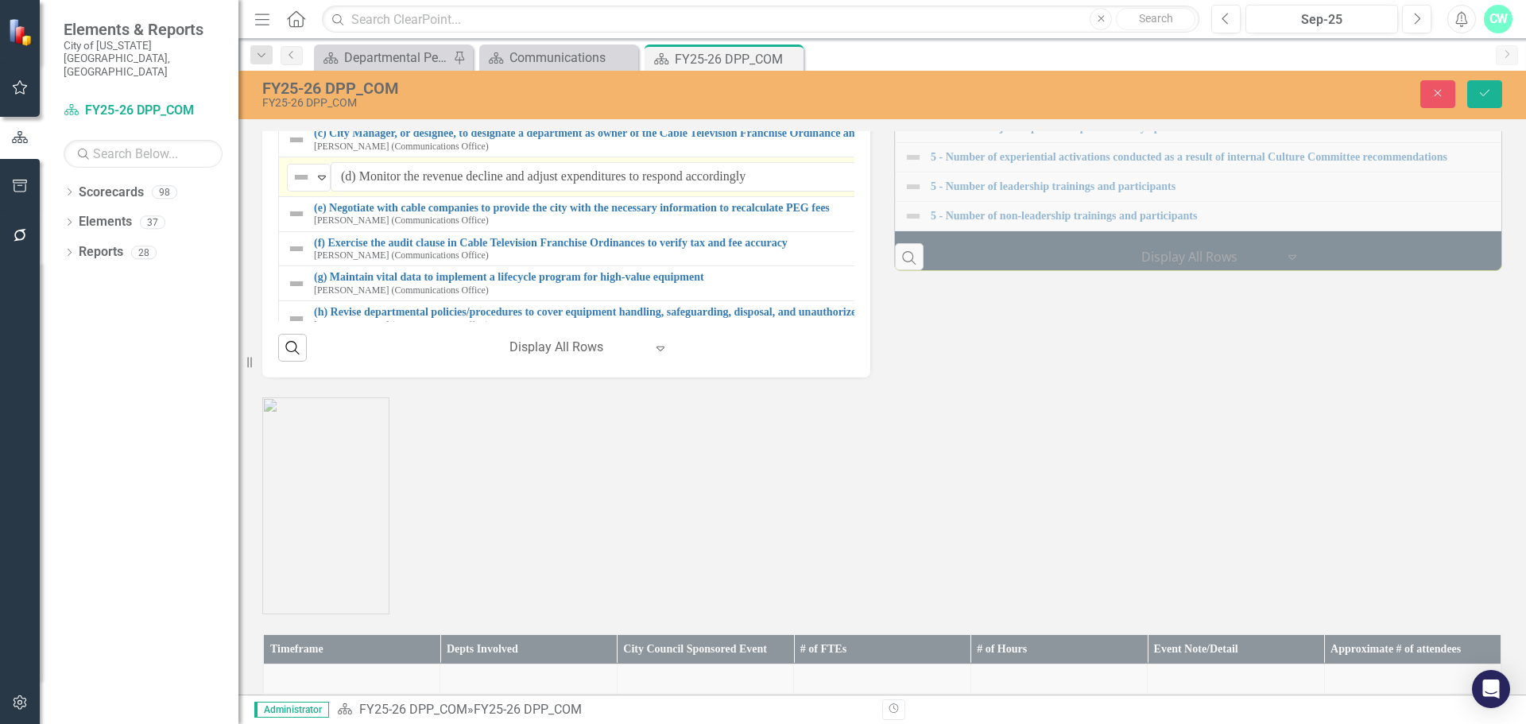
click at [302, 197] on td "Not Defined Expand (d) Monitor the revenue decline and adjust expenditures to r…" at bounding box center [911, 177] width 1264 height 40
click at [304, 187] on img at bounding box center [301, 177] width 19 height 19
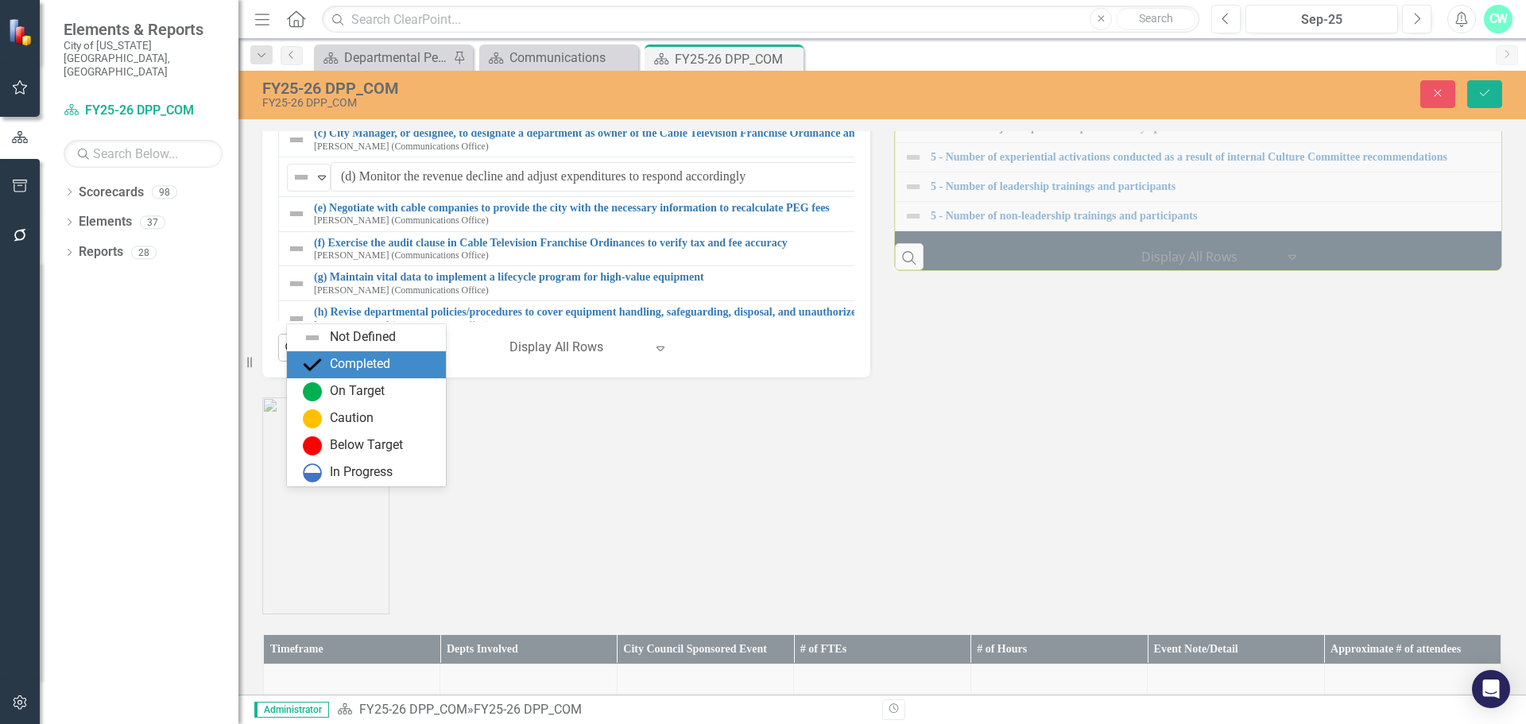
click at [358, 361] on div "Completed" at bounding box center [360, 364] width 60 height 18
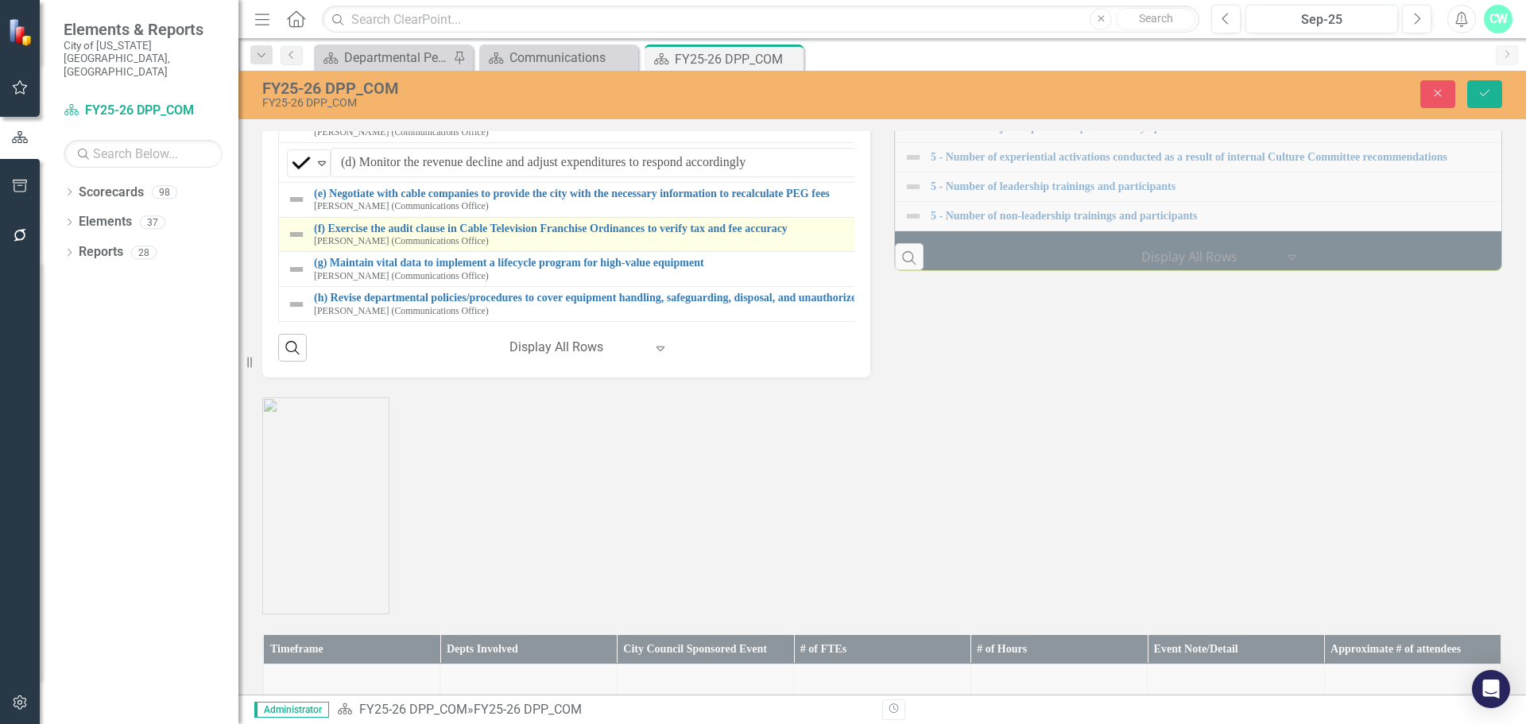
scroll to position [745, 0]
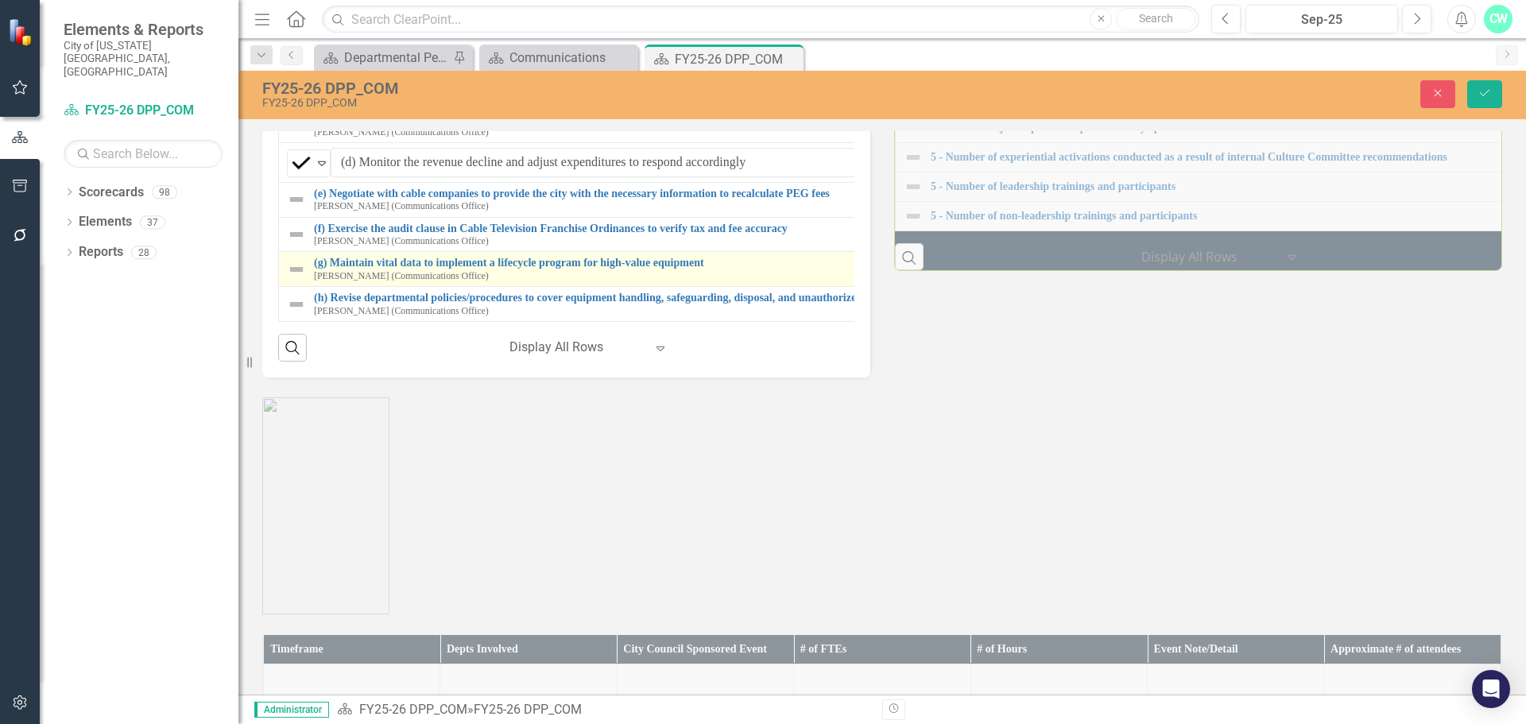
click at [294, 279] on img at bounding box center [296, 269] width 19 height 19
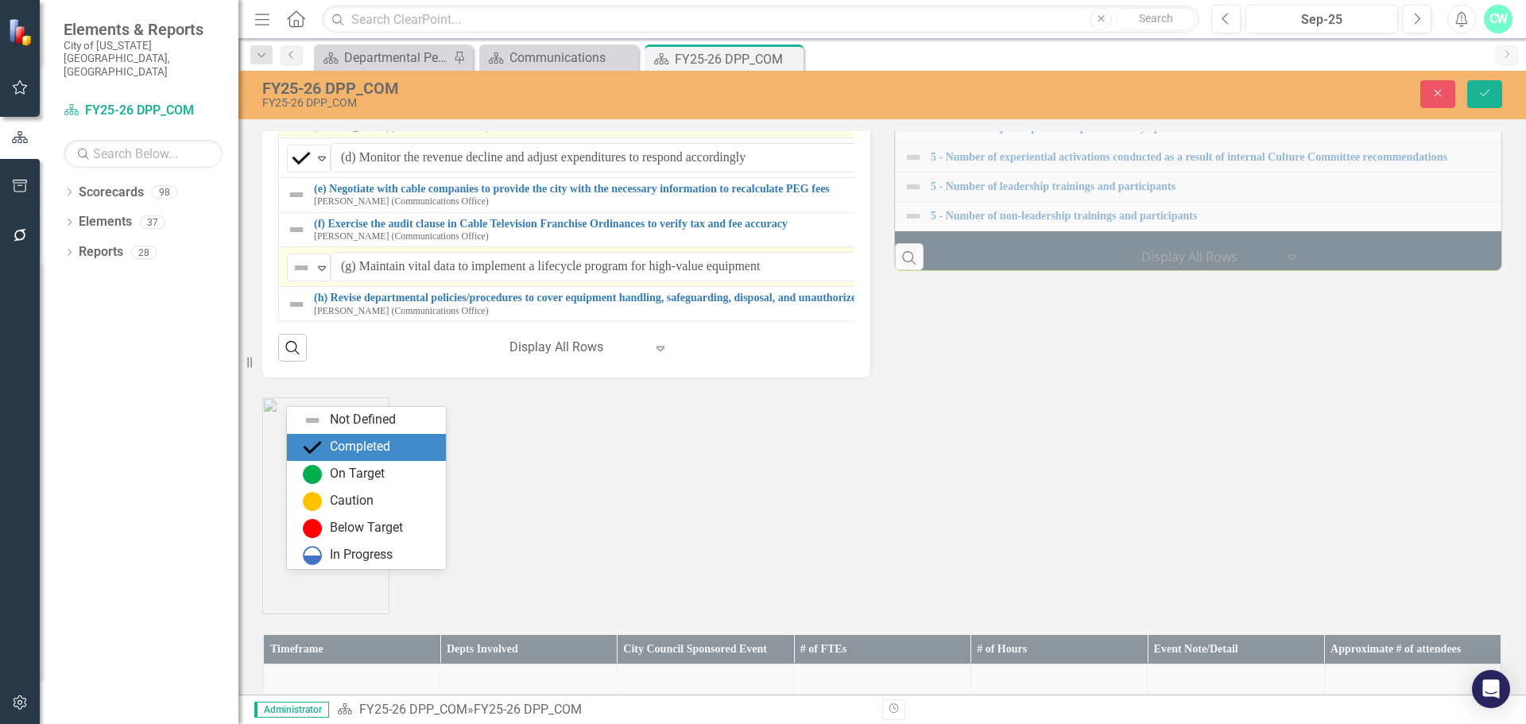
click at [358, 440] on div "Completed" at bounding box center [360, 447] width 60 height 18
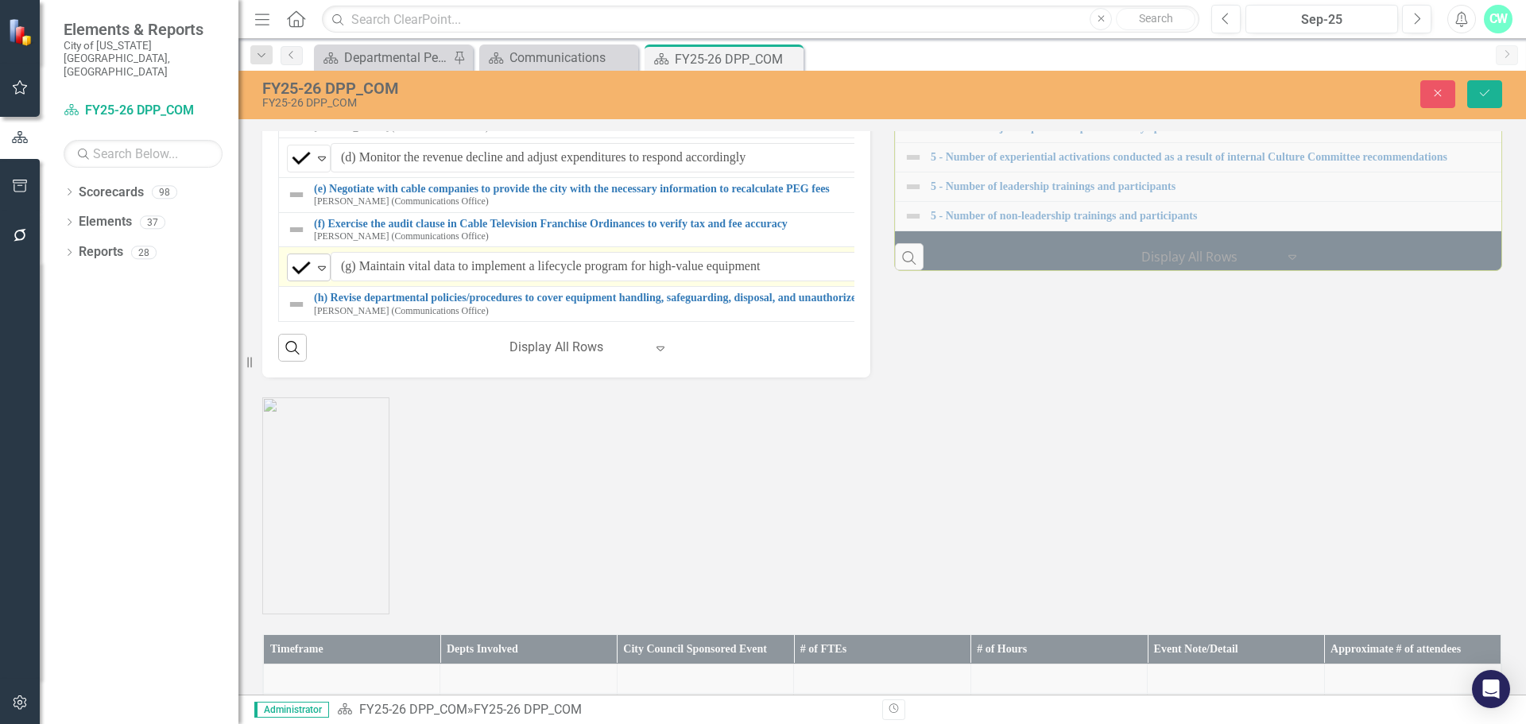
scroll to position [749, 0]
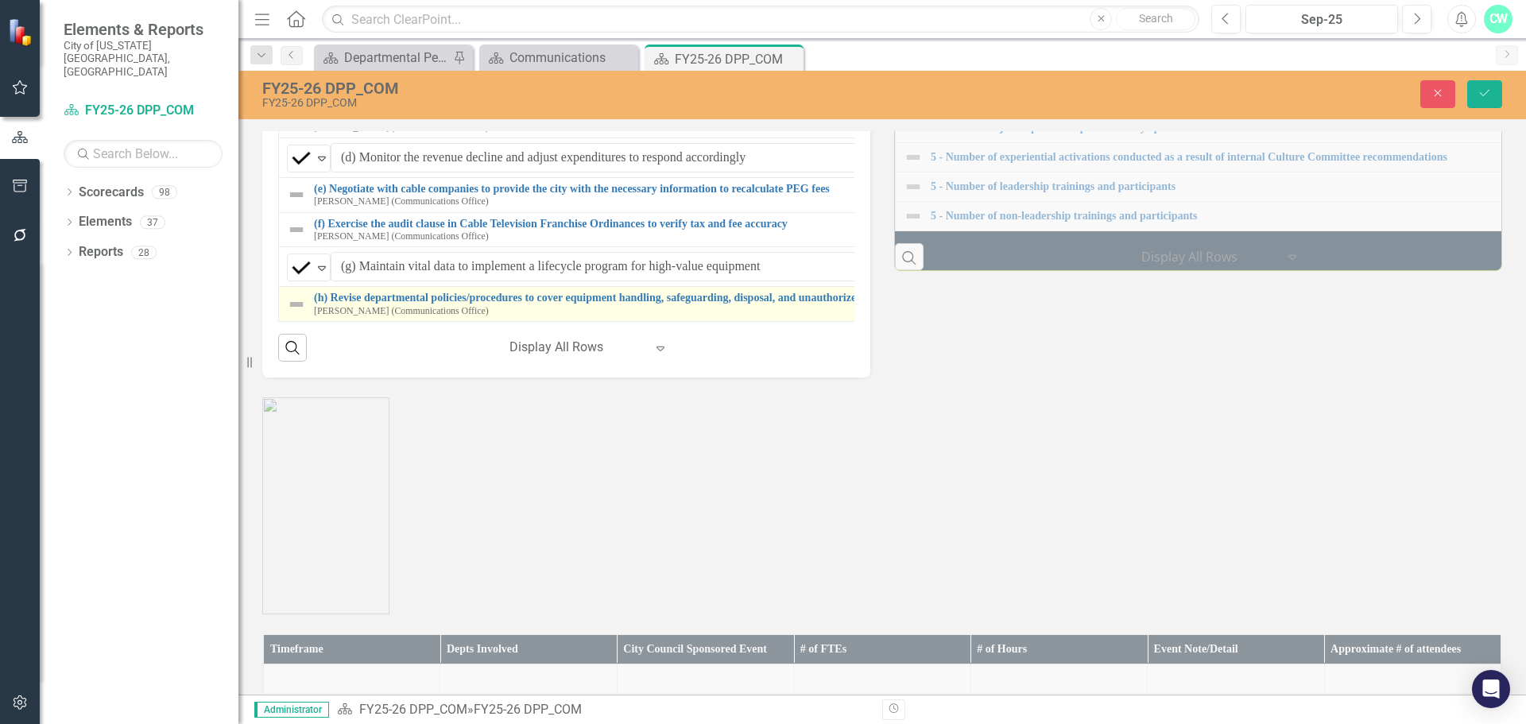
click at [302, 314] on img at bounding box center [296, 304] width 19 height 19
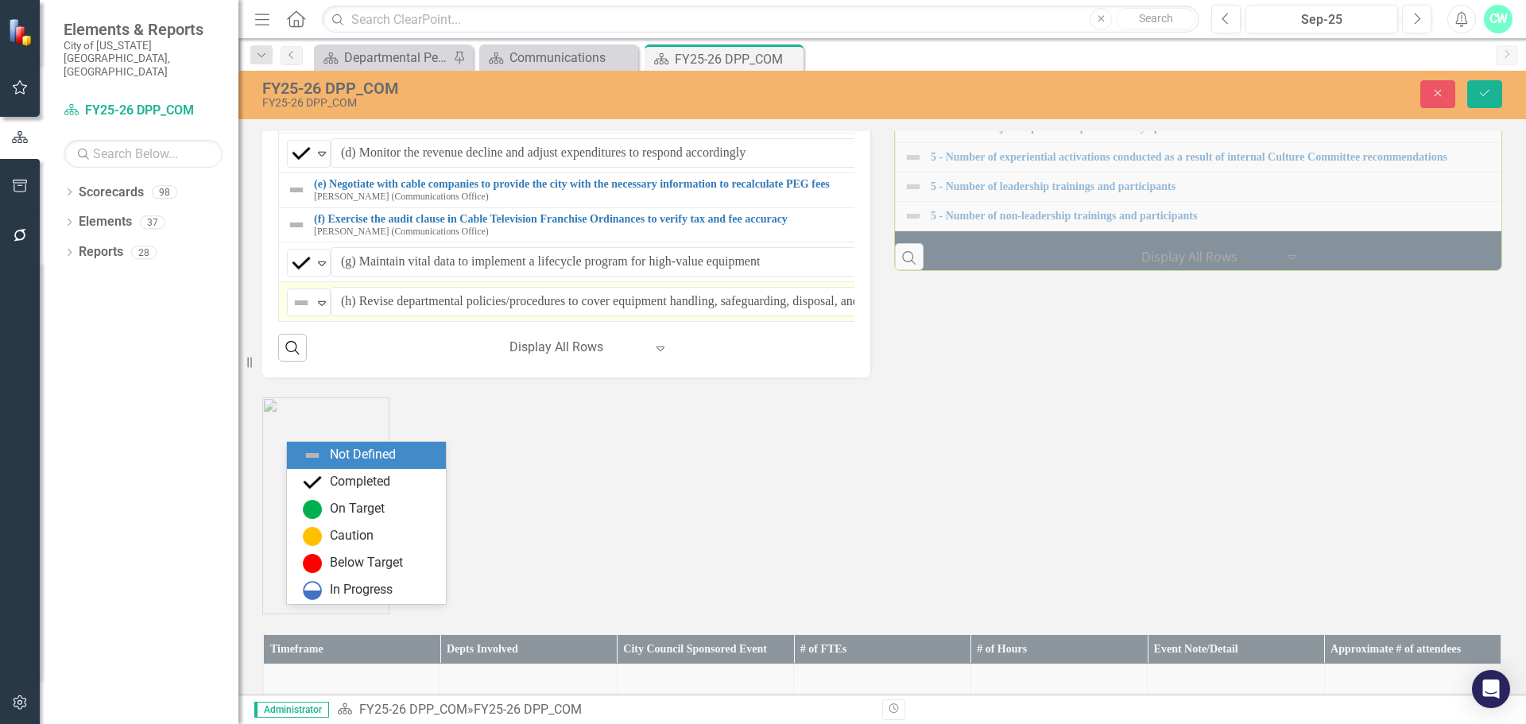
click at [300, 312] on img at bounding box center [301, 302] width 19 height 19
click at [363, 486] on div "Completed" at bounding box center [360, 482] width 60 height 18
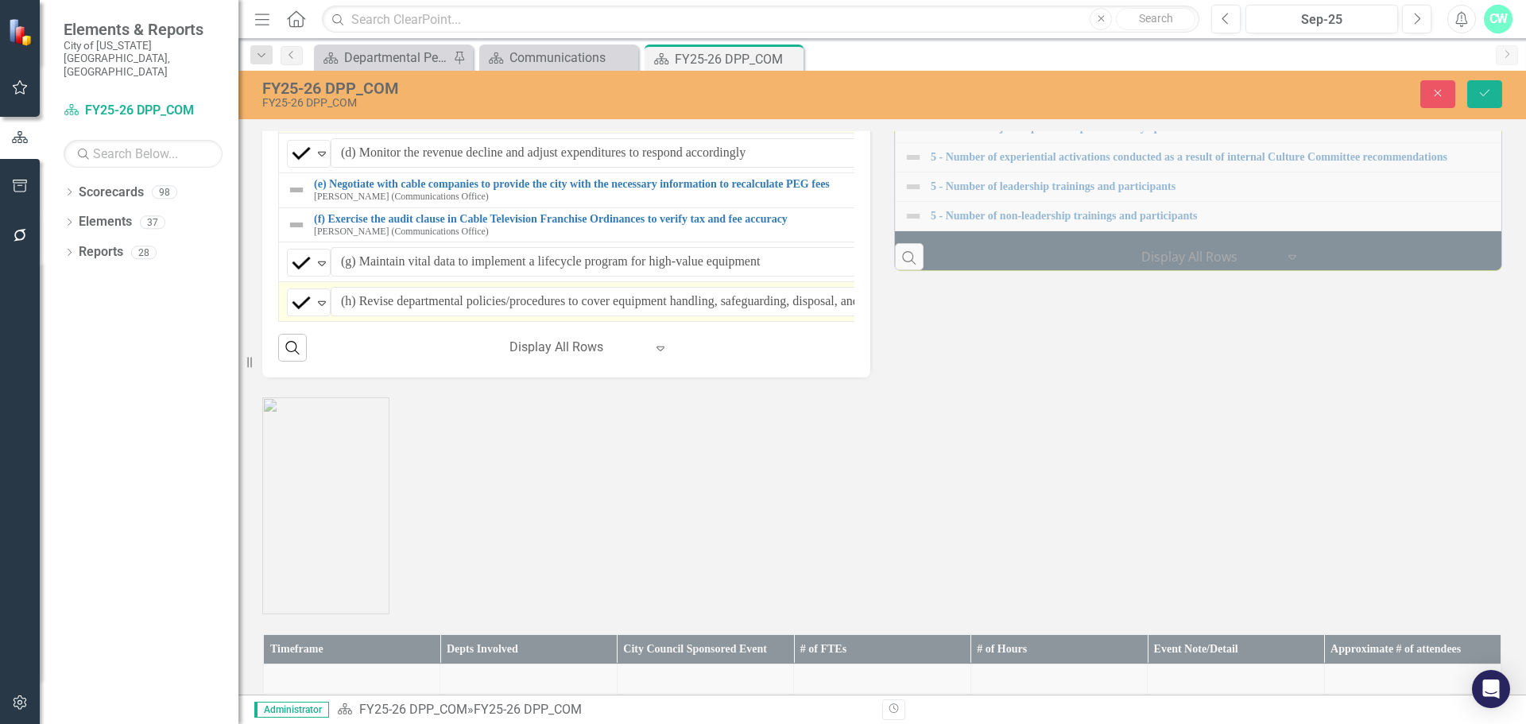
click at [299, 126] on img at bounding box center [296, 115] width 19 height 19
click at [298, 124] on img at bounding box center [301, 114] width 19 height 19
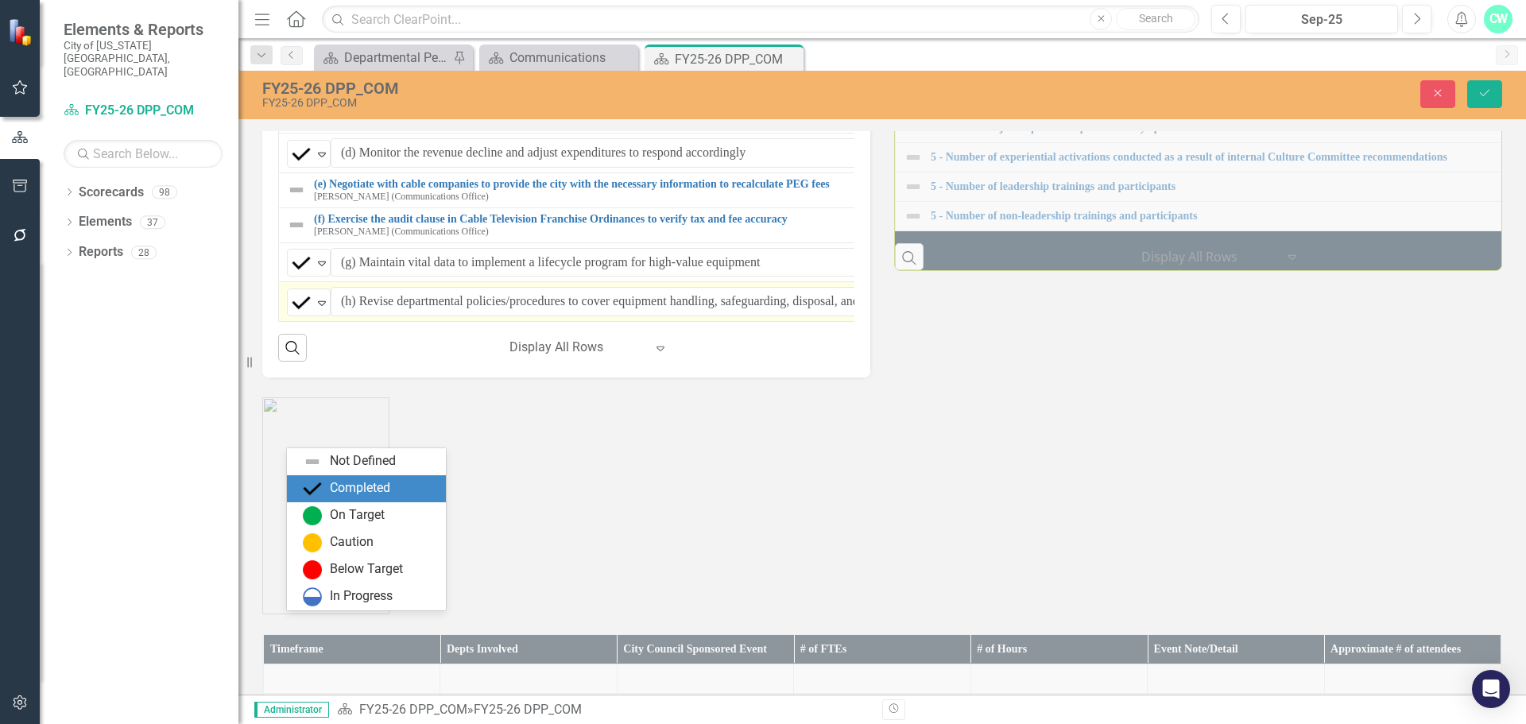
click at [337, 479] on div "Completed" at bounding box center [360, 488] width 60 height 18
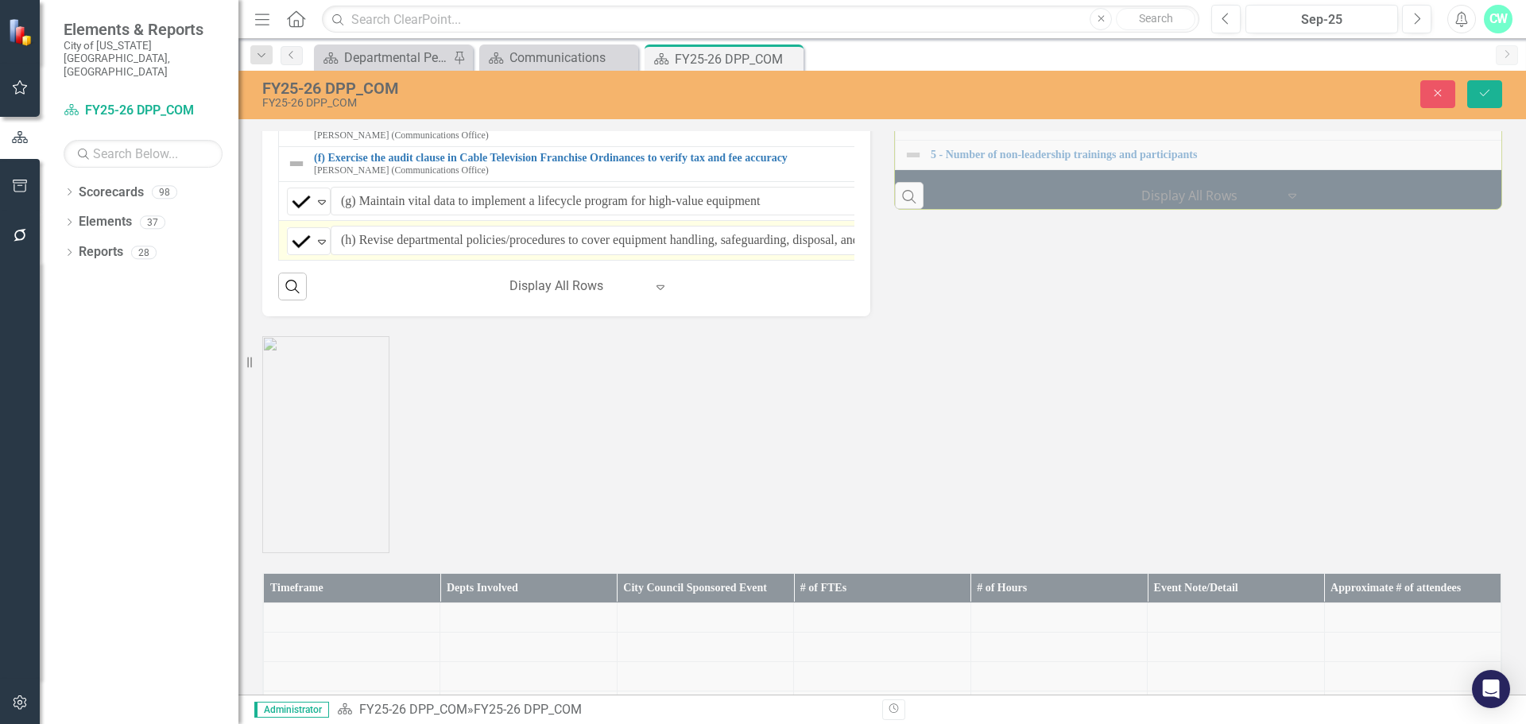
scroll to position [2224, 0]
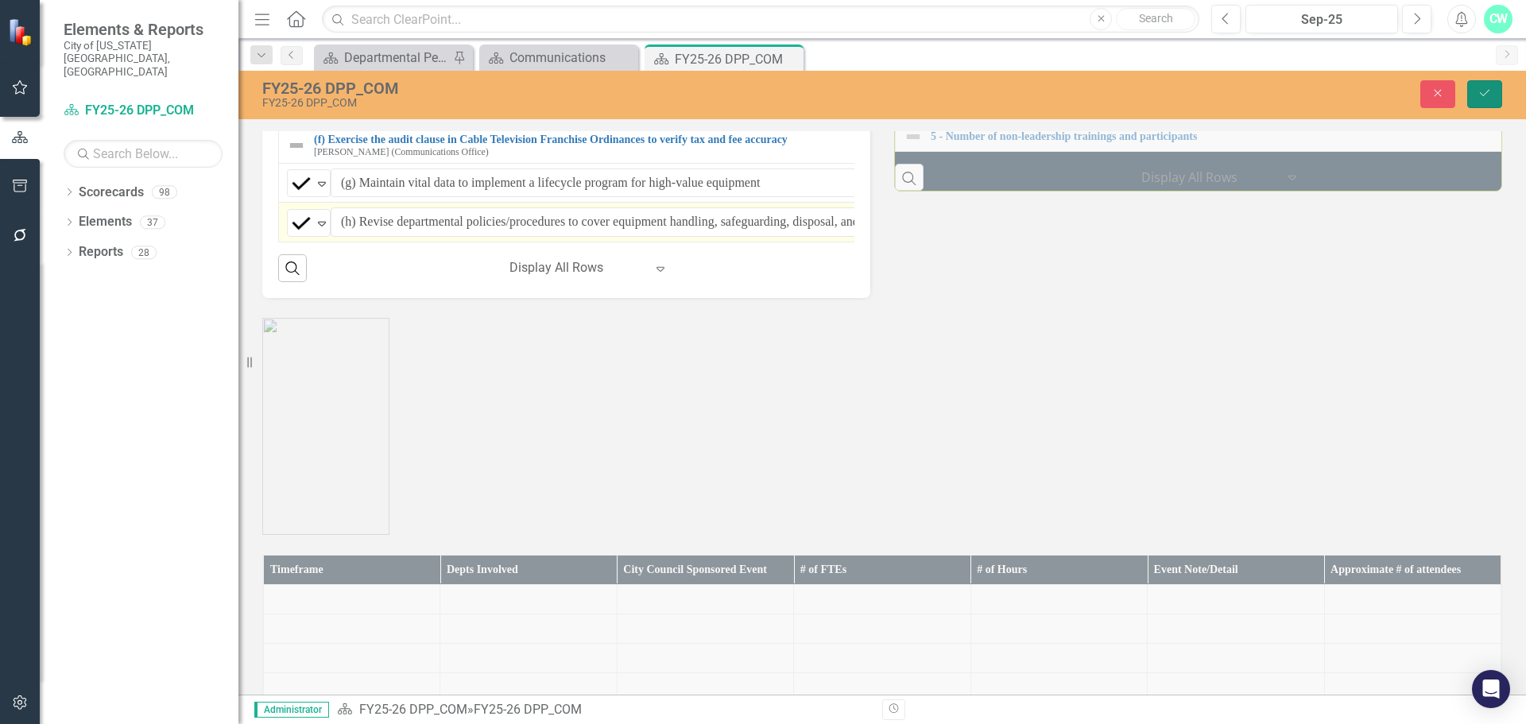
click at [1488, 91] on icon "submit" at bounding box center [1485, 93] width 10 height 6
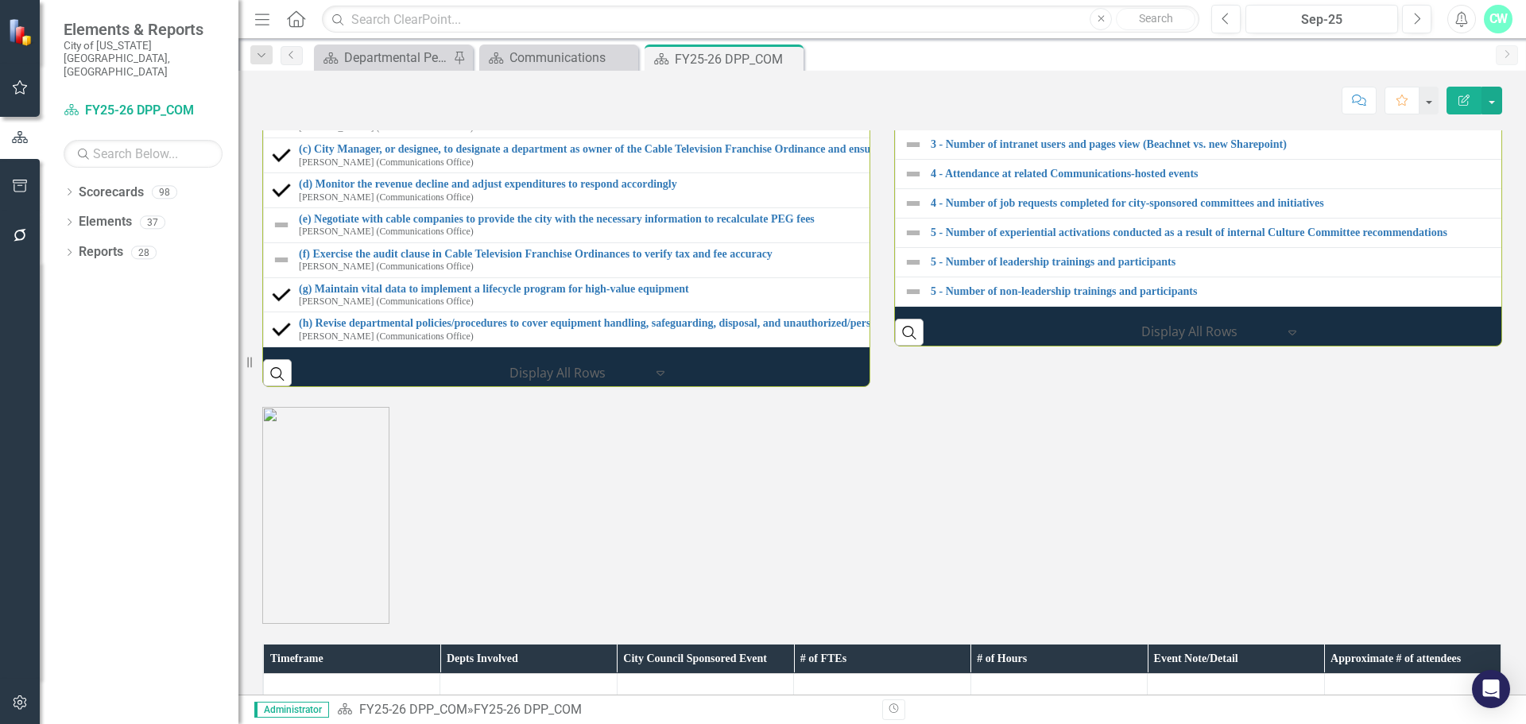
scroll to position [2066, 0]
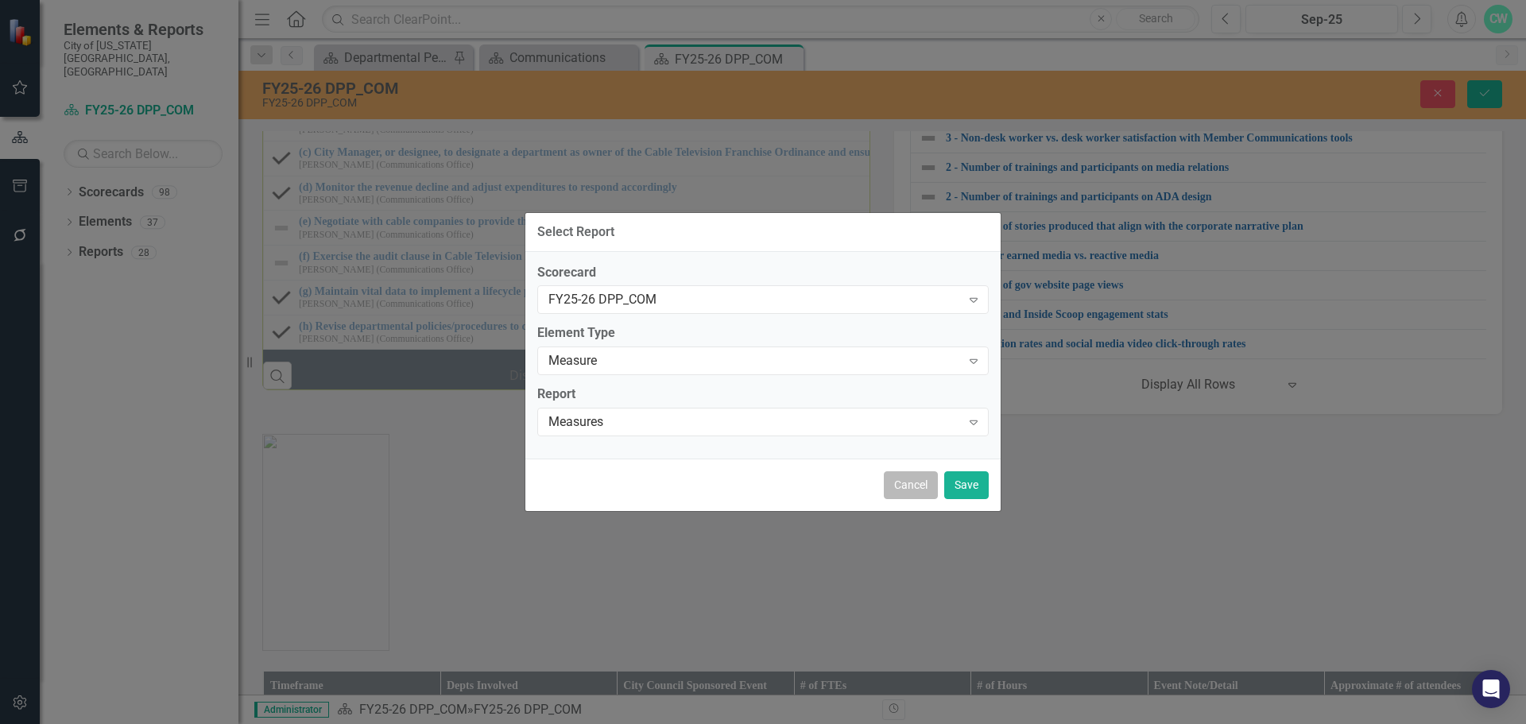
click at [908, 489] on button "Cancel" at bounding box center [911, 485] width 54 height 28
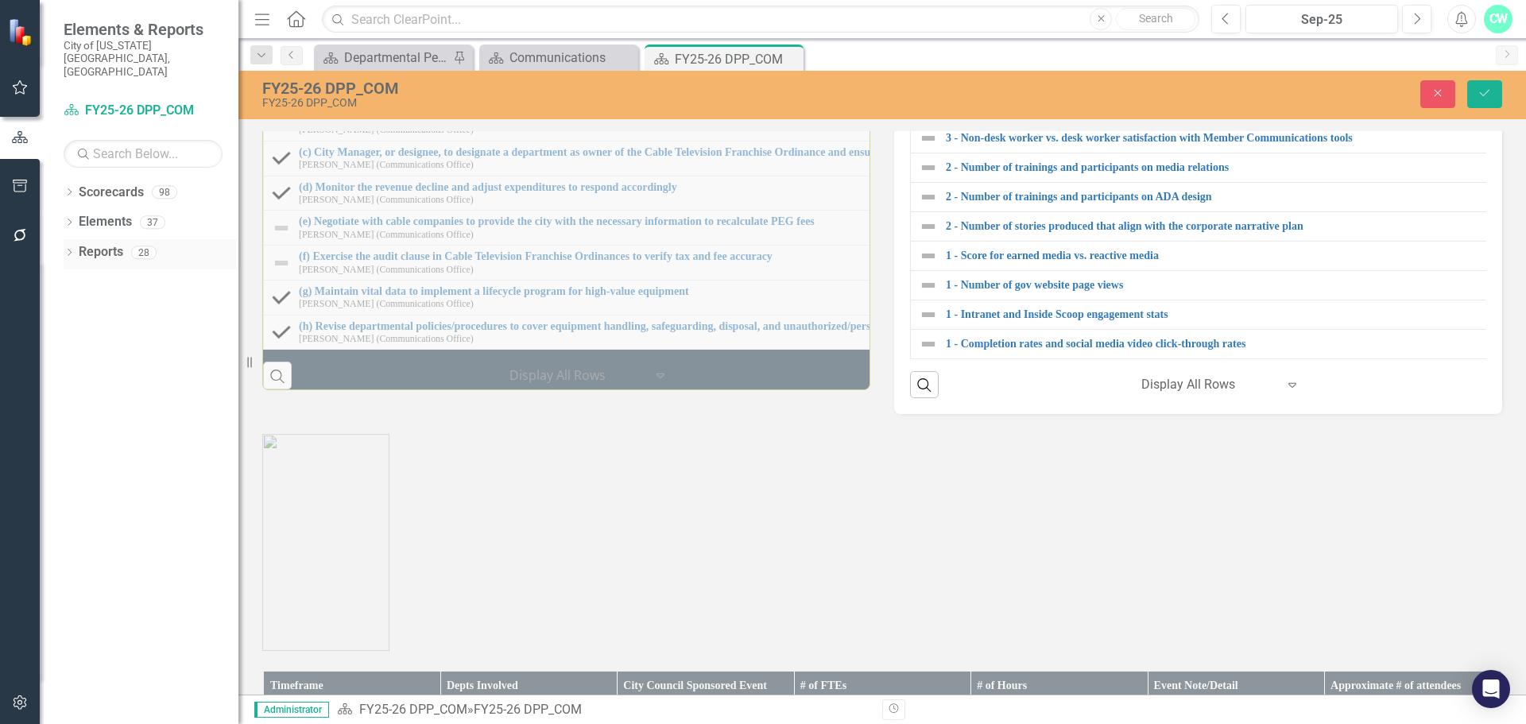
click at [71, 250] on icon "Dropdown" at bounding box center [69, 254] width 11 height 9
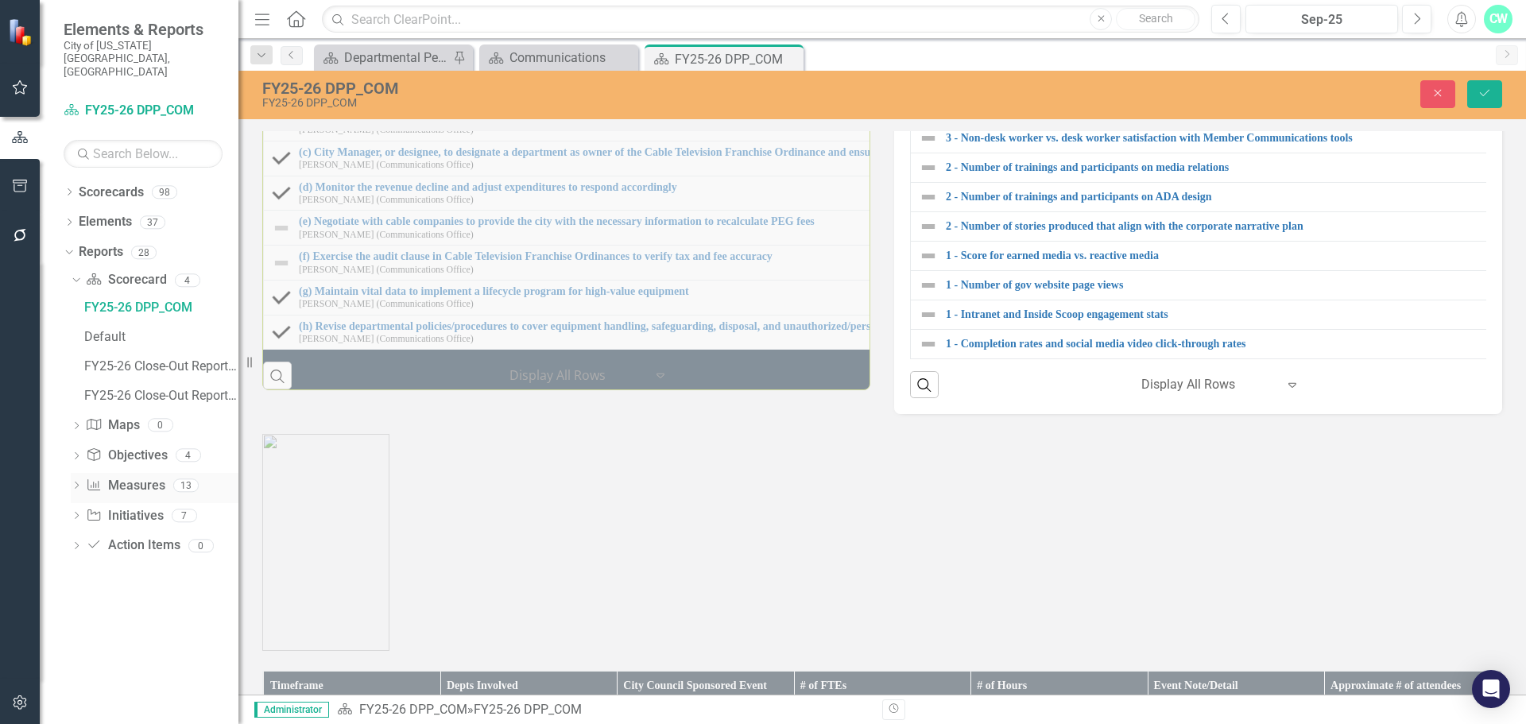
click at [79, 481] on div "Dropdown" at bounding box center [76, 488] width 11 height 14
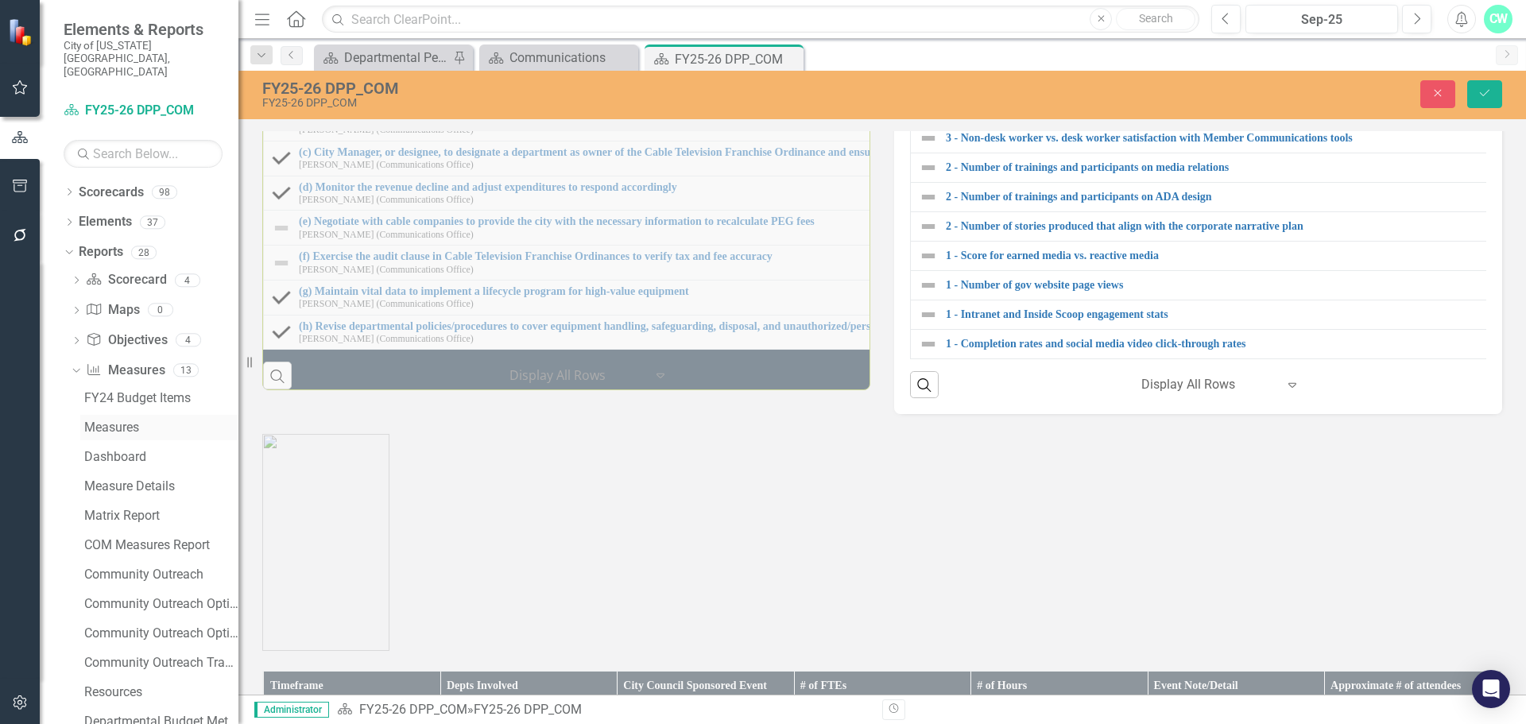
click at [109, 420] on div "Measures" at bounding box center [161, 427] width 154 height 14
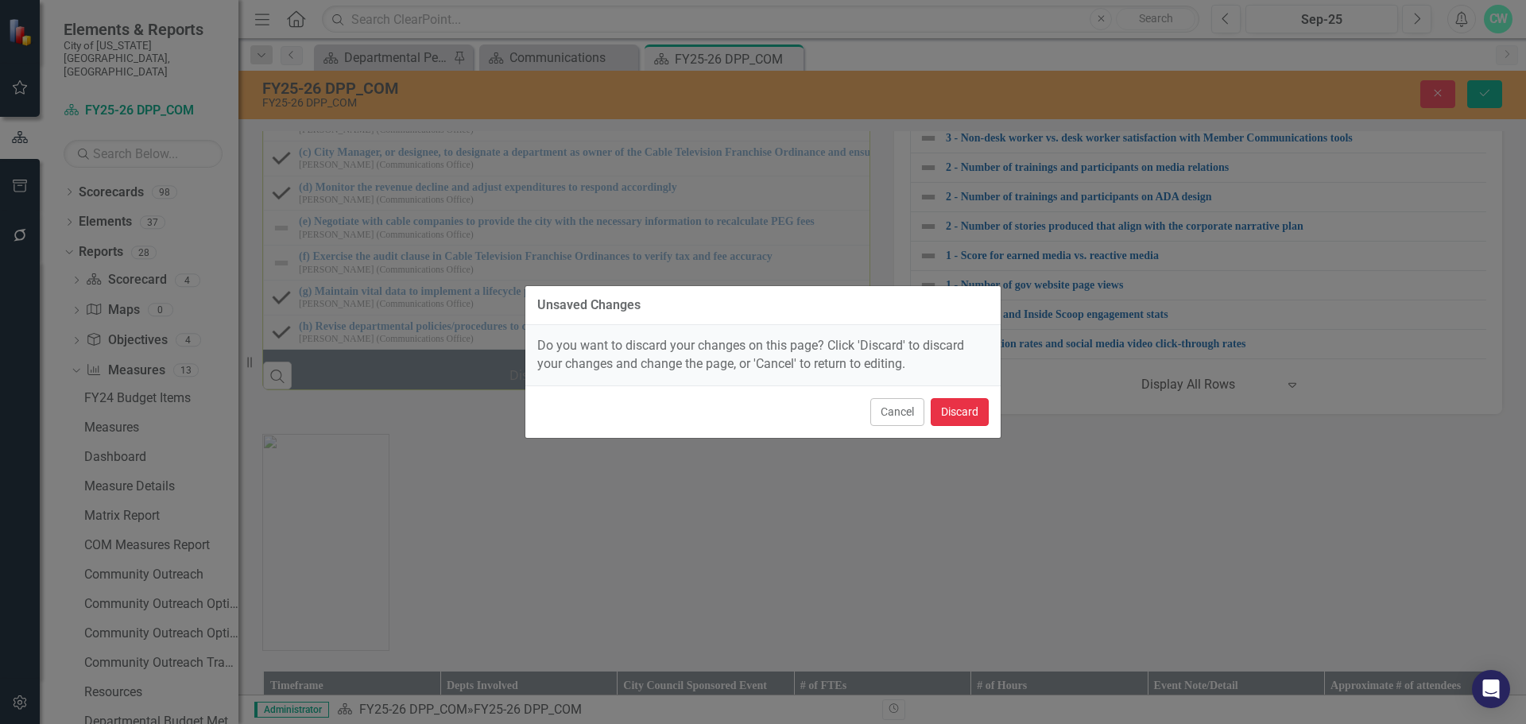
drag, startPoint x: 946, startPoint y: 409, endPoint x: 887, endPoint y: 401, distance: 60.1
click at [830, 406] on div "Cancel Discard" at bounding box center [762, 411] width 475 height 52
click at [887, 401] on button "Cancel" at bounding box center [897, 412] width 54 height 28
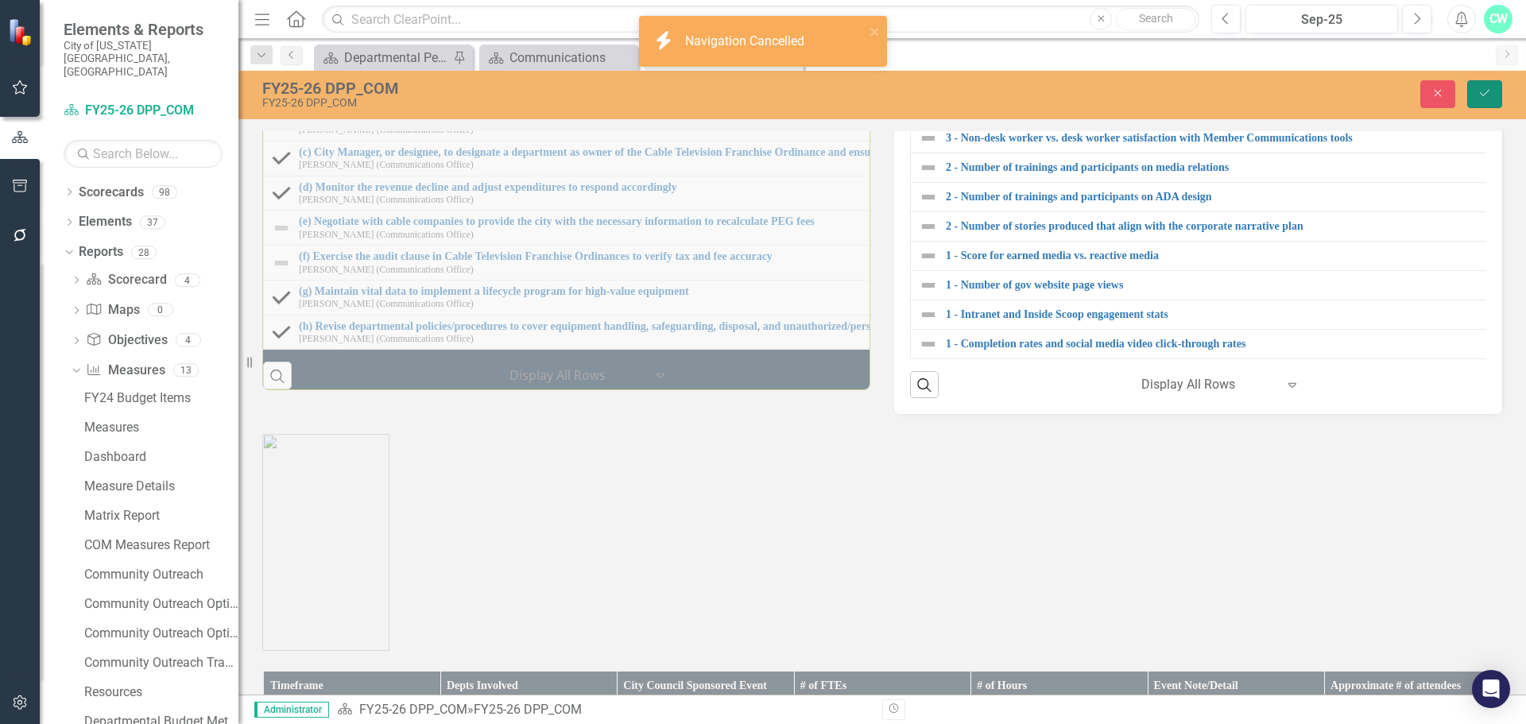
click at [1493, 90] on button "Save" at bounding box center [1484, 94] width 35 height 28
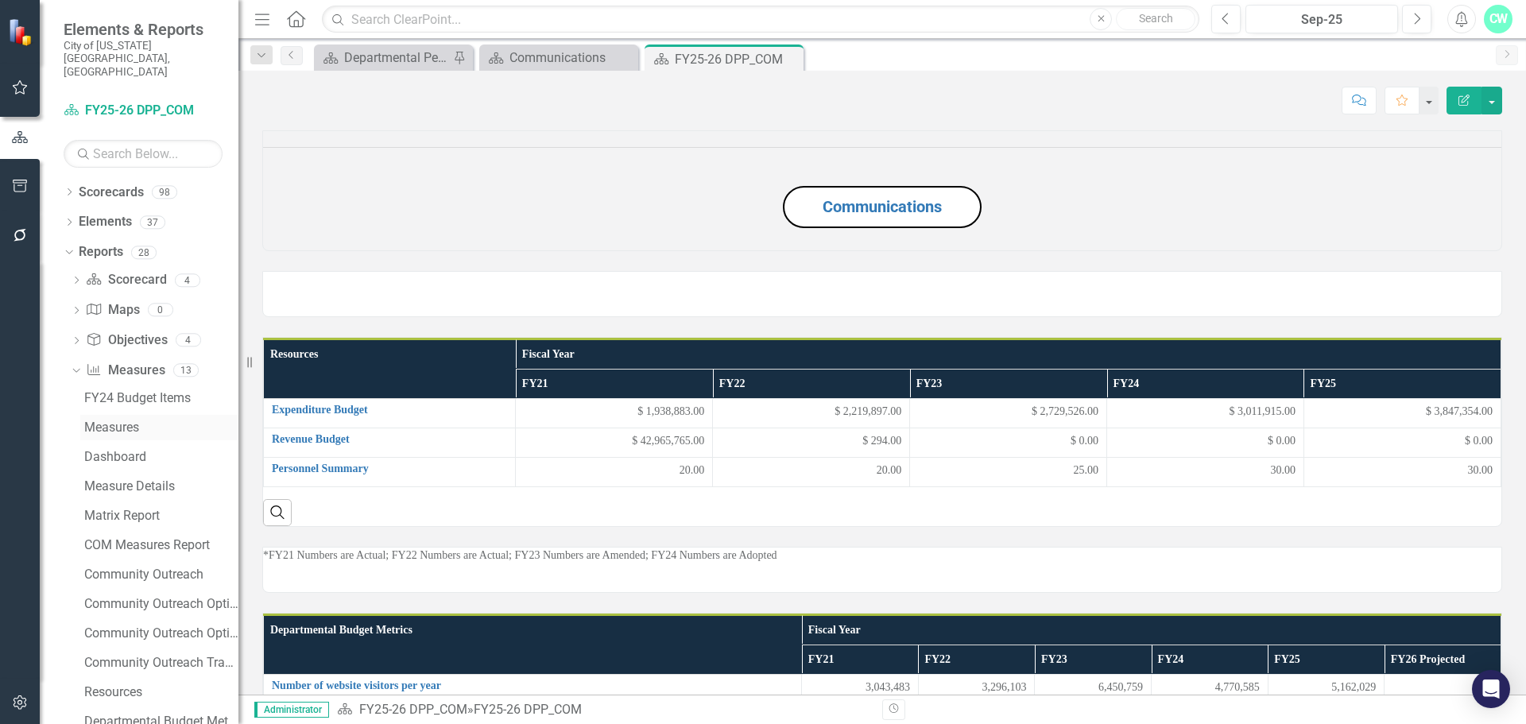
click at [101, 415] on link "Measures" at bounding box center [159, 427] width 158 height 25
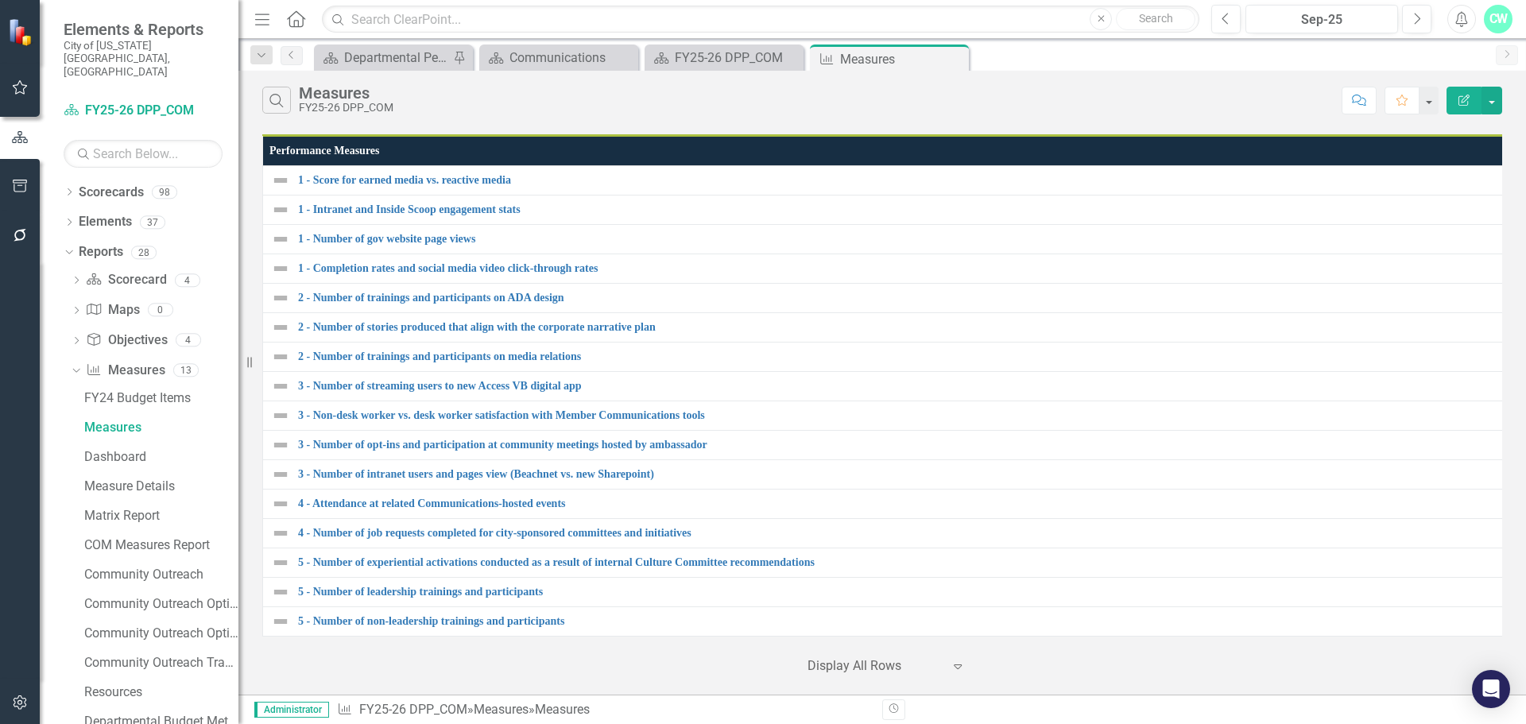
click at [1469, 99] on icon "Edit Report" at bounding box center [1464, 100] width 14 height 11
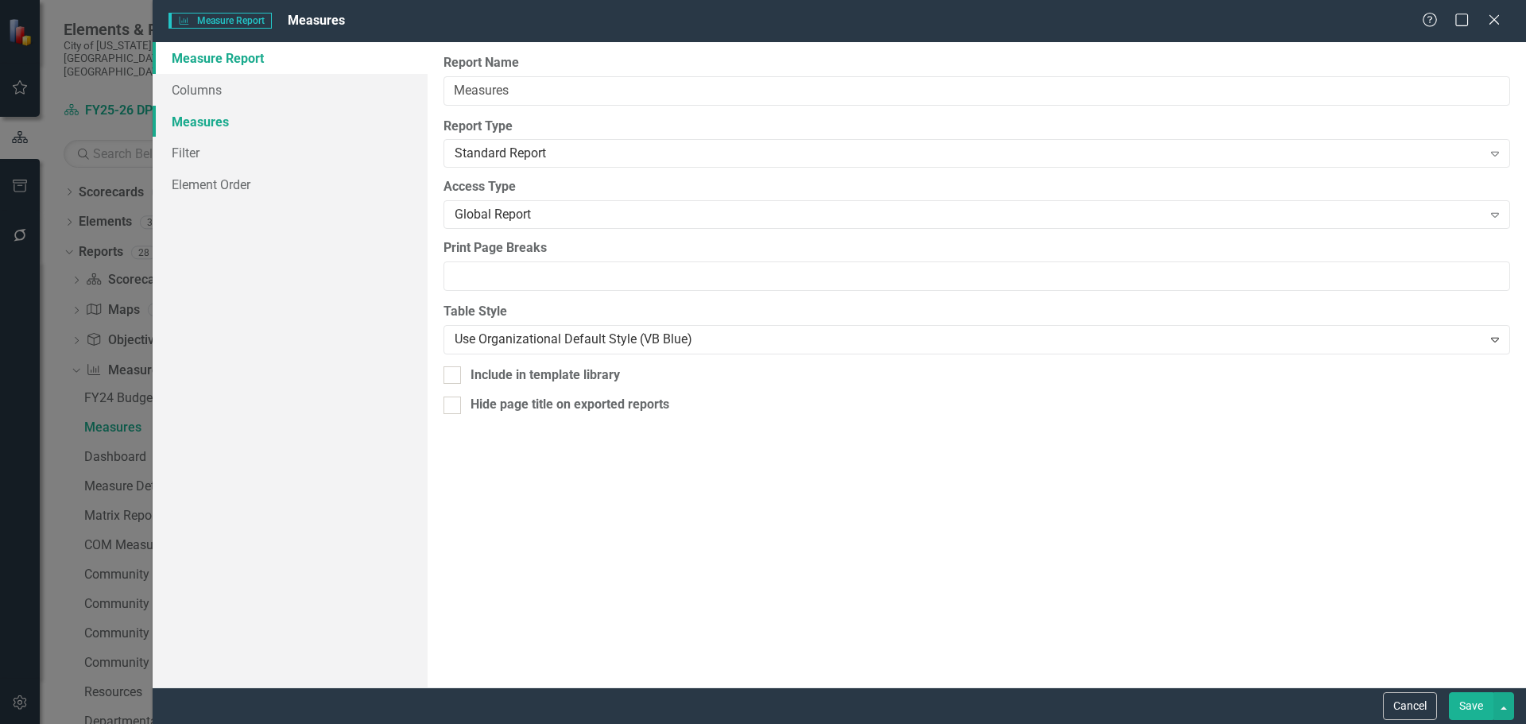
click at [241, 122] on link "Measures" at bounding box center [290, 122] width 275 height 32
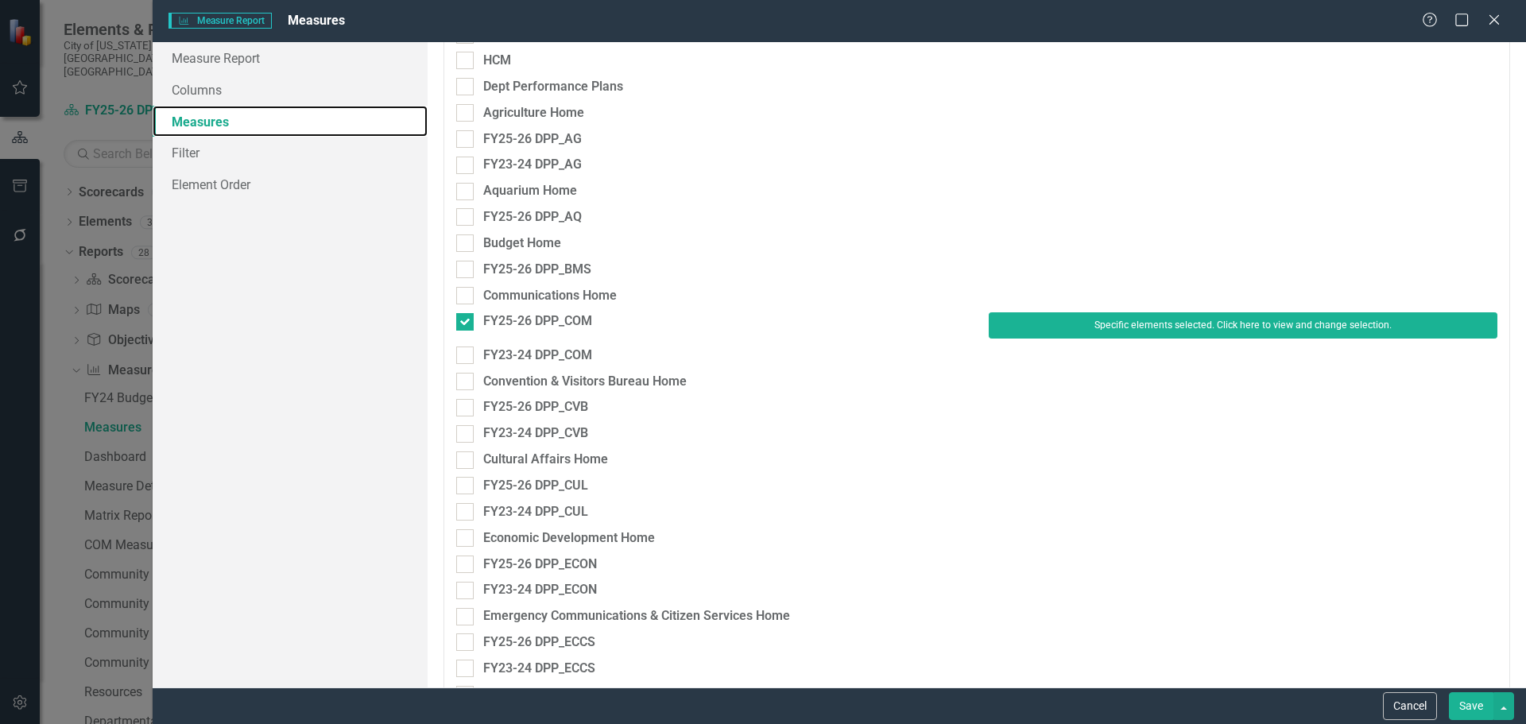
scroll to position [318, 0]
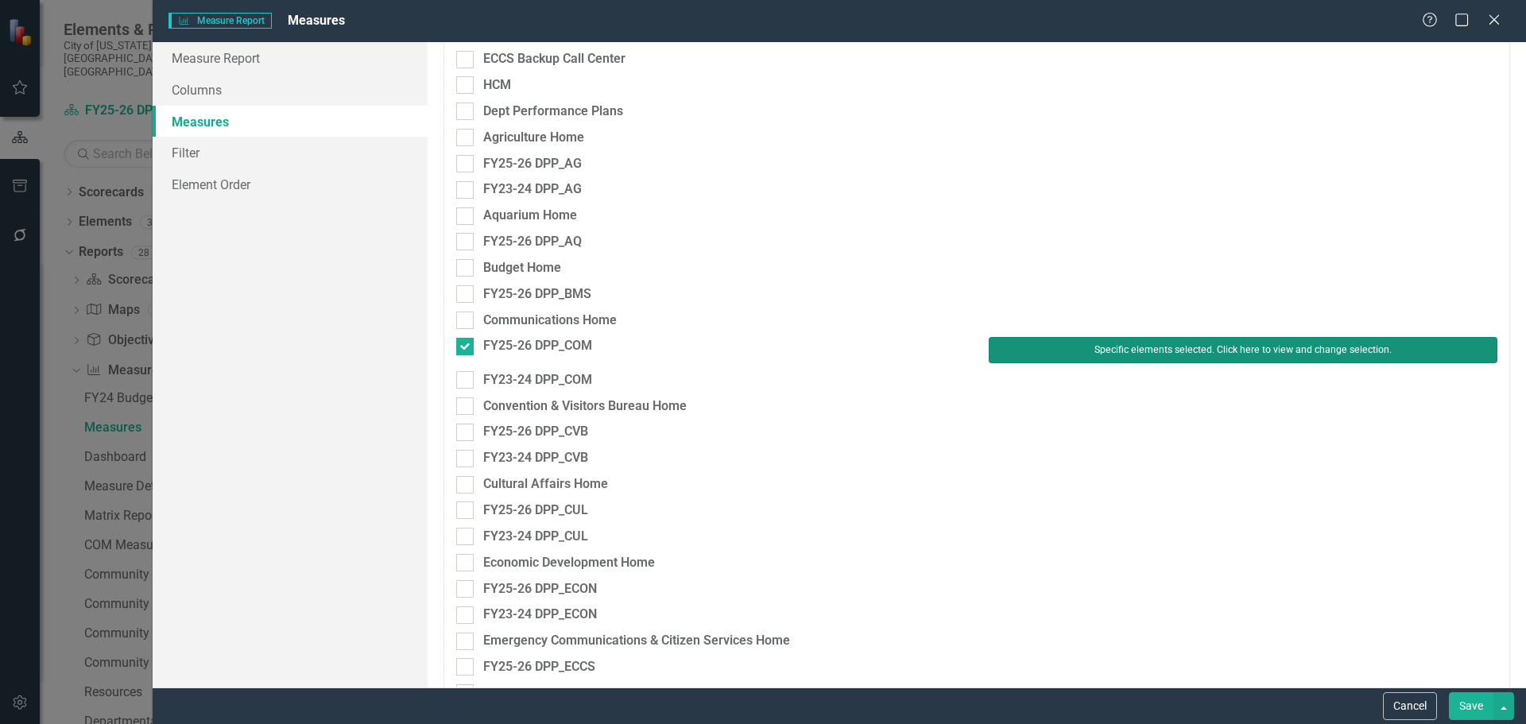
click at [1093, 343] on button "Specific elements selected. Click here to view and change selection." at bounding box center [1243, 349] width 509 height 25
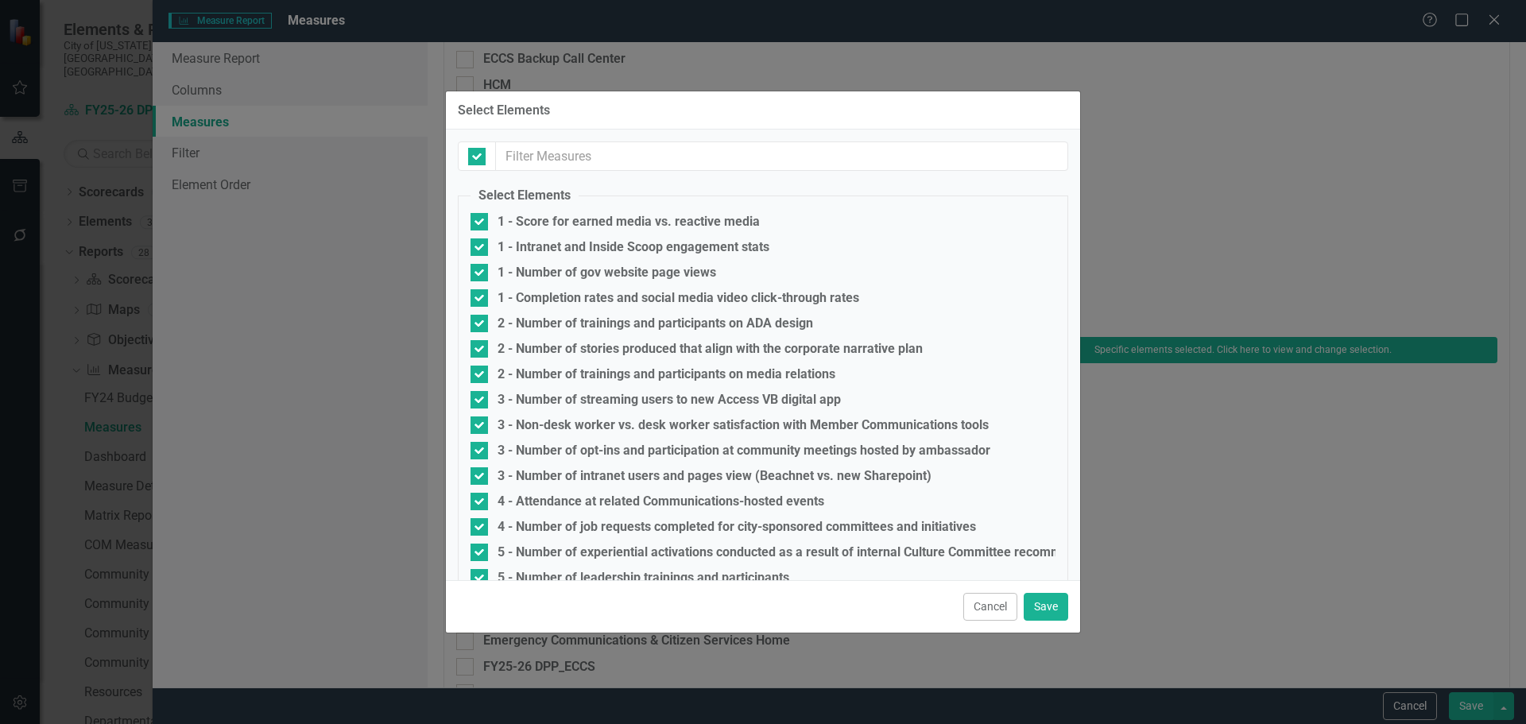
checkbox input "false"
click at [635, 212] on fieldset "Select Elements 1 - Score for earned media vs. reactive media 1 - Intranet and …" at bounding box center [763, 594] width 610 height 815
click at [631, 227] on div "1 - Score for earned media vs. reactive media" at bounding box center [628, 222] width 262 height 14
click at [481, 223] on input "1 - Score for earned media vs. reactive media" at bounding box center [475, 218] width 10 height 10
checkbox input "false"
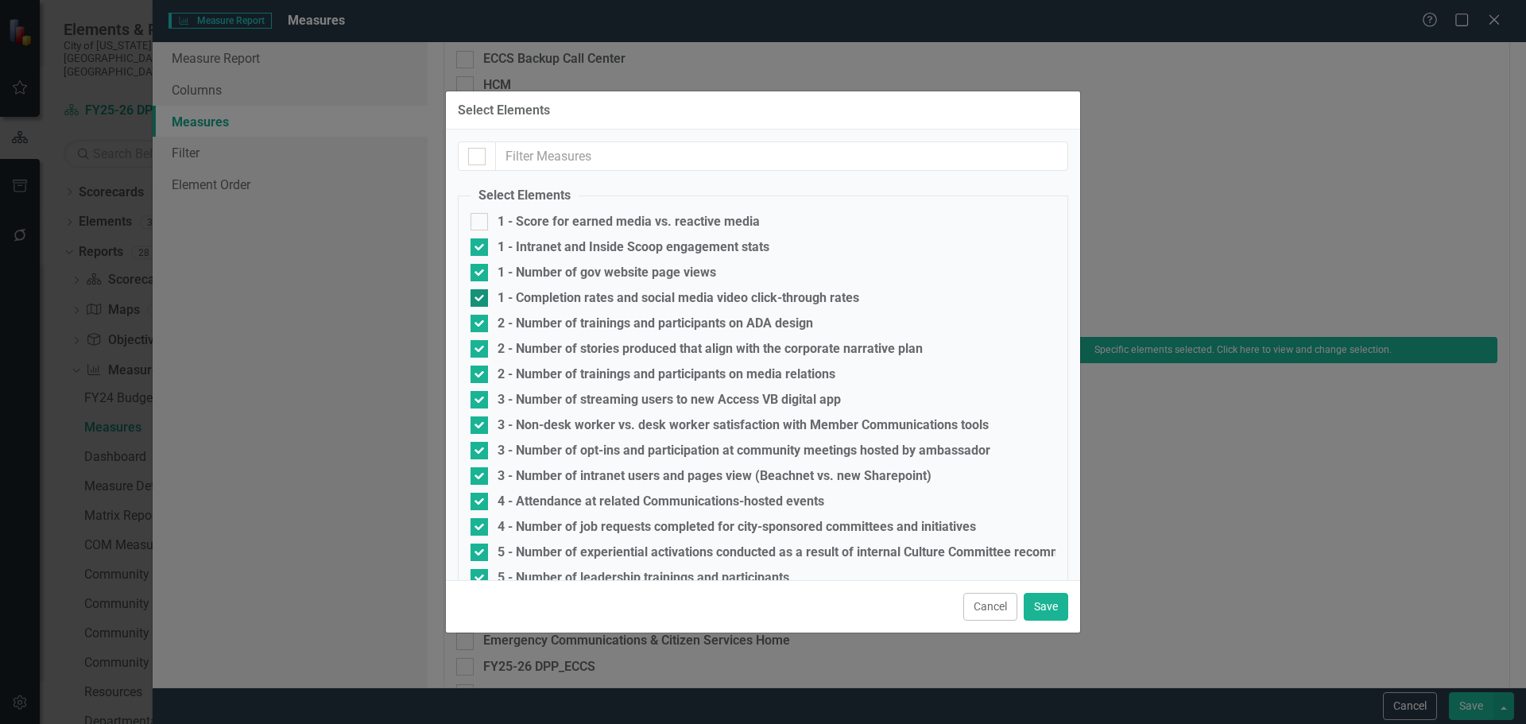
click at [613, 298] on div "1 - Completion rates and social media video click-through rates" at bounding box center [678, 298] width 362 height 14
click at [481, 298] on input "1 - Completion rates and social media video click-through rates" at bounding box center [475, 294] width 10 height 10
checkbox input "false"
click at [630, 328] on div "2 - Number of trainings and participants on ADA design" at bounding box center [654, 323] width 315 height 14
click at [481, 325] on input "2 - Number of trainings and participants on ADA design" at bounding box center [475, 320] width 10 height 10
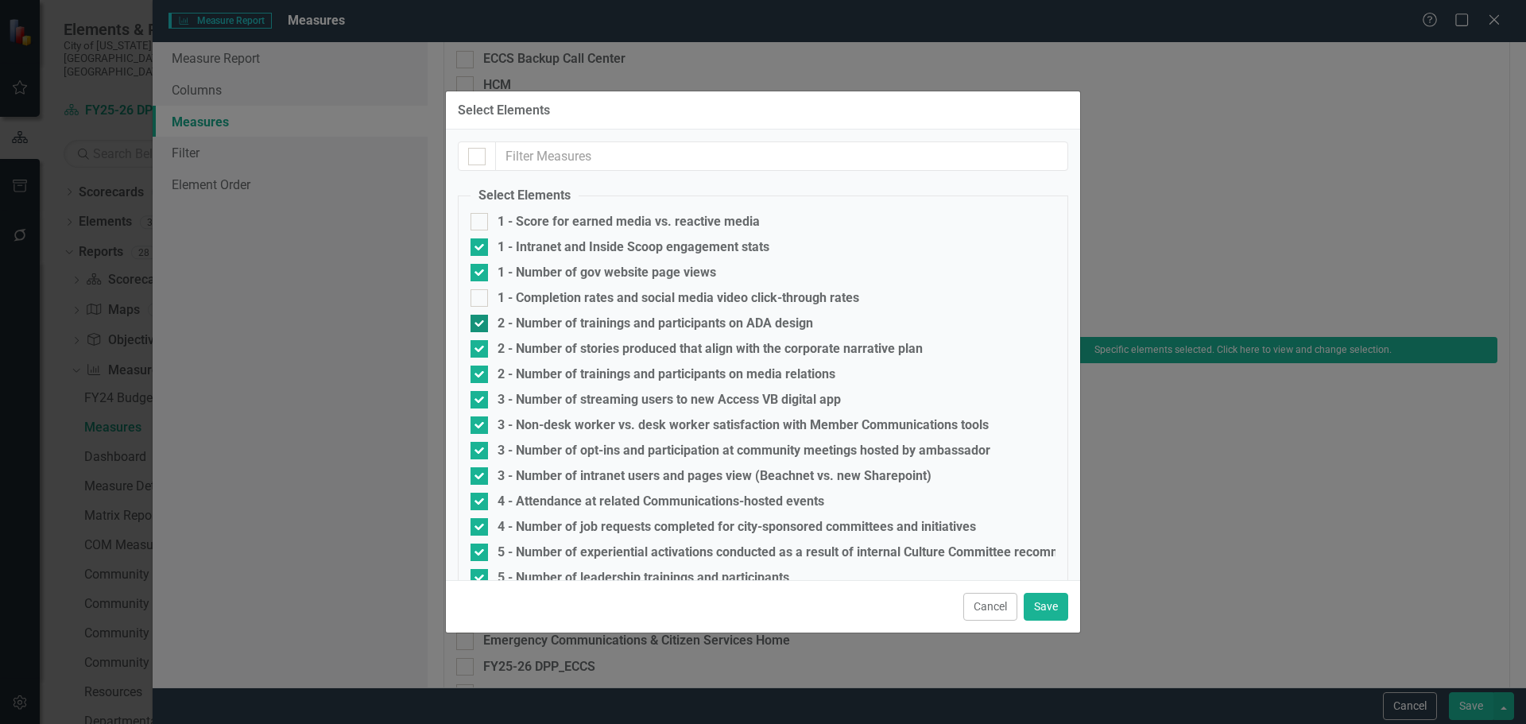
checkbox input "false"
click at [741, 354] on div "2 - Number of stories produced that align with the corporate narrative plan" at bounding box center [709, 349] width 425 height 14
click at [481, 350] on input "2 - Number of stories produced that align with the corporate narrative plan" at bounding box center [475, 345] width 10 height 10
checkbox input "false"
click at [769, 374] on div "2 - Number of trainings and participants on media relations" at bounding box center [666, 374] width 338 height 14
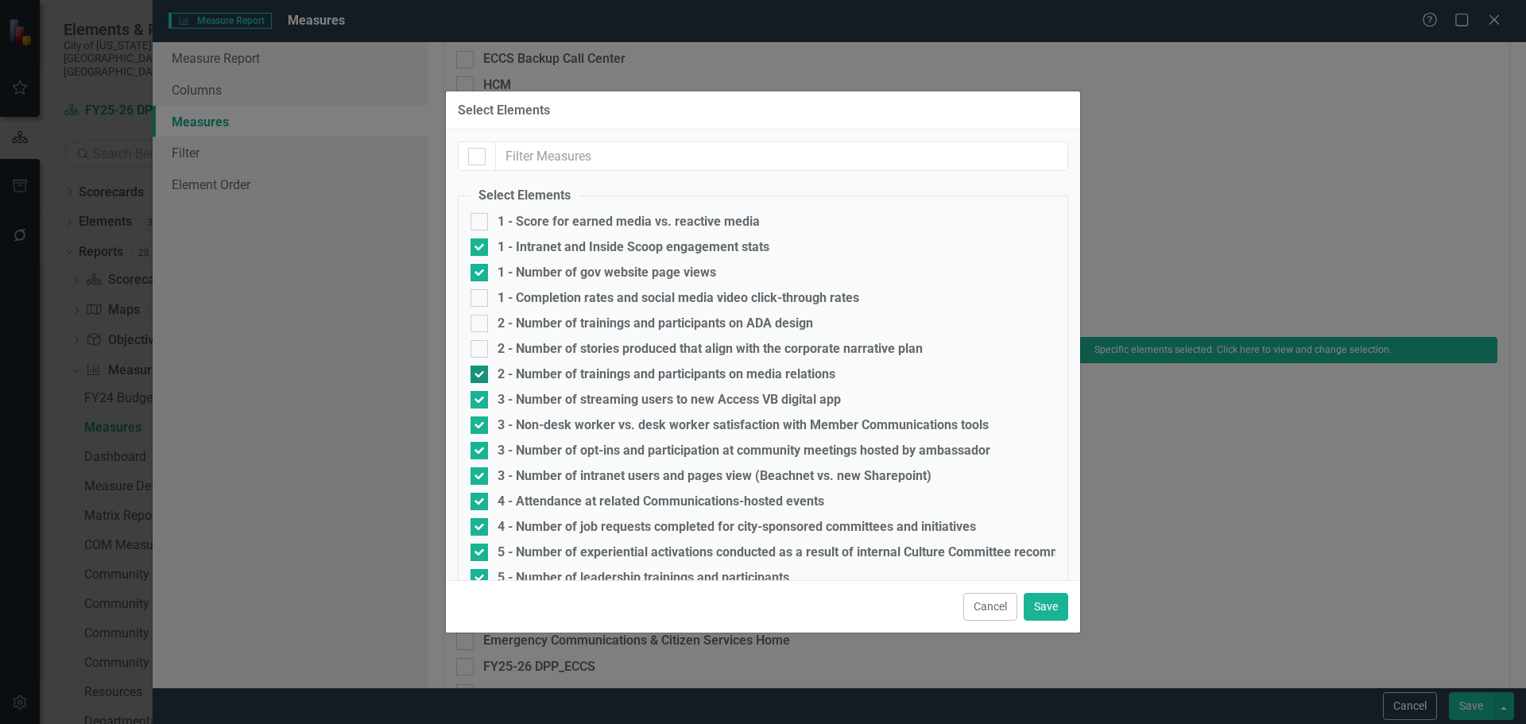
click at [481, 374] on input "2 - Number of trainings and participants on media relations" at bounding box center [475, 371] width 10 height 10
checkbox input "false"
click at [629, 409] on fieldset "Select Elements 1 - Score for earned media vs. reactive media 1 - Intranet and …" at bounding box center [763, 594] width 610 height 815
click at [633, 400] on div "3 - Number of streaming users to new Access VB digital app" at bounding box center [668, 400] width 343 height 14
click at [481, 400] on input "3 - Number of streaming users to new Access VB digital app" at bounding box center [475, 396] width 10 height 10
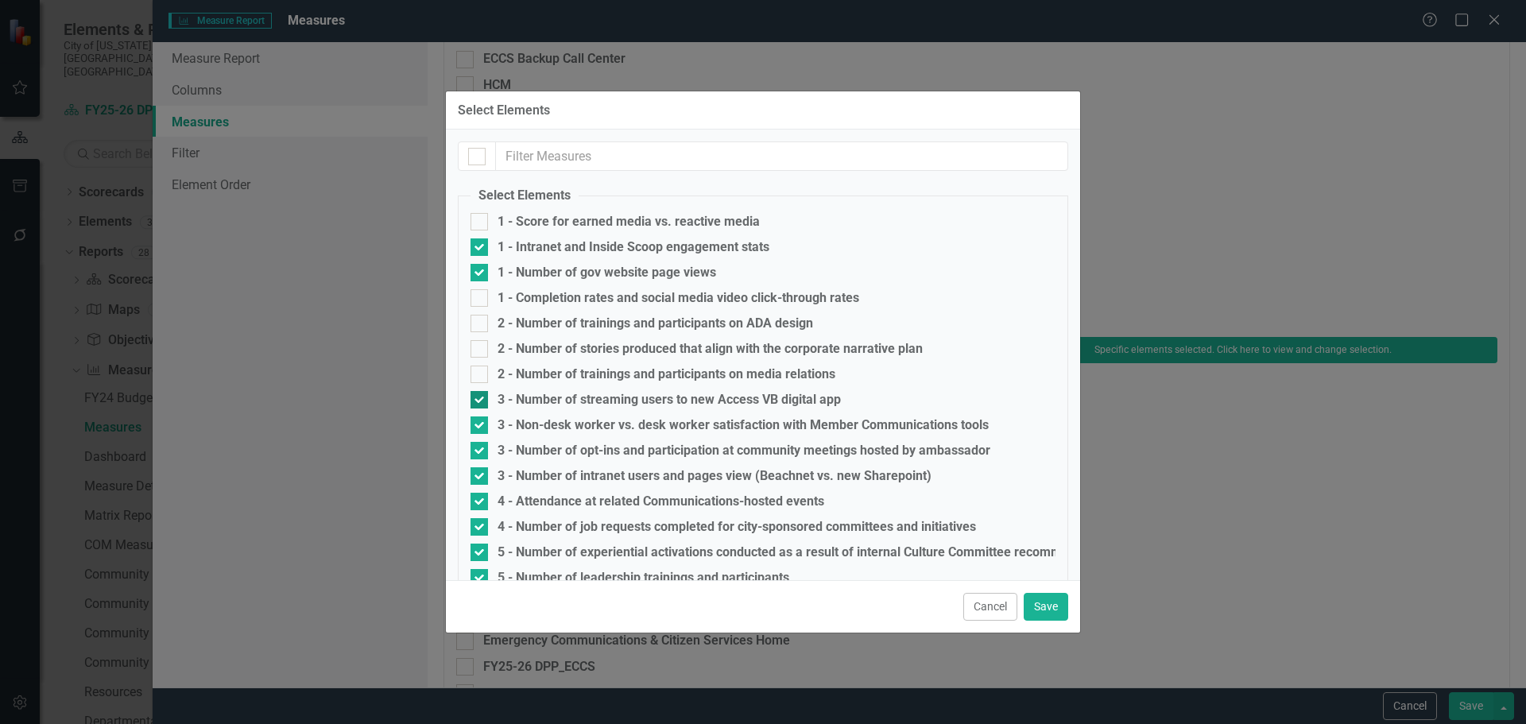
checkbox input "false"
click at [607, 424] on div "3 - Non-desk worker vs. desk worker satisfaction with Member Communications too…" at bounding box center [742, 425] width 491 height 14
click at [481, 424] on input "3 - Non-desk worker vs. desk worker satisfaction with Member Communications too…" at bounding box center [475, 421] width 10 height 10
checkbox input "false"
click at [535, 447] on div "3 - Number of opt-ins and participation at community meetings hosted by ambassa…" at bounding box center [743, 450] width 493 height 14
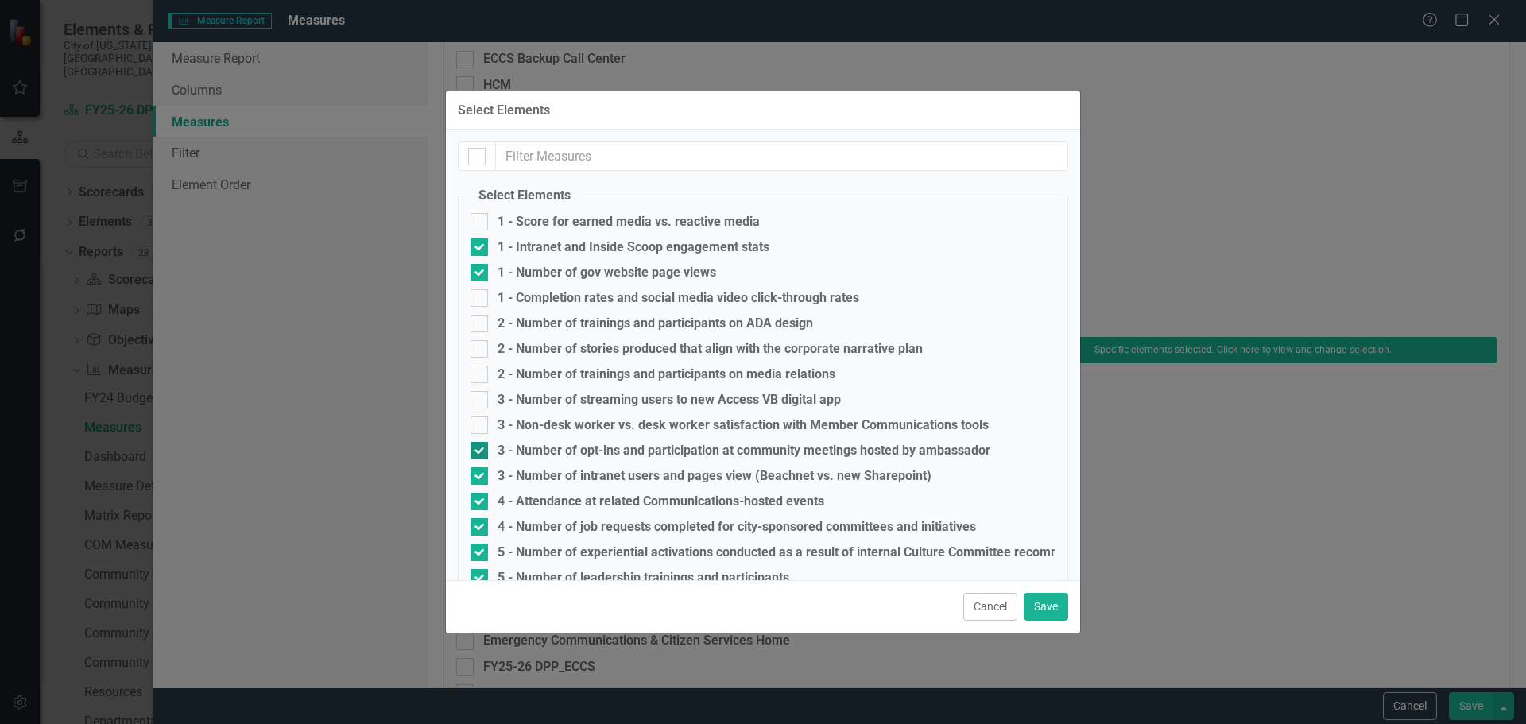
click at [481, 447] on input "3 - Number of opt-ins and participation at community meetings hosted by ambassa…" at bounding box center [475, 447] width 10 height 10
checkbox input "false"
click at [710, 482] on div "3 - Number of intranet users and pages view (Beachnet vs. new Sharepoint)" at bounding box center [714, 476] width 434 height 14
click at [481, 478] on input "3 - Number of intranet users and pages view (Beachnet vs. new Sharepoint)" at bounding box center [475, 472] width 10 height 10
checkbox input "false"
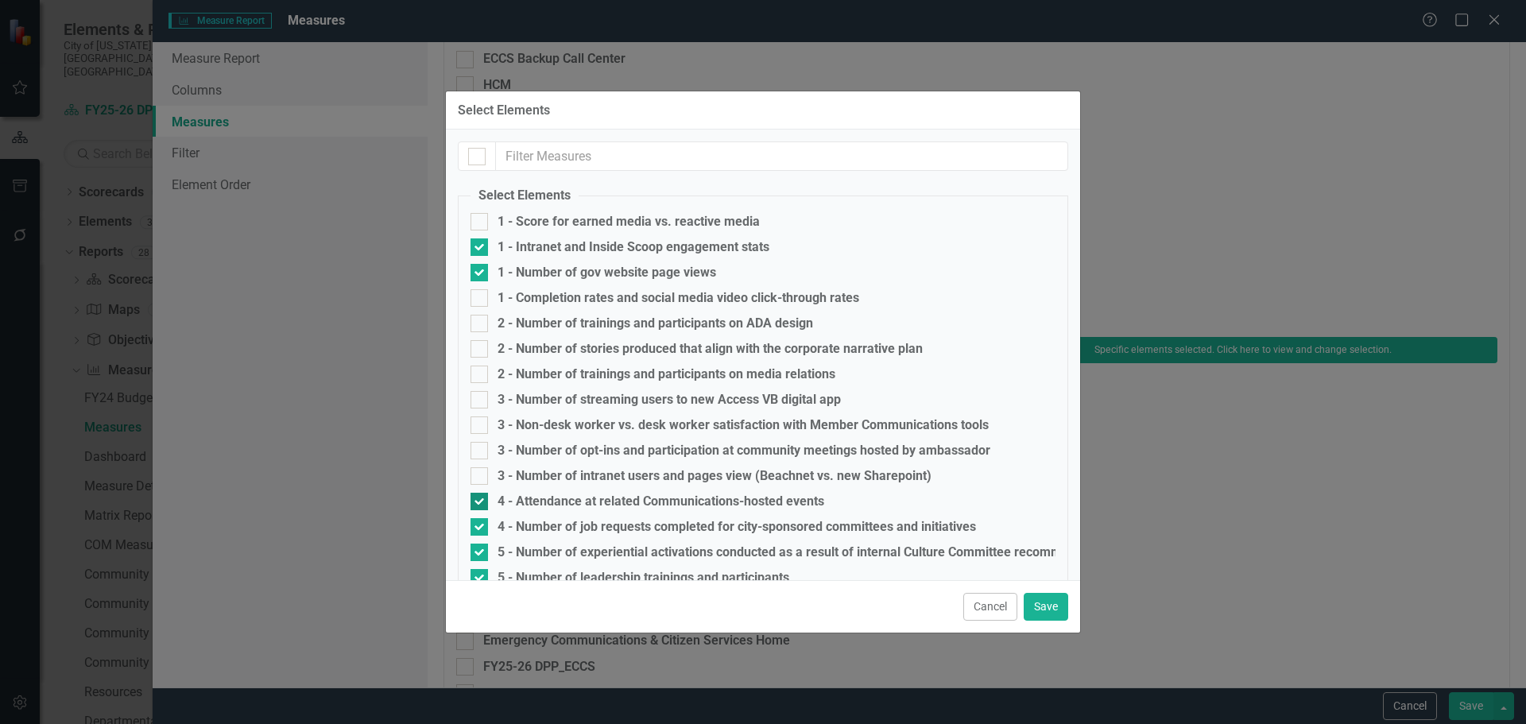
scroll to position [159, 0]
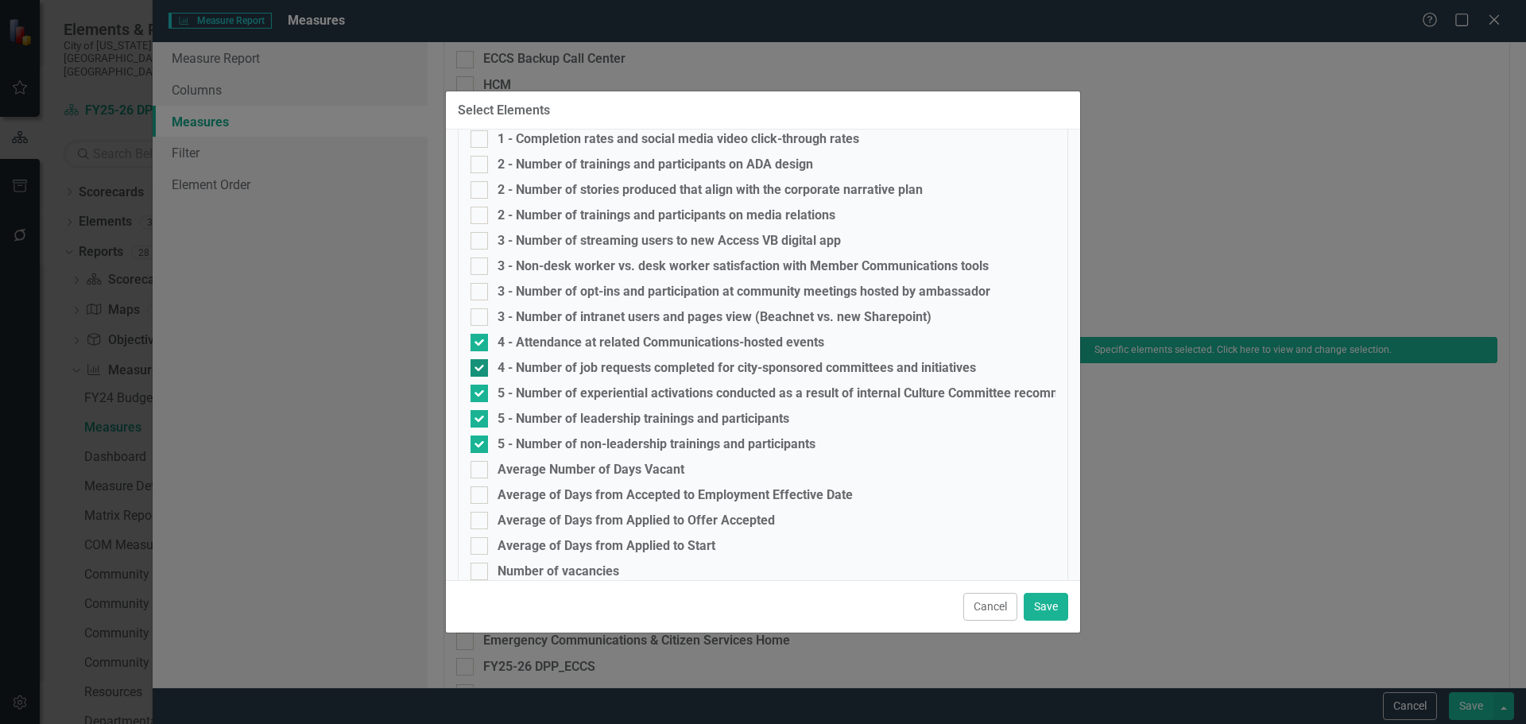
click at [625, 362] on div "4 - Number of job requests completed for city-sponsored committees and initiati…" at bounding box center [736, 368] width 478 height 14
click at [481, 362] on input "4 - Number of job requests completed for city-sponsored committees and initiati…" at bounding box center [475, 364] width 10 height 10
click at [625, 371] on div "4 - Number of job requests completed for city-sponsored committees and initiati…" at bounding box center [736, 368] width 478 height 14
click at [481, 370] on input "4 - Number of job requests completed for city-sponsored committees and initiati…" at bounding box center [475, 364] width 10 height 10
click at [625, 371] on div "4 - Number of job requests completed for city-sponsored committees and initiati…" at bounding box center [736, 368] width 478 height 14
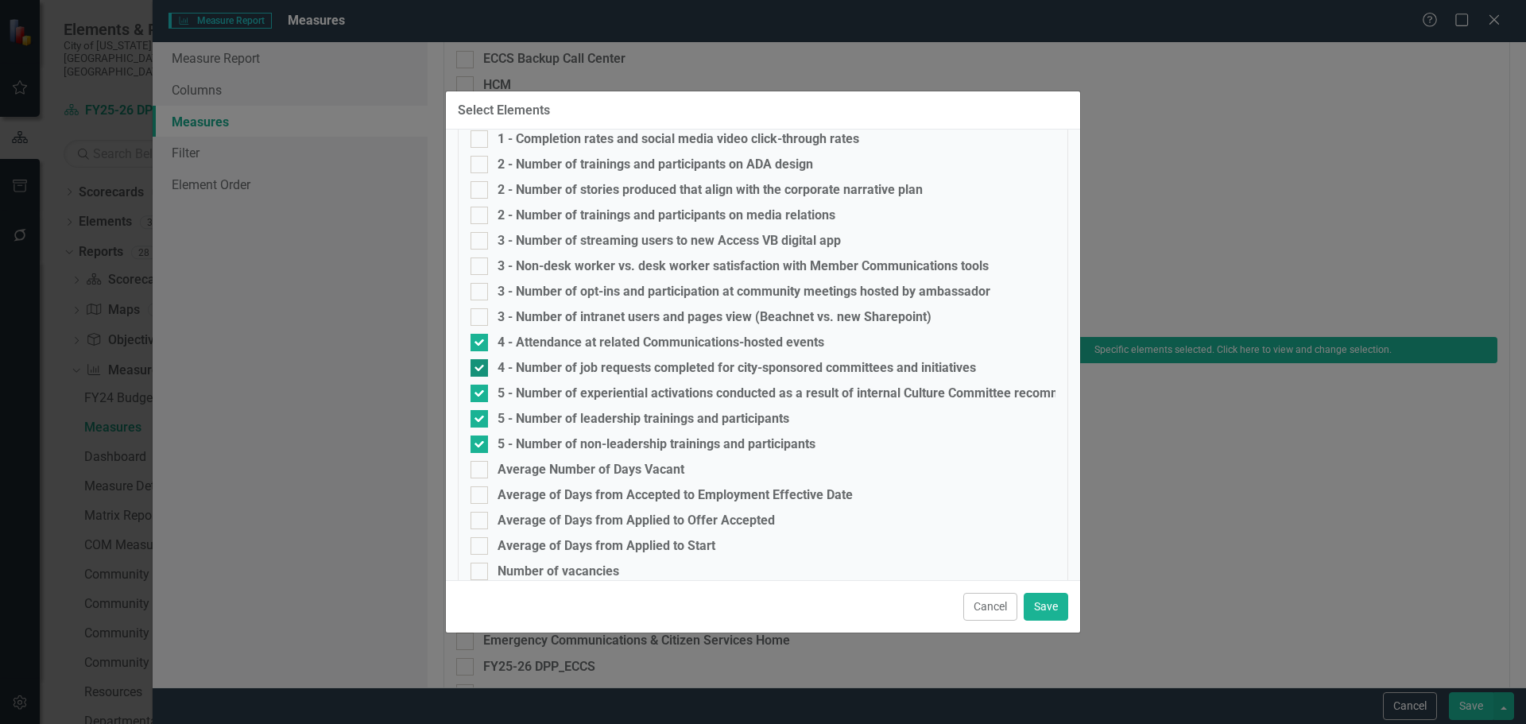
click at [481, 370] on input "4 - Number of job requests completed for city-sponsored committees and initiati…" at bounding box center [475, 364] width 10 height 10
checkbox input "false"
click at [644, 420] on div "5 - Number of leadership trainings and participants" at bounding box center [643, 419] width 292 height 14
click at [481, 420] on input "5 - Number of leadership trainings and participants" at bounding box center [475, 415] width 10 height 10
checkbox input "false"
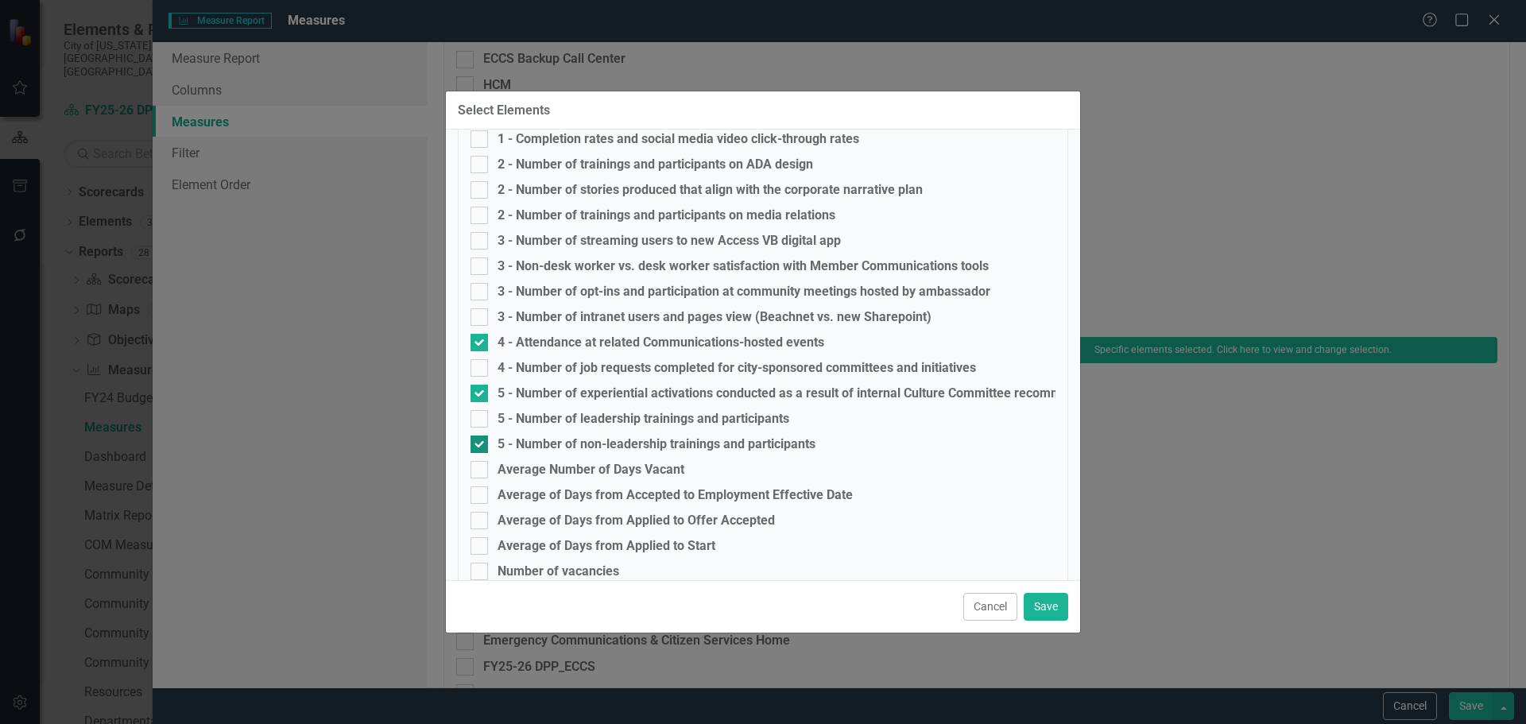
click at [646, 448] on div "5 - Number of non-leadership trainings and participants" at bounding box center [656, 444] width 318 height 14
click at [481, 446] on input "5 - Number of non-leadership trainings and participants" at bounding box center [475, 440] width 10 height 10
checkbox input "false"
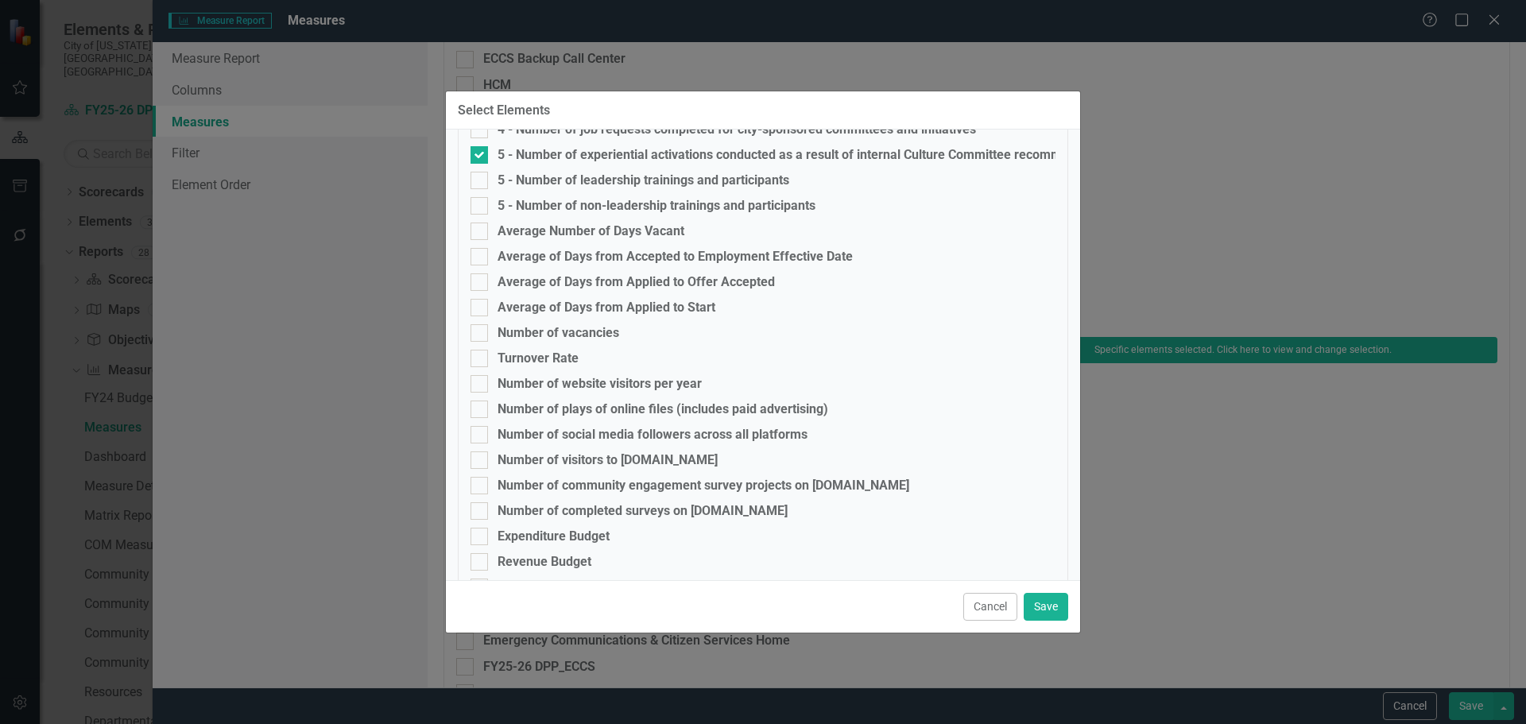
scroll to position [434, 0]
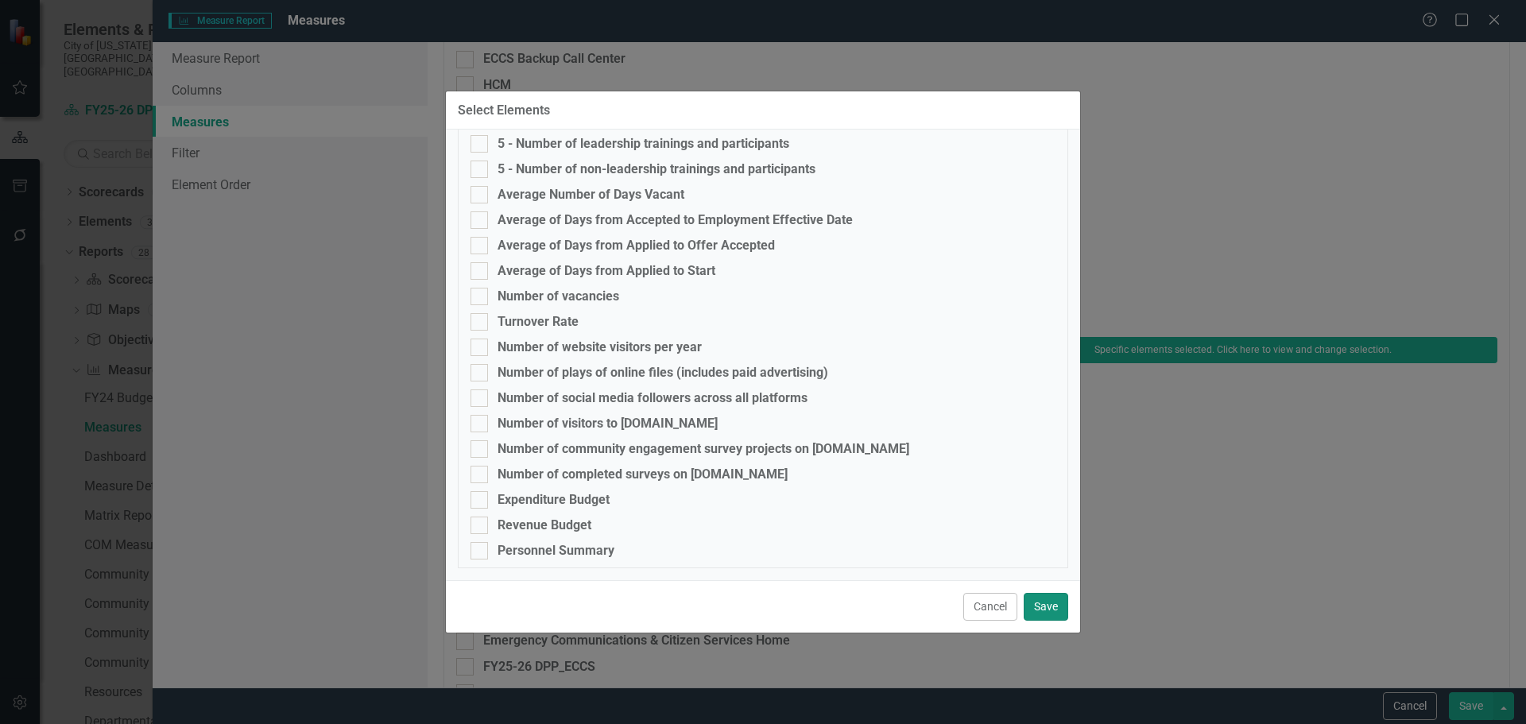
click at [1066, 609] on button "Save" at bounding box center [1046, 607] width 45 height 28
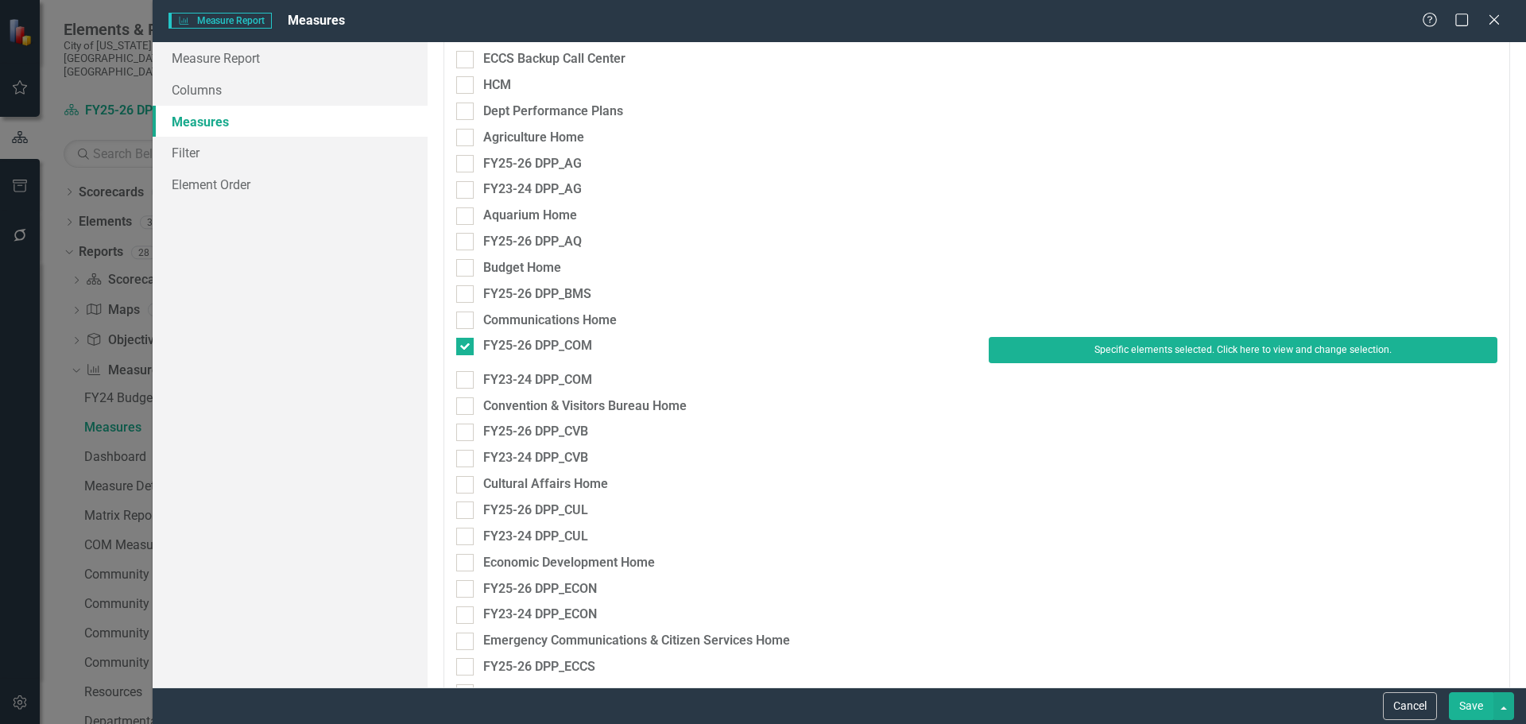
click at [1475, 705] on button "Save" at bounding box center [1471, 706] width 45 height 28
